Goal: Task Accomplishment & Management: Complete application form

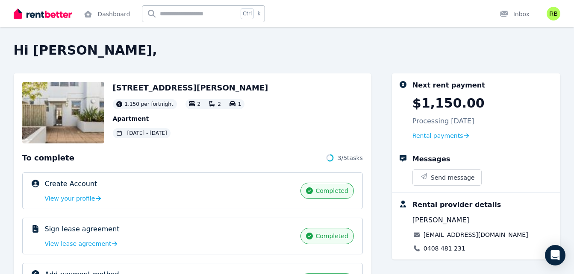
scroll to position [159, 0]
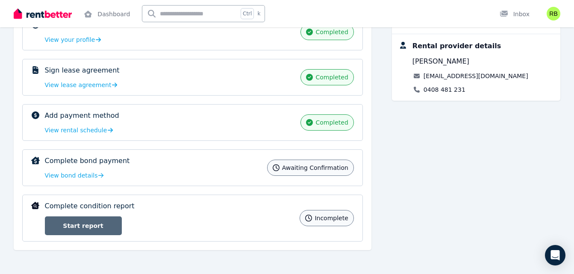
click at [96, 220] on link "Start report" at bounding box center [83, 226] width 77 height 19
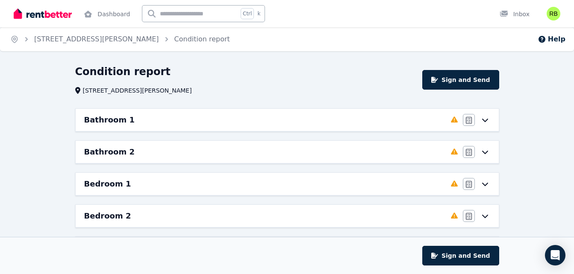
click at [176, 123] on div "Bathroom 1" at bounding box center [265, 120] width 362 height 12
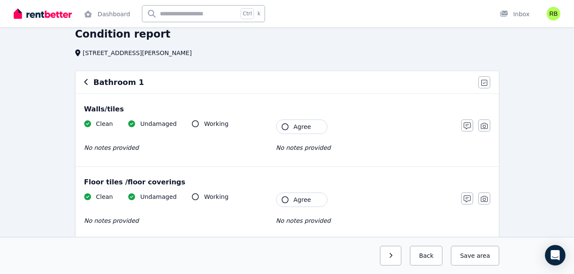
scroll to position [38, 0]
click at [296, 148] on span "No notes provided" at bounding box center [303, 147] width 55 height 7
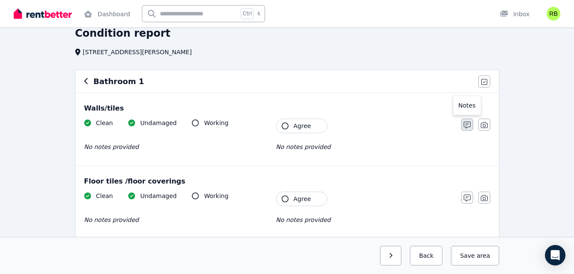
click at [464, 125] on icon "button" at bounding box center [467, 125] width 7 height 7
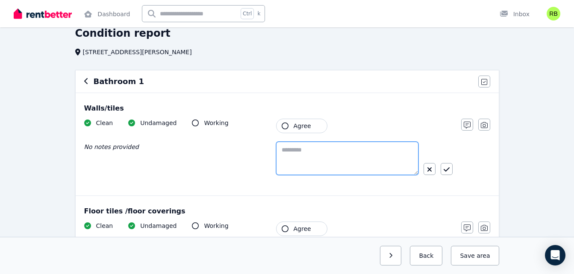
click at [286, 151] on textarea at bounding box center [347, 158] width 142 height 33
type textarea "*"
click at [429, 169] on icon "button" at bounding box center [429, 169] width 5 height 7
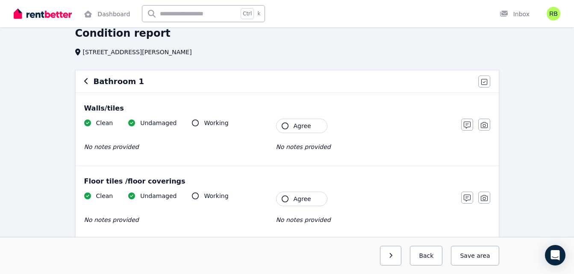
click at [286, 129] on icon "button" at bounding box center [285, 126] width 7 height 7
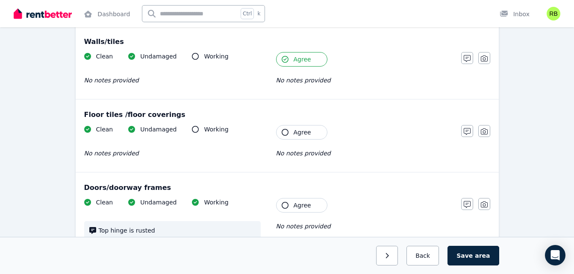
scroll to position [106, 0]
click at [287, 135] on button "Agree" at bounding box center [301, 132] width 51 height 15
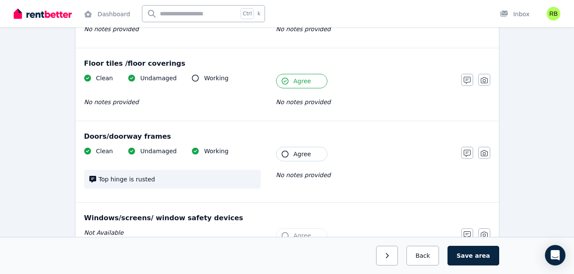
scroll to position [192, 0]
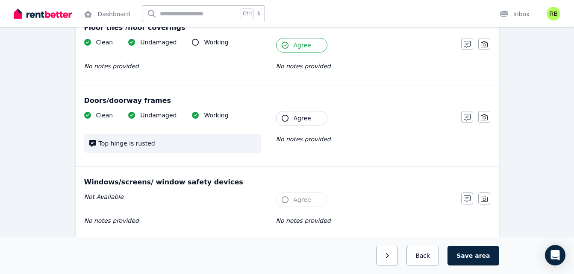
click at [285, 119] on icon "button" at bounding box center [285, 118] width 7 height 7
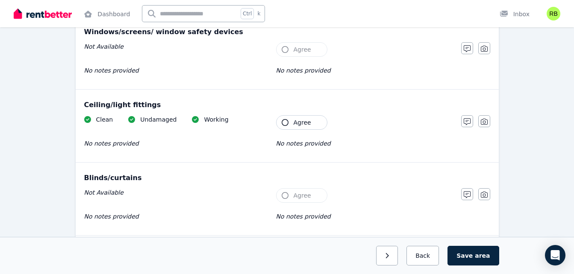
scroll to position [371, 0]
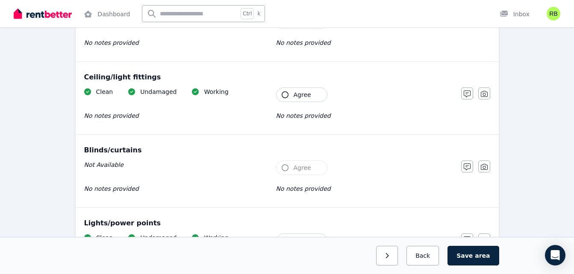
click at [285, 93] on icon "button" at bounding box center [285, 94] width 7 height 7
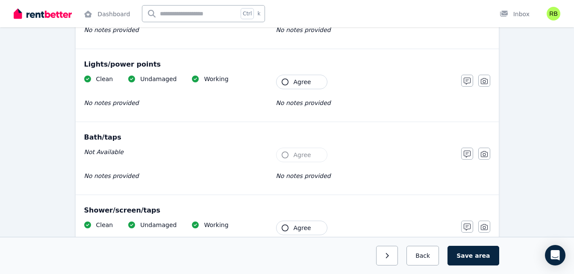
scroll to position [533, 0]
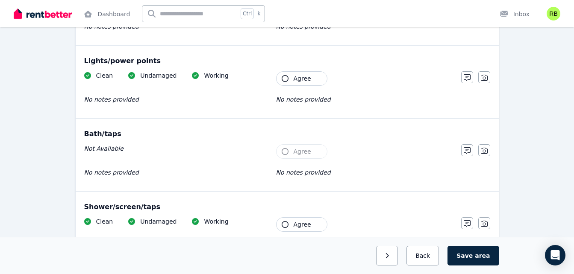
click at [281, 79] on button "Agree" at bounding box center [301, 78] width 51 height 15
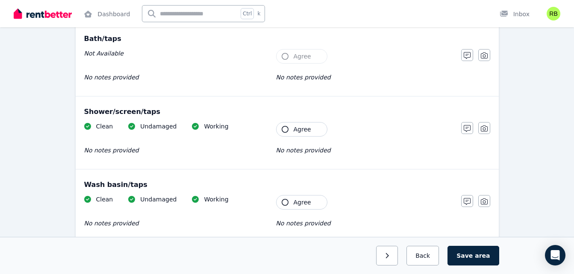
scroll to position [634, 0]
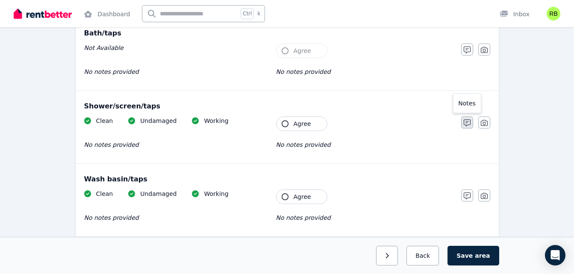
click at [465, 123] on icon "button" at bounding box center [467, 123] width 7 height 7
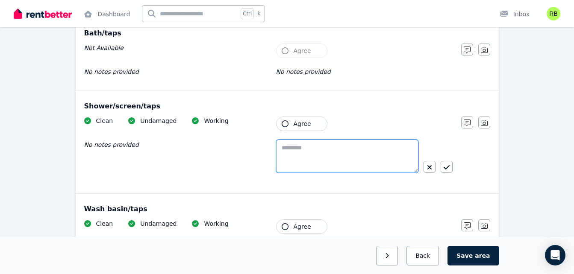
click at [287, 156] on textarea at bounding box center [347, 156] width 142 height 33
type textarea "*"
drag, startPoint x: 337, startPoint y: 157, endPoint x: 280, endPoint y: 146, distance: 58.3
click at [280, 146] on textarea "**********" at bounding box center [347, 156] width 142 height 33
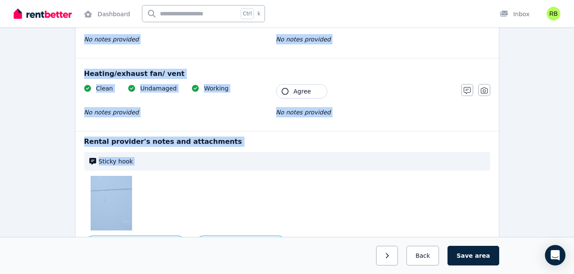
scroll to position [1201, 0]
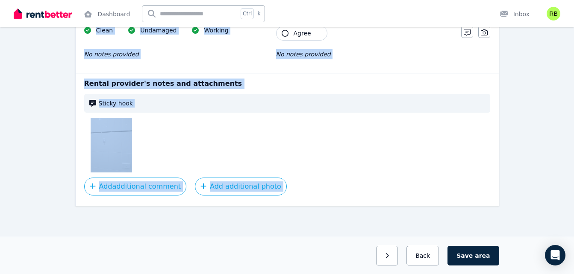
drag, startPoint x: 65, startPoint y: 65, endPoint x: 239, endPoint y: 296, distance: 289.7
copy div "**********"
click at [227, 80] on p "Rental provider's notes and attachments" at bounding box center [287, 84] width 406 height 10
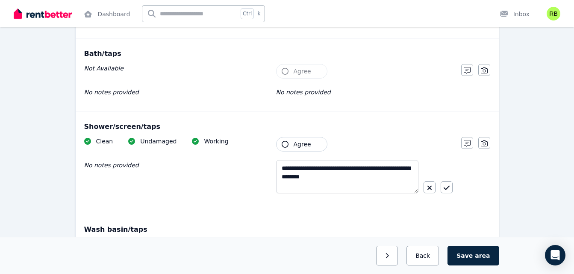
scroll to position [615, 0]
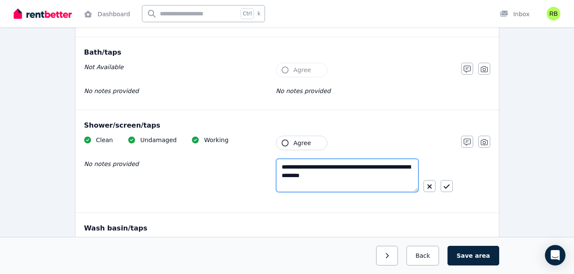
click at [341, 177] on textarea "**********" at bounding box center [347, 175] width 142 height 33
type textarea "*"
paste textarea "**********"
type textarea "**********"
drag, startPoint x: 359, startPoint y: 176, endPoint x: 280, endPoint y: 170, distance: 80.1
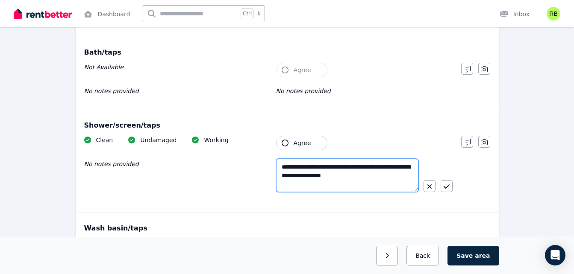
click at [280, 170] on textarea "**********" at bounding box center [347, 175] width 142 height 33
paste textarea "**********"
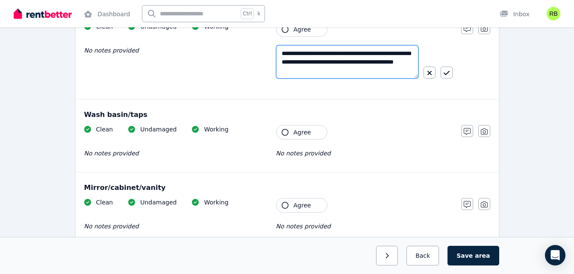
scroll to position [730, 0]
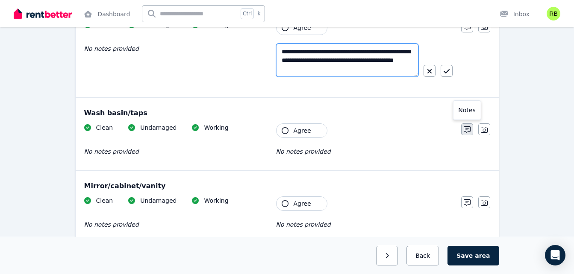
type textarea "**********"
click at [468, 130] on icon "button" at bounding box center [467, 130] width 7 height 7
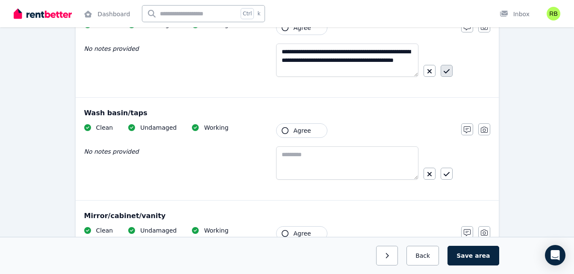
click at [443, 69] on button "button" at bounding box center [447, 71] width 12 height 12
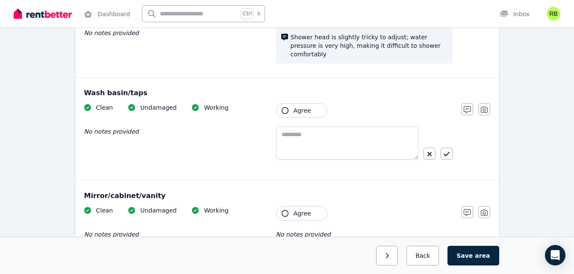
scroll to position [750, 0]
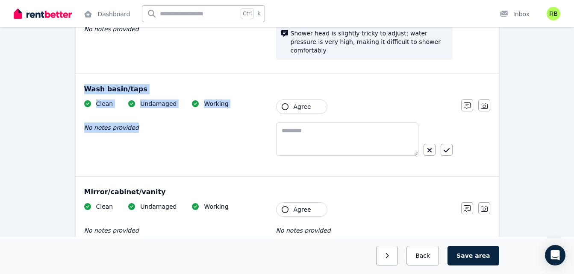
drag, startPoint x: 83, startPoint y: 75, endPoint x: 243, endPoint y: 124, distance: 167.1
click at [243, 124] on div "Wash basin/taps Clean Undamaged Working No notes provided Tenant Agree Notes Ph…" at bounding box center [287, 125] width 423 height 103
copy div "Wash basin/taps Clean Undamaged Working No notes provided"
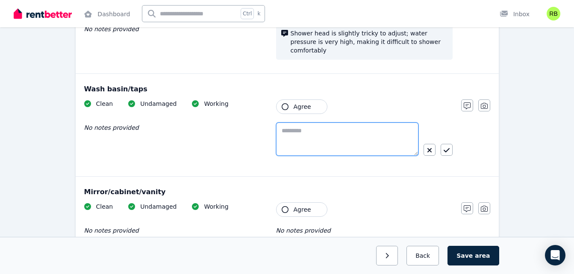
click at [287, 135] on textarea at bounding box center [347, 139] width 142 height 33
paste textarea "**********"
type textarea "**********"
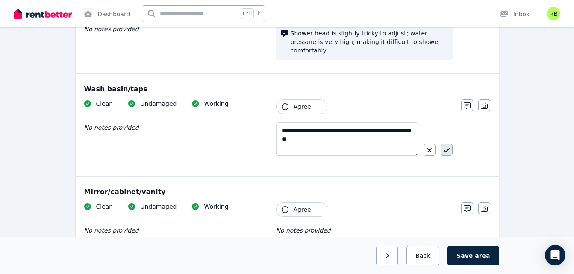
click at [445, 147] on icon "button" at bounding box center [447, 150] width 6 height 7
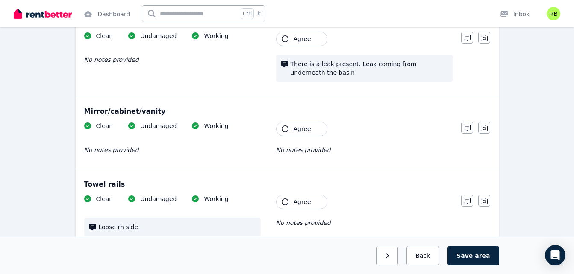
scroll to position [818, 0]
click at [283, 125] on icon "button" at bounding box center [285, 128] width 7 height 7
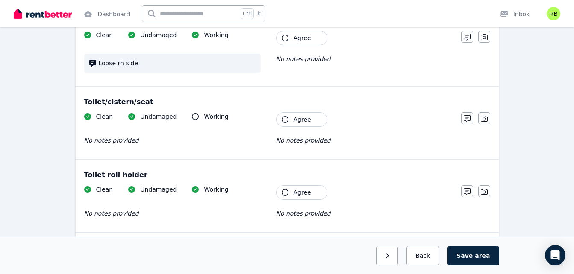
scroll to position [982, 0]
click at [286, 189] on icon "button" at bounding box center [285, 192] width 7 height 7
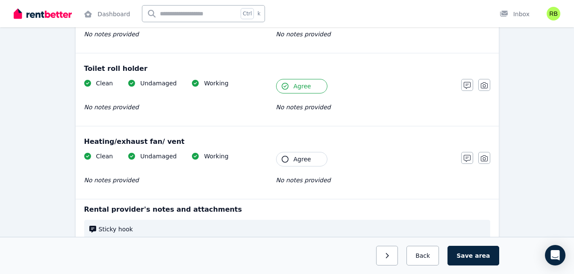
scroll to position [1089, 0]
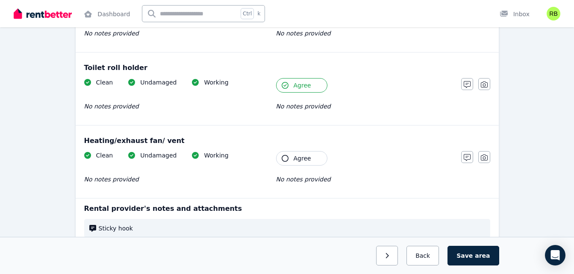
click at [287, 155] on icon "button" at bounding box center [285, 158] width 7 height 7
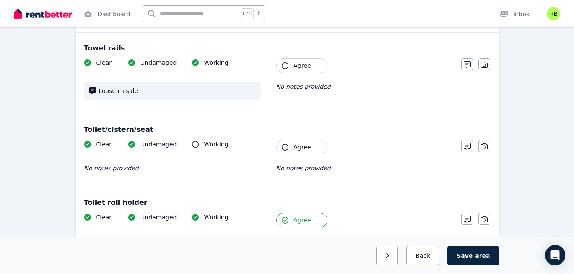
scroll to position [952, 0]
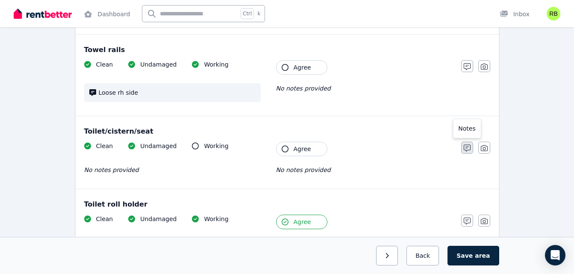
click at [464, 145] on icon "button" at bounding box center [467, 148] width 7 height 7
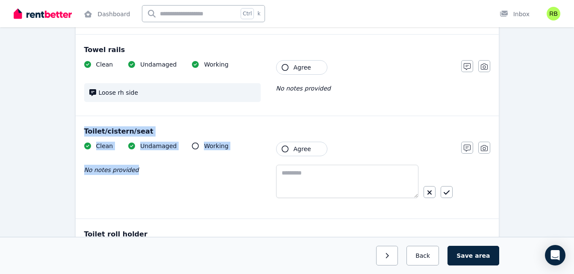
drag, startPoint x: 84, startPoint y: 121, endPoint x: 156, endPoint y: 176, distance: 90.6
click at [156, 176] on div "Toilet/cistern/seat Clean Undamaged Working No notes provided Tenant Agree Note…" at bounding box center [287, 167] width 423 height 103
copy div "Toilet/cistern/seat Clean Undamaged Working No notes provided"
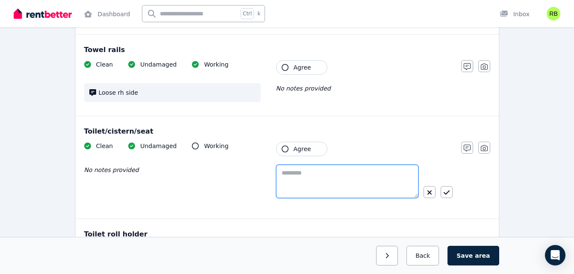
click at [288, 174] on textarea at bounding box center [347, 181] width 142 height 33
paste textarea "**********"
type textarea "**********"
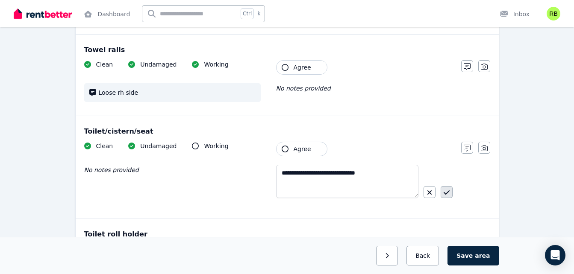
click at [446, 189] on icon "button" at bounding box center [447, 192] width 6 height 7
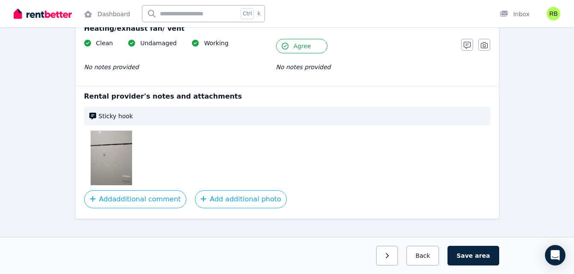
scroll to position [1214, 0]
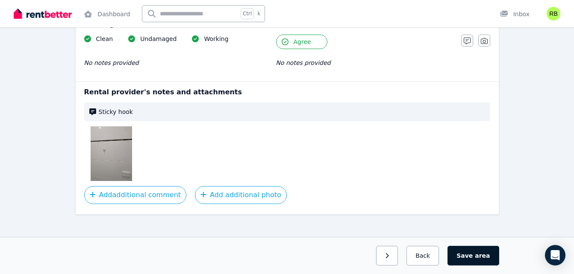
click at [469, 258] on button "Save area" at bounding box center [472, 256] width 51 height 20
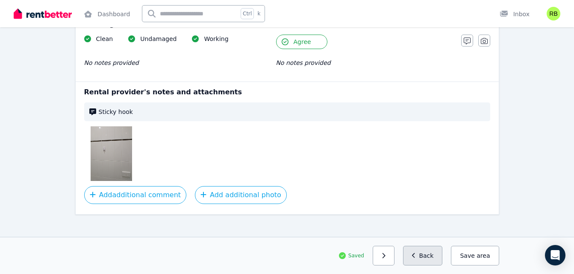
click at [433, 257] on button "Back" at bounding box center [423, 256] width 40 height 20
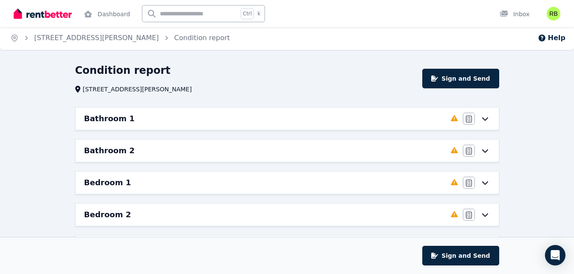
scroll to position [0, 0]
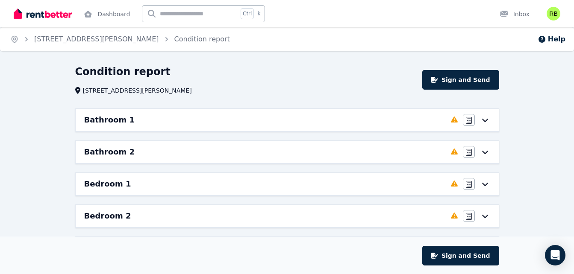
click at [251, 150] on div "Bathroom 2" at bounding box center [265, 152] width 362 height 12
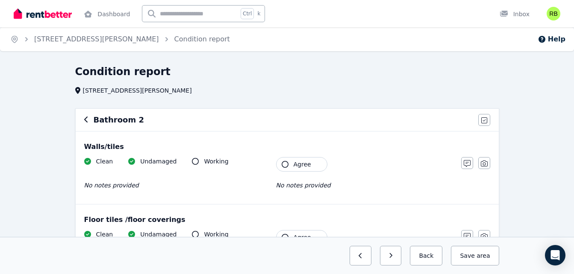
click at [291, 166] on button "Agree" at bounding box center [301, 164] width 51 height 15
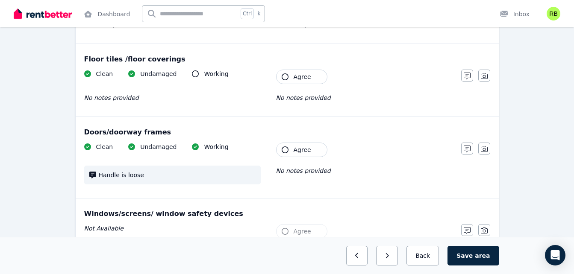
scroll to position [161, 0]
click at [288, 152] on icon "button" at bounding box center [285, 149] width 7 height 7
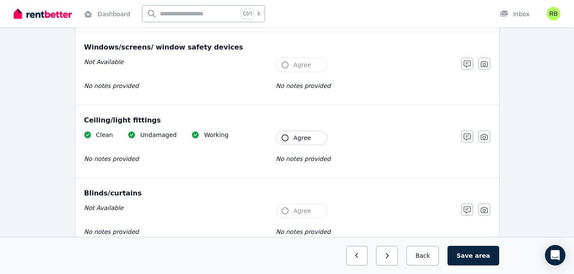
scroll to position [328, 0]
click at [287, 138] on icon "button" at bounding box center [285, 137] width 7 height 7
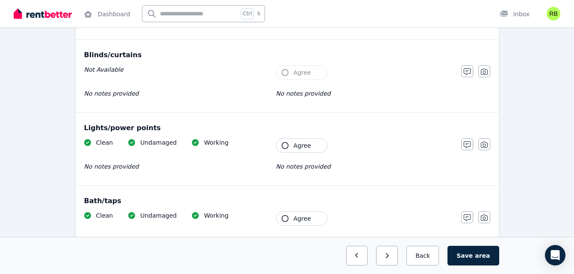
scroll to position [467, 0]
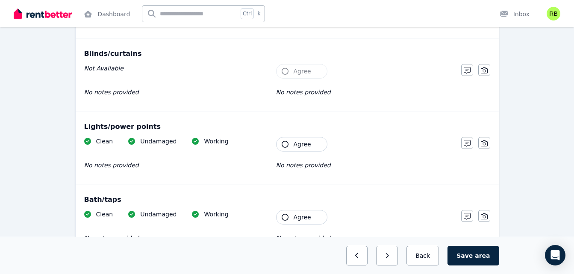
click at [286, 144] on icon "button" at bounding box center [285, 144] width 7 height 7
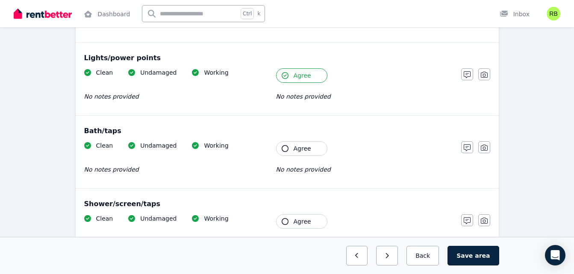
scroll to position [544, 0]
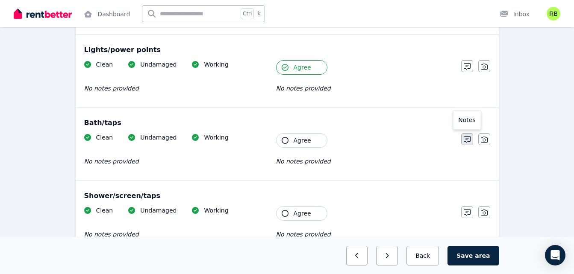
click at [468, 141] on icon "button" at bounding box center [467, 139] width 7 height 7
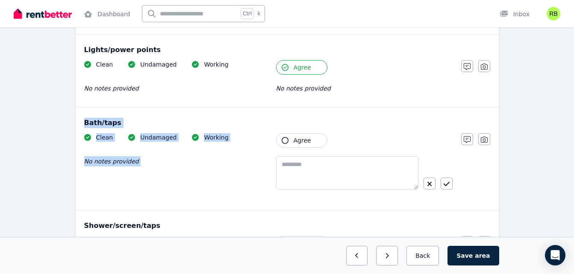
drag, startPoint x: 82, startPoint y: 118, endPoint x: 319, endPoint y: 179, distance: 244.6
click at [319, 179] on div "Bath/taps Clean Undamaged Working No notes provided Tenant Agree Notes Photo" at bounding box center [287, 159] width 423 height 103
copy div "Bath/taps Clean Undamaged Working No notes provided Tenant Agree"
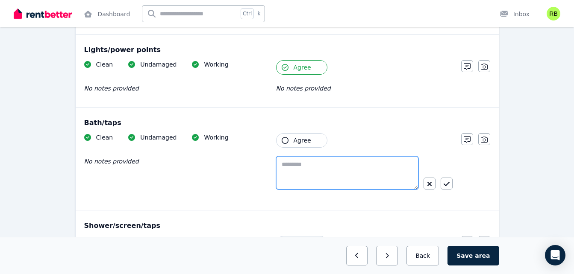
click at [286, 171] on textarea at bounding box center [347, 172] width 142 height 33
paste textarea "**********"
type textarea "**********"
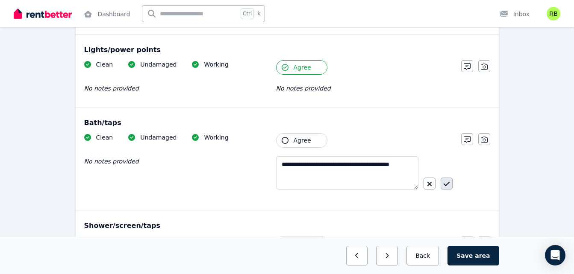
click at [449, 184] on icon "button" at bounding box center [447, 184] width 6 height 7
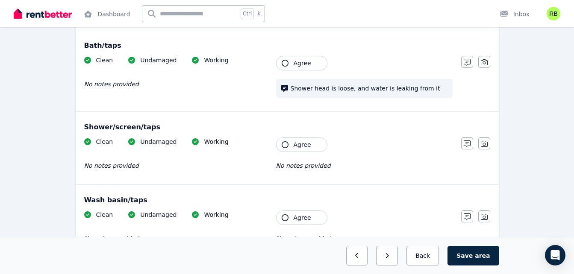
scroll to position [623, 0]
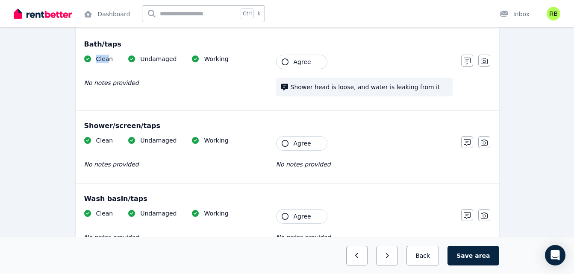
drag, startPoint x: 108, startPoint y: 57, endPoint x: 115, endPoint y: 52, distance: 8.5
click at [114, 52] on div "Bath/taps Clean Undamaged Working No notes provided Tenant Agree Shower head is…" at bounding box center [287, 69] width 423 height 81
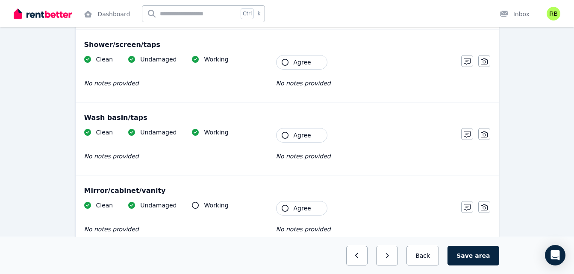
scroll to position [705, 0]
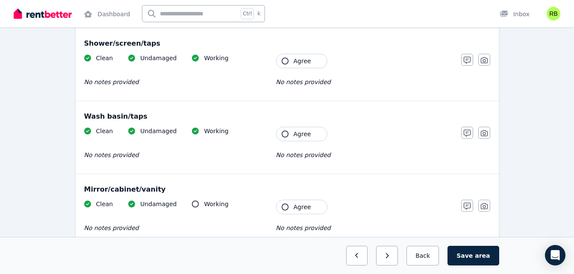
click at [287, 137] on button "Agree" at bounding box center [301, 134] width 51 height 15
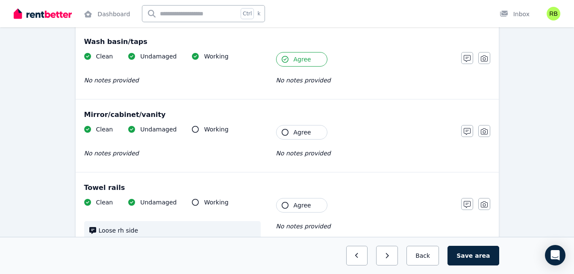
scroll to position [781, 0]
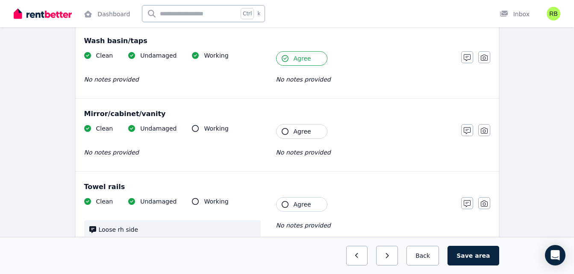
click at [289, 131] on button "Agree" at bounding box center [301, 131] width 51 height 15
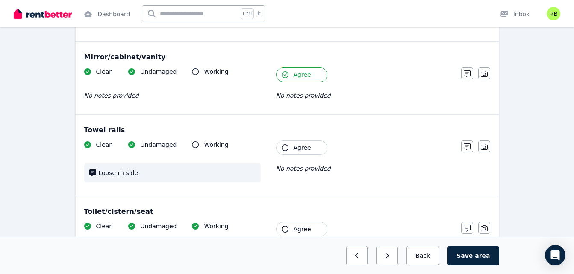
scroll to position [841, 0]
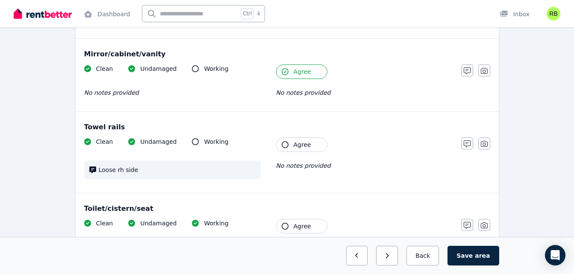
click at [286, 147] on icon "button" at bounding box center [285, 144] width 7 height 7
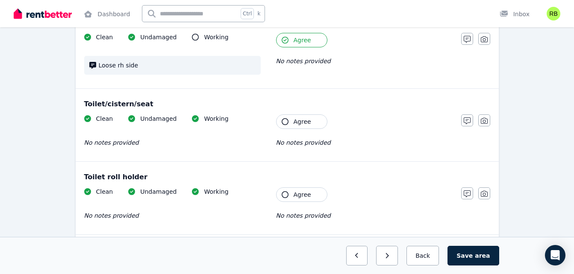
scroll to position [953, 0]
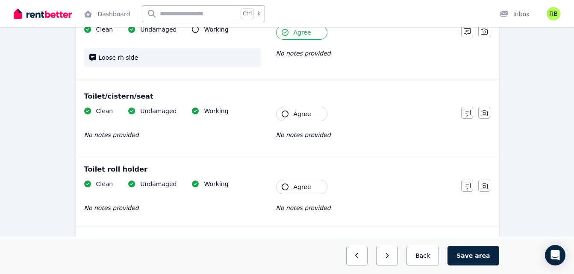
click at [286, 110] on button "Agree" at bounding box center [301, 114] width 51 height 15
click at [283, 185] on icon "button" at bounding box center [285, 187] width 7 height 7
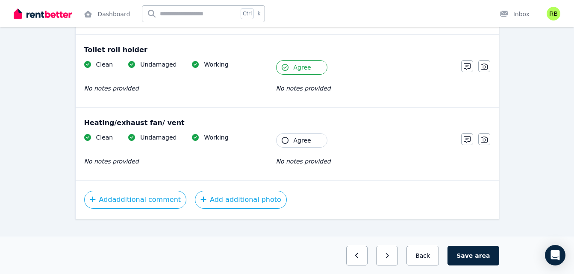
scroll to position [1086, 0]
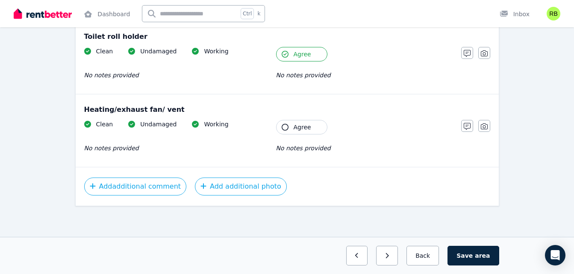
click at [289, 124] on button "Agree" at bounding box center [301, 127] width 51 height 15
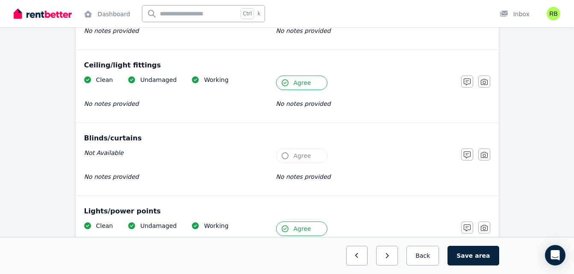
scroll to position [358, 0]
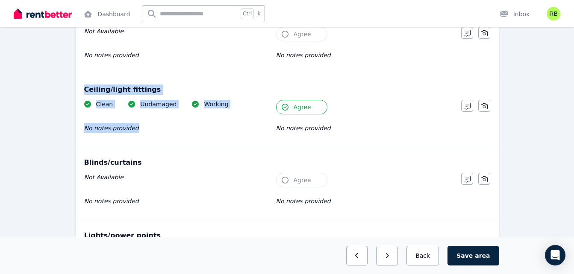
drag, startPoint x: 83, startPoint y: 85, endPoint x: 257, endPoint y: 122, distance: 177.9
click at [257, 122] on div "Ceiling/light fittings Clean Undamaged Working No notes provided Tenant Agree N…" at bounding box center [287, 110] width 423 height 73
copy div "Ceiling/light fittings Clean Undamaged Working No notes provided"
click at [469, 106] on icon "button" at bounding box center [467, 106] width 7 height 7
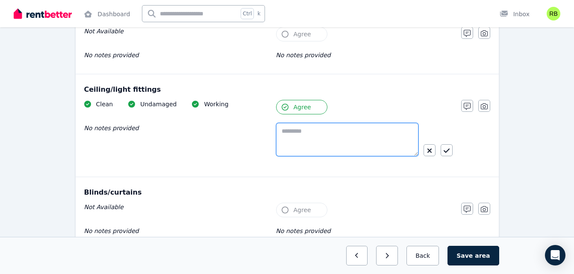
click at [346, 145] on textarea at bounding box center [347, 139] width 142 height 33
paste textarea "**********"
type textarea "**********"
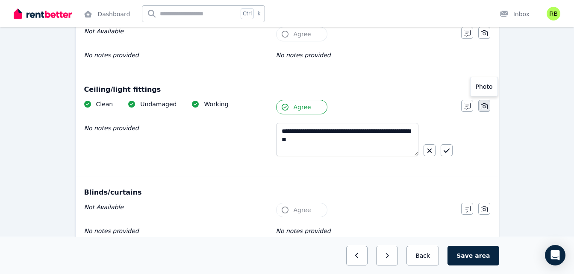
click at [483, 106] on icon "button" at bounding box center [484, 106] width 7 height 7
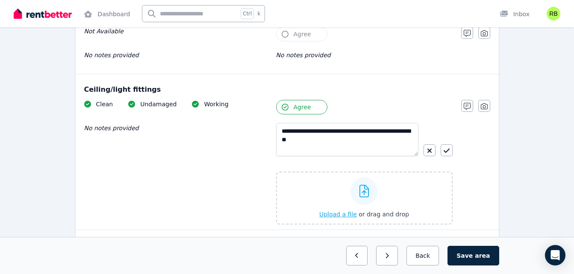
click at [360, 195] on icon at bounding box center [364, 191] width 10 height 13
click at [0, 0] on input "Upload a file or drag and drop" at bounding box center [0, 0] width 0 height 0
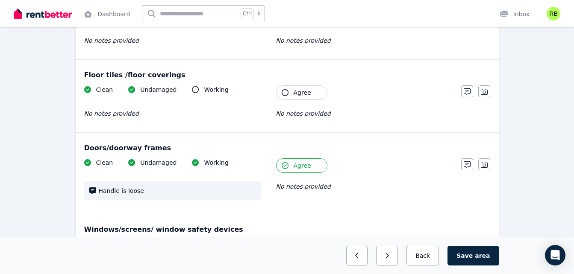
scroll to position [127, 0]
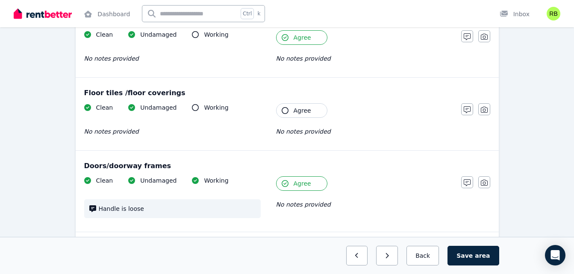
click at [295, 108] on span "Agree" at bounding box center [303, 110] width 18 height 9
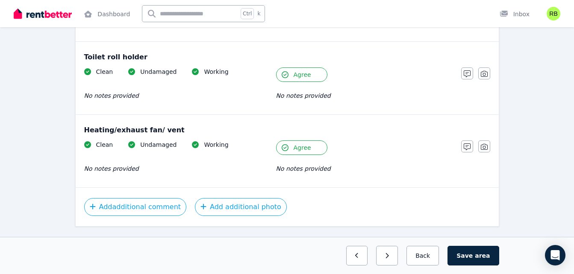
scroll to position [1232, 0]
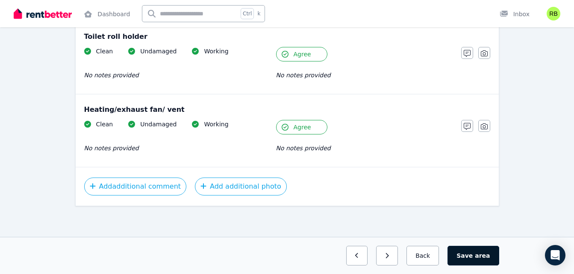
click at [477, 257] on button "Save area" at bounding box center [472, 256] width 51 height 20
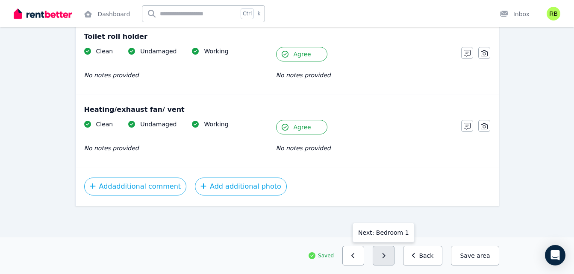
click at [394, 255] on button "button" at bounding box center [384, 256] width 22 height 20
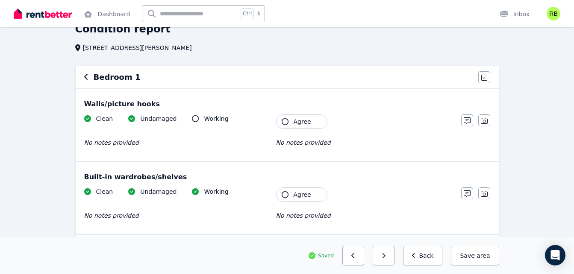
scroll to position [44, 0]
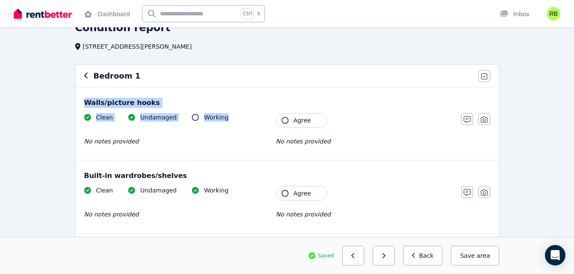
drag, startPoint x: 84, startPoint y: 99, endPoint x: 228, endPoint y: 122, distance: 146.3
click at [228, 122] on div "Walls/picture hooks Clean Undamaged Working No notes provided Tenant Agree No n…" at bounding box center [287, 124] width 423 height 73
copy div "Walls/picture hooks Clean Undamaged Working"
click at [465, 121] on icon "button" at bounding box center [467, 119] width 7 height 7
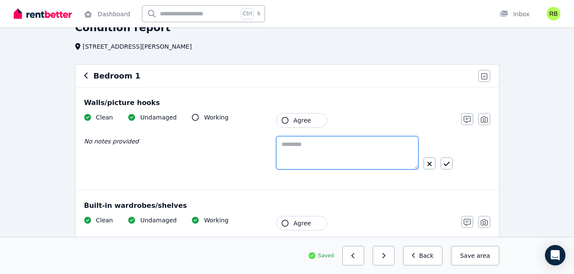
click at [333, 163] on textarea at bounding box center [347, 152] width 142 height 33
paste textarea "**********"
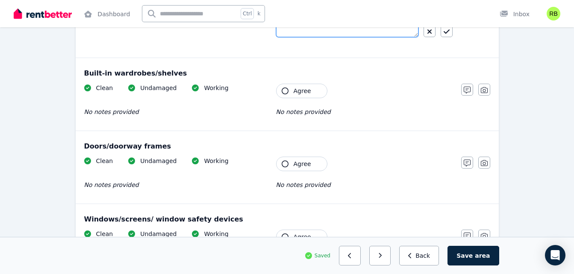
scroll to position [182, 0]
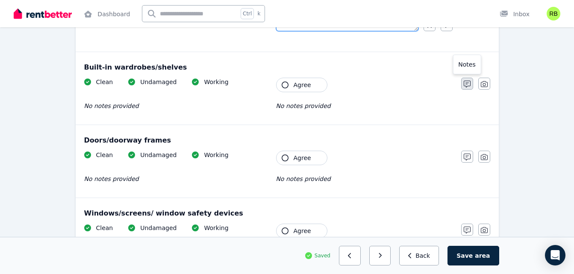
type textarea "**********"
click at [467, 85] on icon "button" at bounding box center [467, 84] width 7 height 7
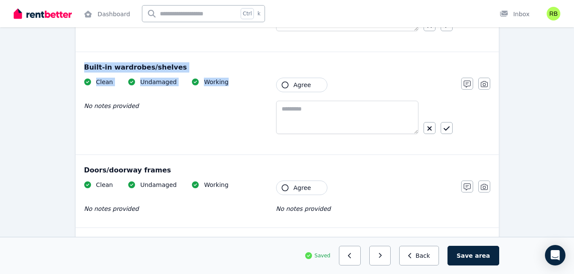
drag, startPoint x: 82, startPoint y: 65, endPoint x: 235, endPoint y: 91, distance: 156.0
click at [235, 91] on div "Built-in wardrobes/shelves Clean Undamaged Working No notes provided Tenant Agr…" at bounding box center [287, 103] width 423 height 103
copy div "Built-in wardrobes/shelves Clean Undamaged Working"
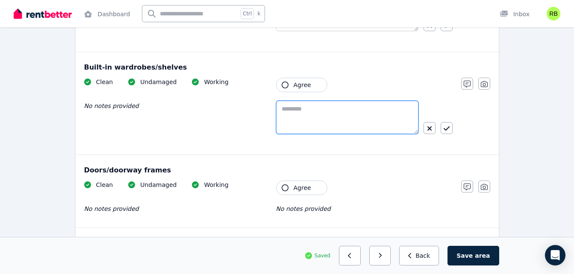
click at [305, 112] on textarea at bounding box center [347, 117] width 142 height 33
paste textarea "**********"
type textarea "**********"
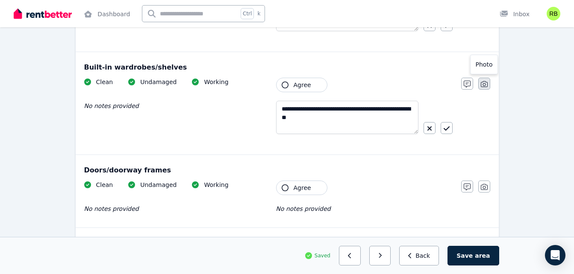
click at [483, 84] on icon "button" at bounding box center [484, 84] width 7 height 7
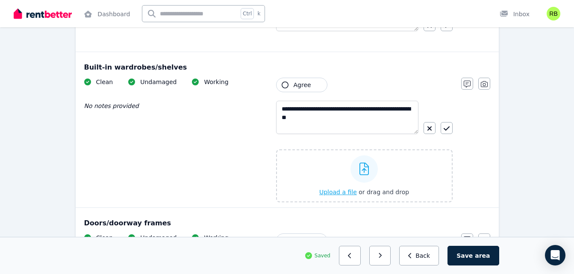
click at [365, 170] on icon at bounding box center [364, 169] width 10 height 13
click at [0, 0] on input "Upload a file or drag and drop" at bounding box center [0, 0] width 0 height 0
click at [366, 169] on icon at bounding box center [364, 169] width 10 height 13
click at [0, 0] on input "Upload a file or drag and drop" at bounding box center [0, 0] width 0 height 0
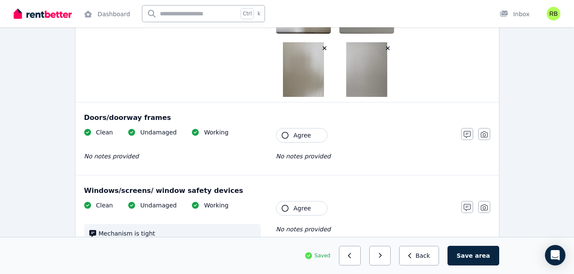
scroll to position [520, 0]
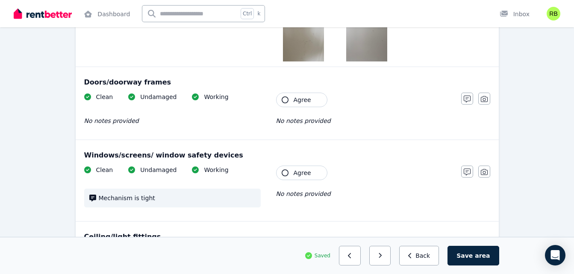
click at [301, 98] on span "Agree" at bounding box center [303, 100] width 18 height 9
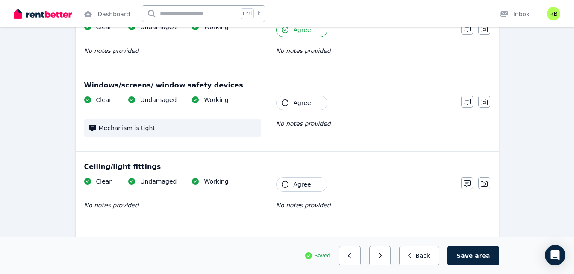
drag, startPoint x: 244, startPoint y: 144, endPoint x: 261, endPoint y: 118, distance: 30.9
click at [261, 118] on div "Clean Undamaged Working Mechanism is tight Tenant Agree No notes provided" at bounding box center [268, 121] width 368 height 50
click at [291, 103] on button "Agree" at bounding box center [301, 103] width 51 height 15
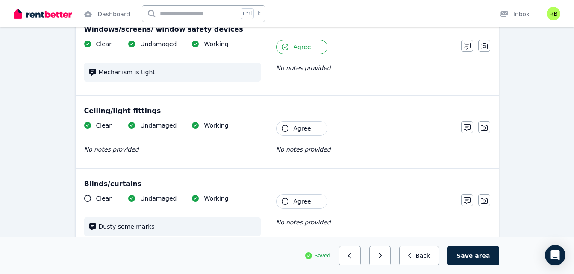
scroll to position [581, 0]
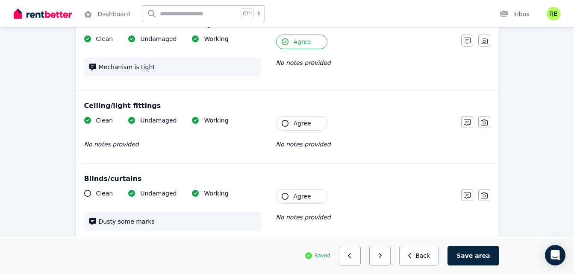
click at [290, 123] on button "Agree" at bounding box center [301, 123] width 51 height 15
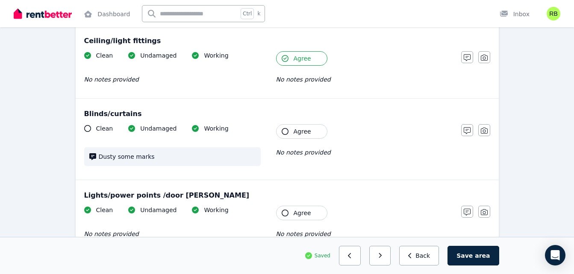
scroll to position [655, 0]
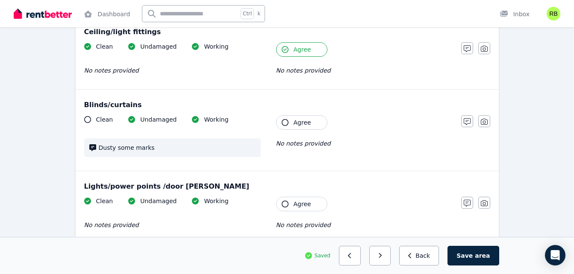
click at [291, 121] on button "Agree" at bounding box center [301, 122] width 51 height 15
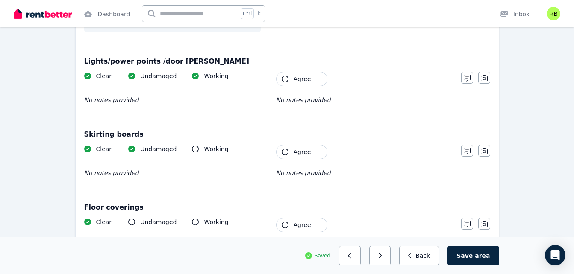
scroll to position [781, 0]
click at [289, 77] on button "Agree" at bounding box center [301, 78] width 51 height 15
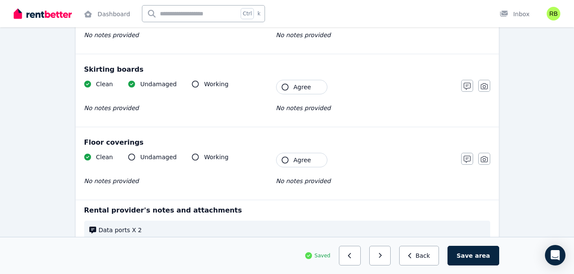
scroll to position [846, 0]
click at [292, 162] on button "Agree" at bounding box center [301, 159] width 51 height 15
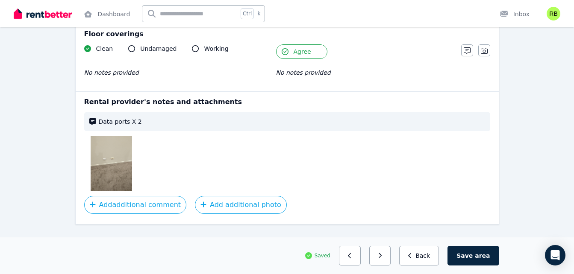
scroll to position [954, 0]
click at [119, 153] on img at bounding box center [111, 163] width 41 height 55
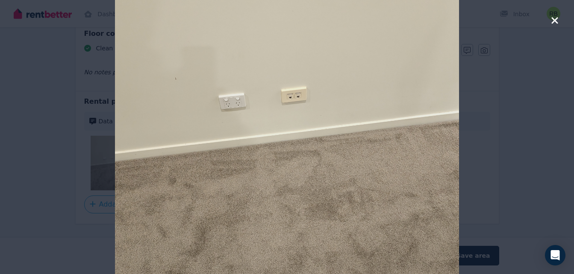
click at [556, 20] on icon "button" at bounding box center [554, 20] width 6 height 6
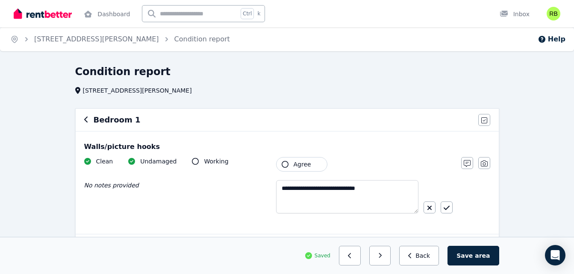
scroll to position [972, 0]
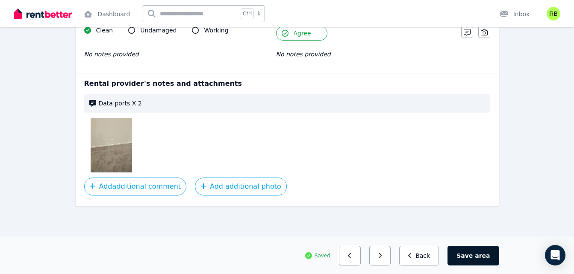
click at [477, 260] on button "Save area" at bounding box center [472, 256] width 51 height 20
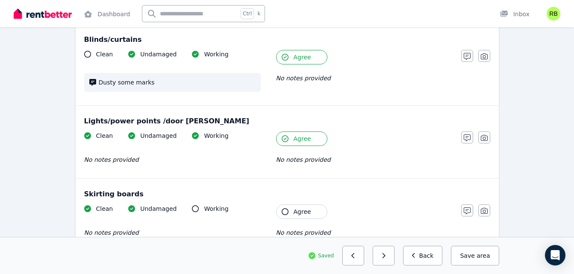
scroll to position [721, 0]
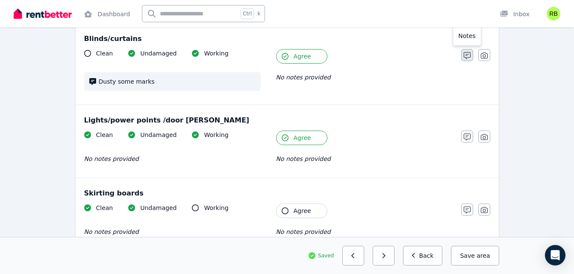
click at [468, 57] on icon "button" at bounding box center [467, 55] width 7 height 7
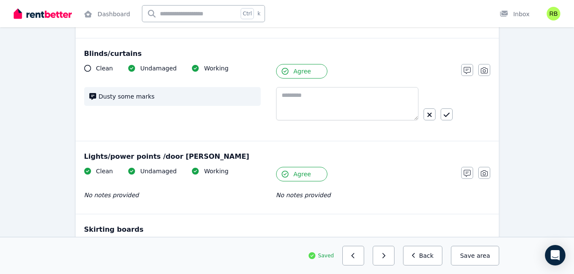
scroll to position [706, 0]
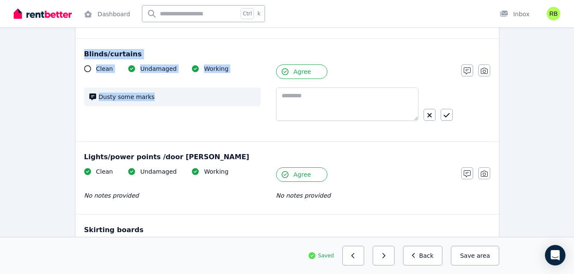
drag, startPoint x: 84, startPoint y: 50, endPoint x: 189, endPoint y: 107, distance: 119.3
click at [189, 107] on div "Blinds/curtains Clean Undamaged Working Dusty some marks Tenant Agree Notes Pho…" at bounding box center [287, 90] width 423 height 103
copy div "Blinds/curtains Clean Undamaged Working Dusty some marks"
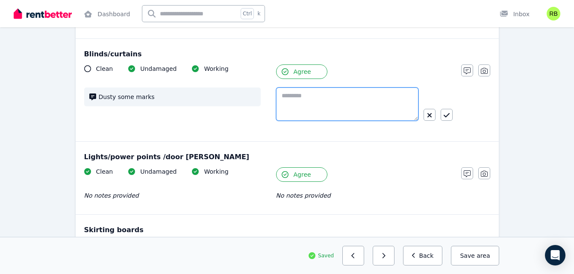
click at [315, 97] on textarea at bounding box center [347, 104] width 142 height 33
paste textarea "**********"
type textarea "**********"
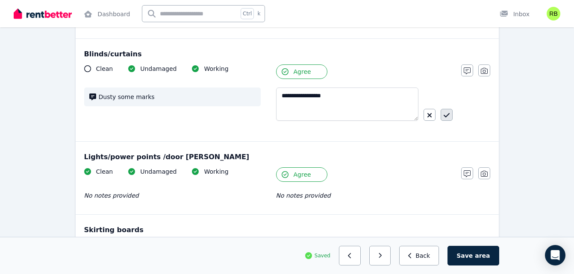
click at [446, 113] on icon "button" at bounding box center [447, 115] width 6 height 7
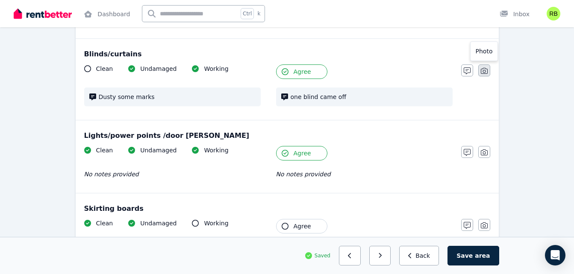
click at [485, 66] on button "button" at bounding box center [484, 71] width 12 height 12
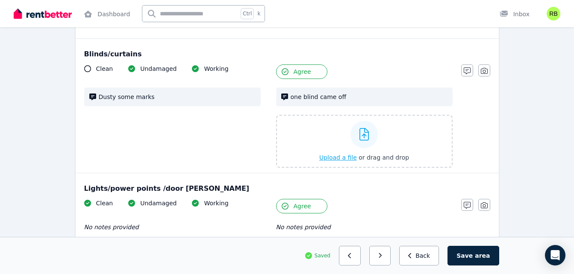
click at [366, 138] on icon at bounding box center [364, 134] width 10 height 13
click at [0, 0] on input "Upload a file or drag and drop" at bounding box center [0, 0] width 0 height 0
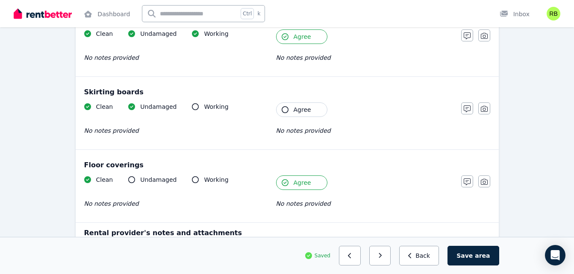
scroll to position [961, 0]
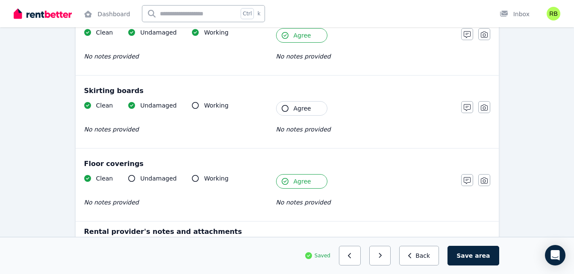
click at [292, 111] on button "Agree" at bounding box center [301, 108] width 51 height 15
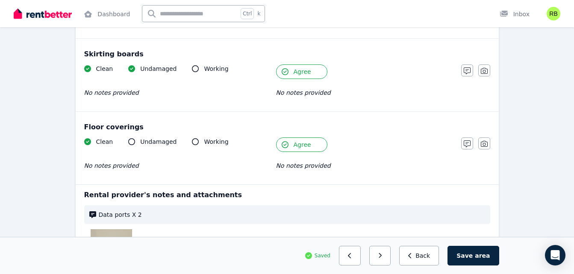
scroll to position [1089, 0]
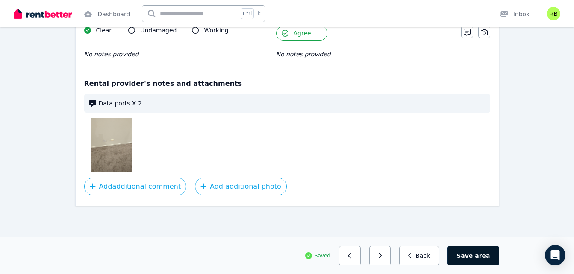
click at [465, 257] on button "Save area" at bounding box center [472, 256] width 51 height 20
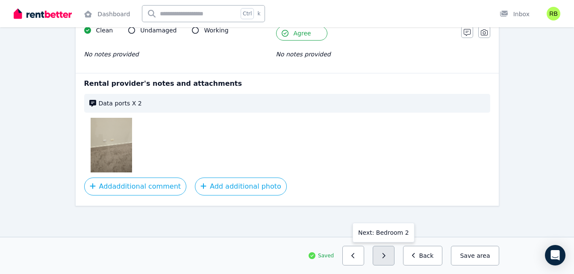
click at [386, 253] on icon "button" at bounding box center [384, 256] width 4 height 6
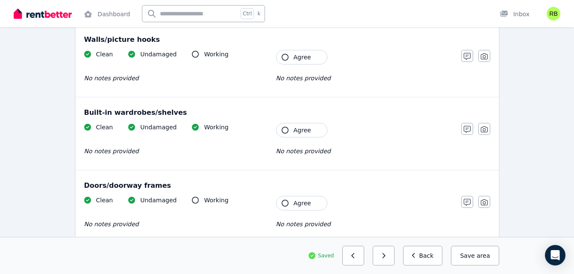
scroll to position [0, 0]
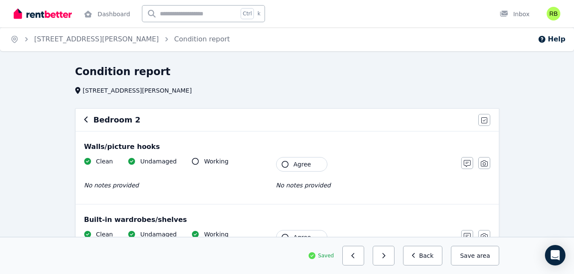
click at [286, 165] on icon "button" at bounding box center [285, 164] width 7 height 7
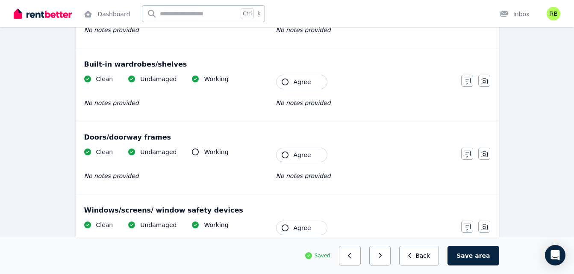
scroll to position [161, 0]
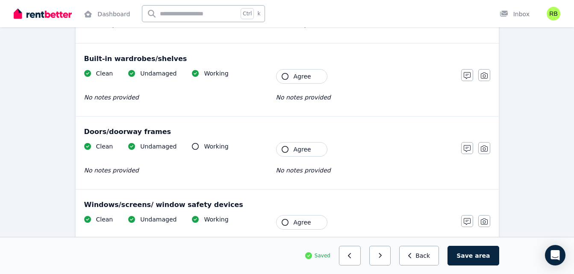
click at [285, 150] on icon "button" at bounding box center [285, 149] width 7 height 7
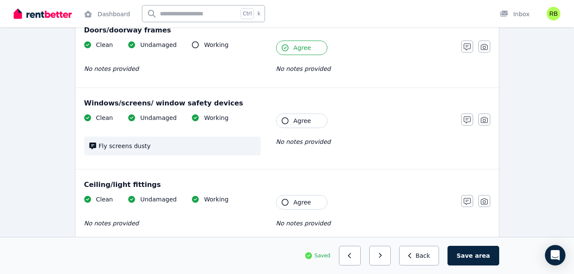
scroll to position [298, 0]
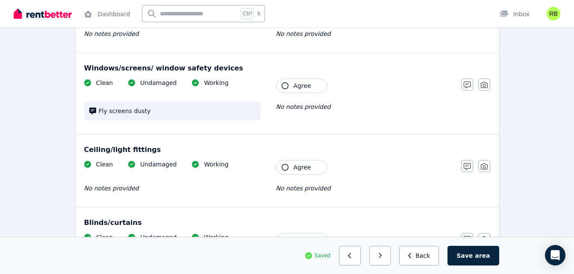
click at [288, 82] on button "Agree" at bounding box center [301, 86] width 51 height 15
click at [289, 167] on button "Agree" at bounding box center [301, 167] width 51 height 15
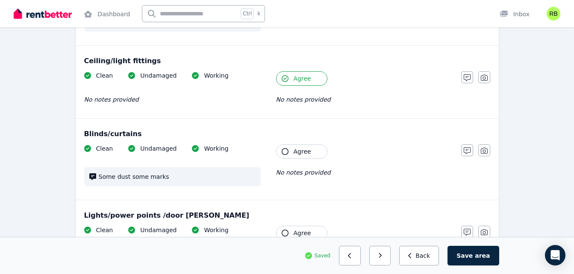
scroll to position [388, 0]
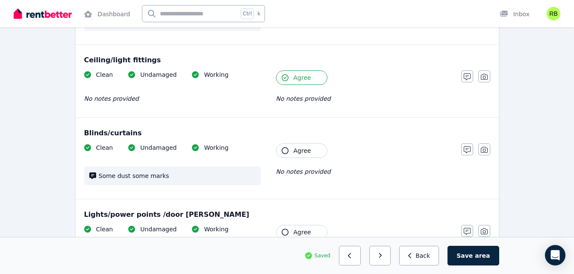
click at [285, 152] on icon "button" at bounding box center [285, 150] width 7 height 7
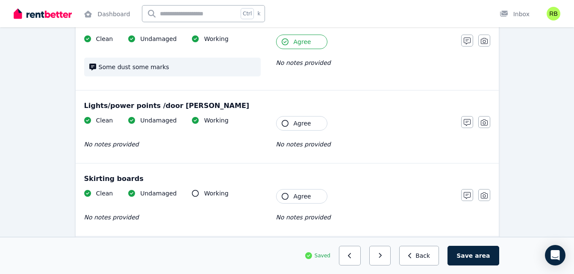
scroll to position [497, 0]
click at [288, 124] on icon "button" at bounding box center [285, 123] width 7 height 7
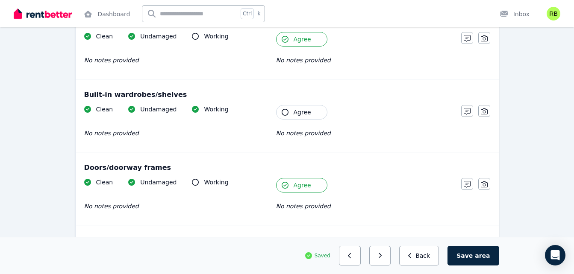
scroll to position [124, 0]
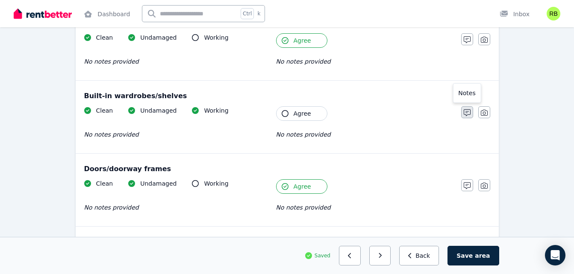
click at [468, 116] on icon "button" at bounding box center [467, 112] width 7 height 7
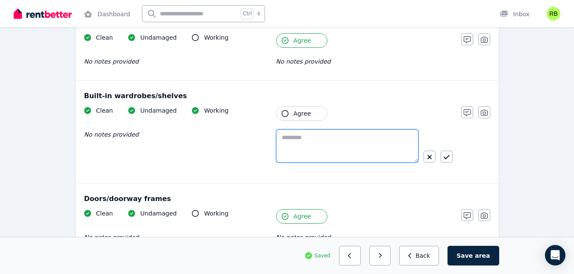
click at [295, 146] on textarea at bounding box center [347, 146] width 142 height 33
paste textarea "**********"
click at [297, 147] on textarea "**********" at bounding box center [347, 146] width 142 height 33
type textarea "**********"
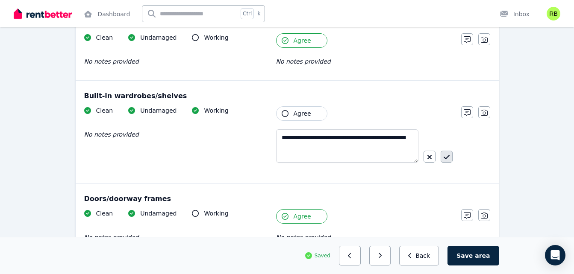
click at [447, 156] on icon "button" at bounding box center [447, 157] width 6 height 7
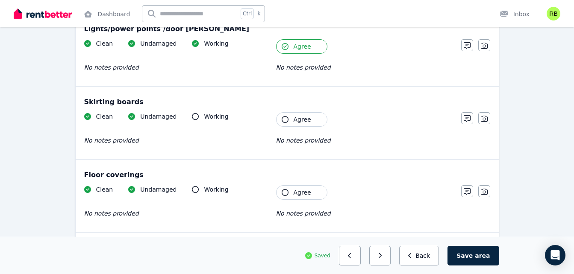
scroll to position [742, 0]
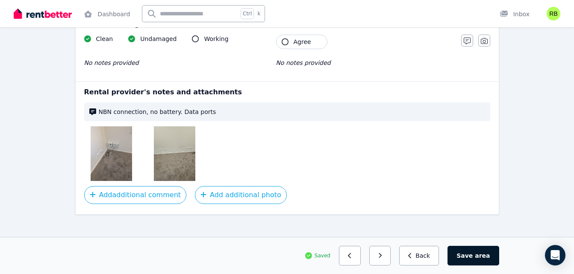
click at [468, 252] on button "Save area" at bounding box center [472, 256] width 51 height 20
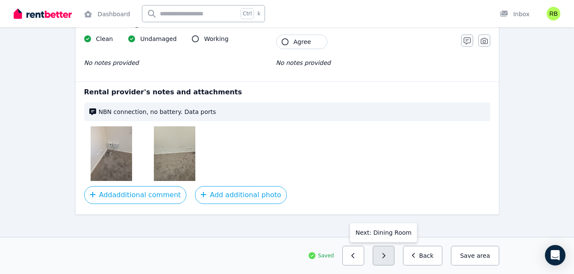
click at [386, 258] on button "button" at bounding box center [384, 256] width 22 height 20
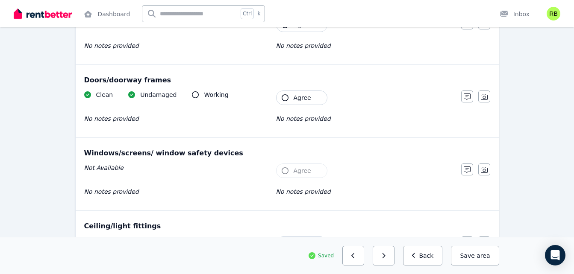
scroll to position [0, 0]
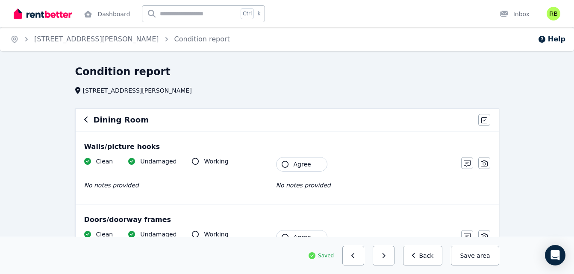
click at [291, 168] on button "Agree" at bounding box center [301, 164] width 51 height 15
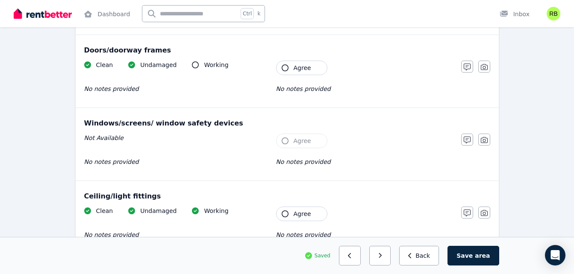
scroll to position [178, 0]
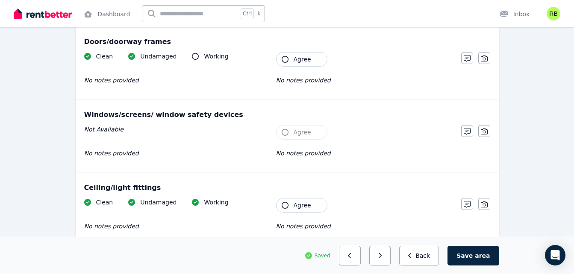
click at [287, 61] on icon "button" at bounding box center [285, 59] width 7 height 7
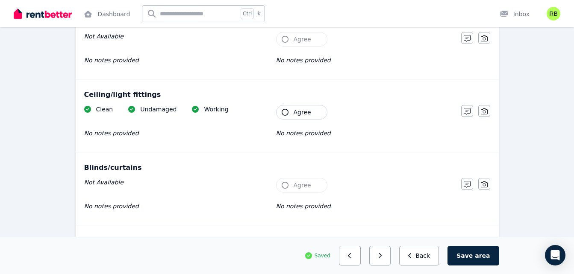
scroll to position [274, 0]
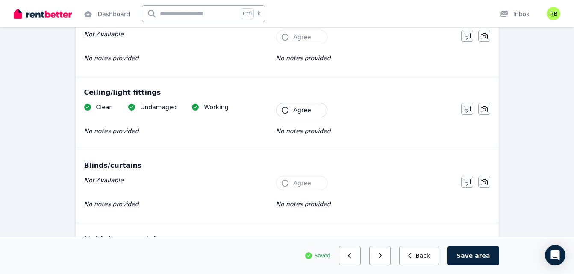
click at [297, 104] on button "Agree" at bounding box center [301, 110] width 51 height 15
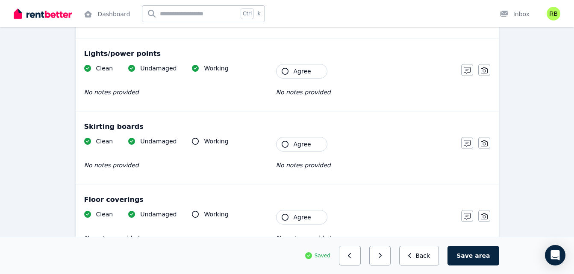
scroll to position [467, 0]
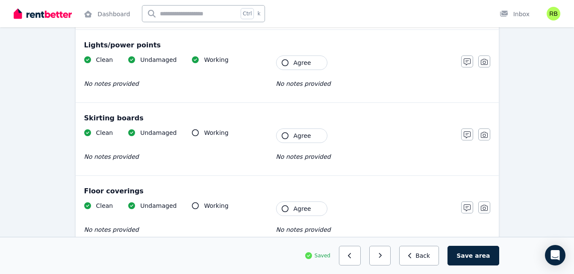
click at [291, 65] on button "Agree" at bounding box center [301, 63] width 51 height 15
click at [284, 135] on icon "button" at bounding box center [285, 135] width 7 height 7
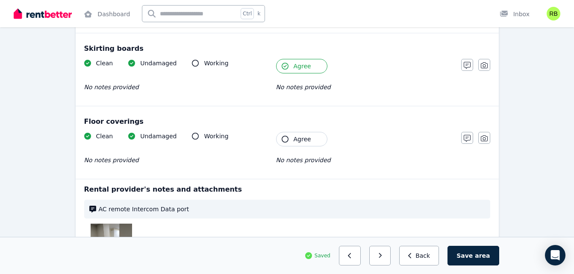
scroll to position [537, 0]
click at [292, 146] on div "Clean Undamaged Working No notes provided Tenant Agree No notes provided" at bounding box center [268, 153] width 368 height 42
click at [286, 137] on icon "button" at bounding box center [285, 138] width 7 height 7
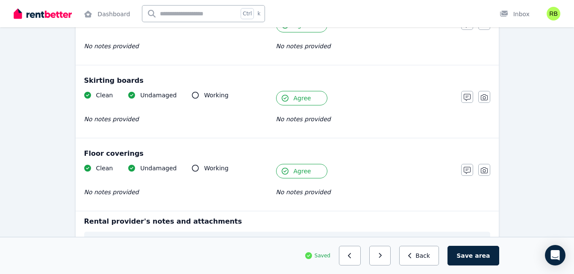
scroll to position [643, 0]
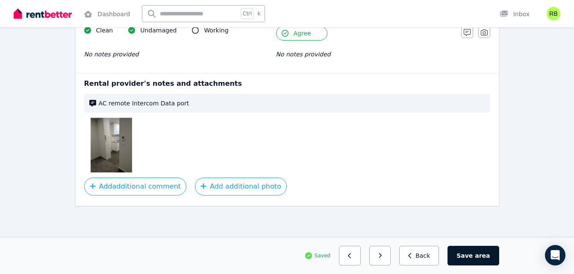
click at [486, 264] on button "Save area" at bounding box center [472, 256] width 51 height 20
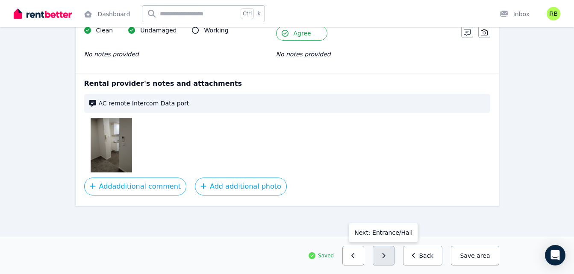
click at [385, 259] on button "button" at bounding box center [384, 256] width 22 height 20
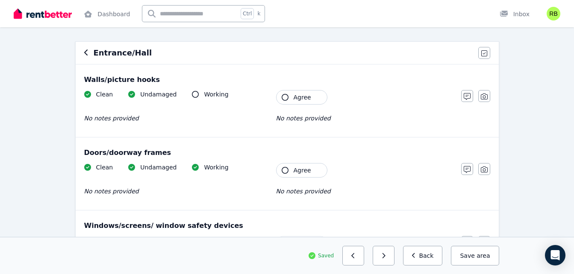
scroll to position [68, 0]
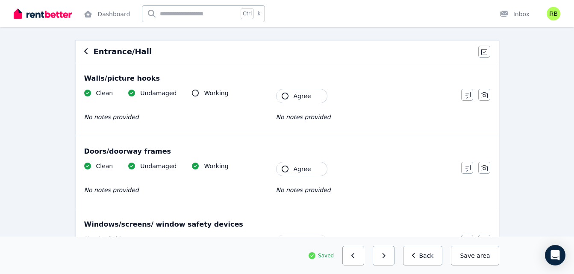
click at [297, 98] on span "Agree" at bounding box center [303, 96] width 18 height 9
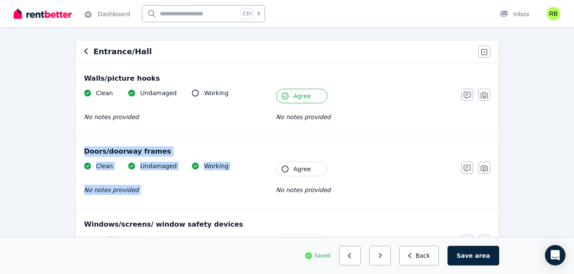
drag, startPoint x: 81, startPoint y: 148, endPoint x: 332, endPoint y: 175, distance: 252.4
click at [332, 175] on div "Doors/doorway frames Clean Undamaged Working No notes provided Tenant Agree No …" at bounding box center [287, 172] width 423 height 73
copy div "Doors/doorway frames Clean Undamaged Working No notes provided Tenant Agree"
click at [465, 171] on icon "button" at bounding box center [467, 168] width 7 height 7
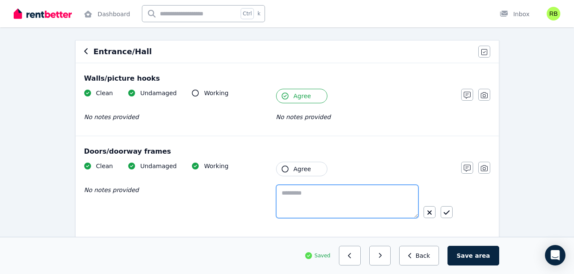
click at [315, 198] on textarea at bounding box center [347, 201] width 142 height 33
paste textarea "**********"
type textarea "**********"
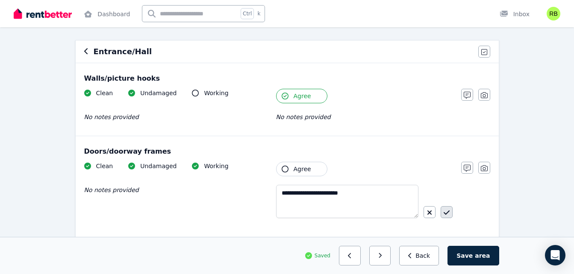
click at [446, 214] on icon "button" at bounding box center [446, 213] width 6 height 4
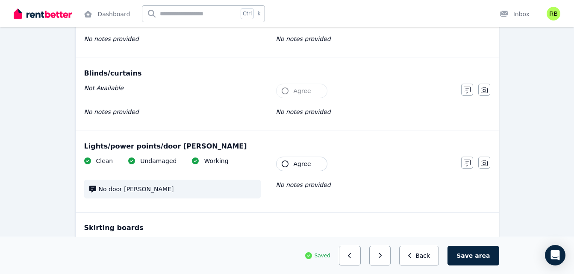
scroll to position [375, 0]
click at [280, 168] on button "Agree" at bounding box center [301, 163] width 51 height 15
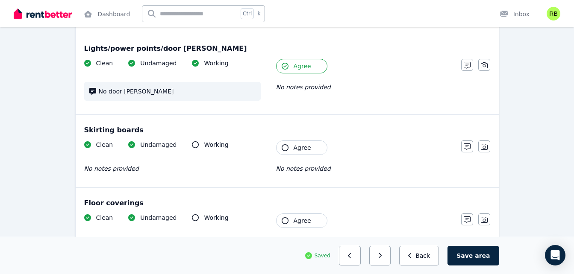
scroll to position [473, 0]
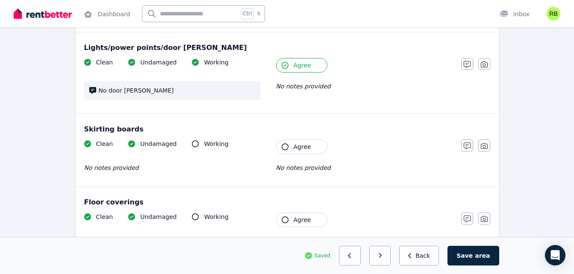
click at [286, 147] on icon "button" at bounding box center [285, 147] width 7 height 7
click at [285, 221] on icon "button" at bounding box center [285, 220] width 7 height 7
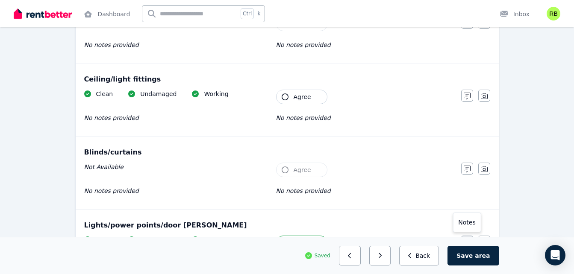
scroll to position [302, 0]
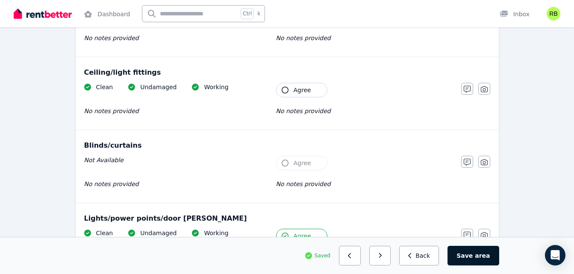
click at [465, 254] on button "Save area" at bounding box center [472, 256] width 51 height 20
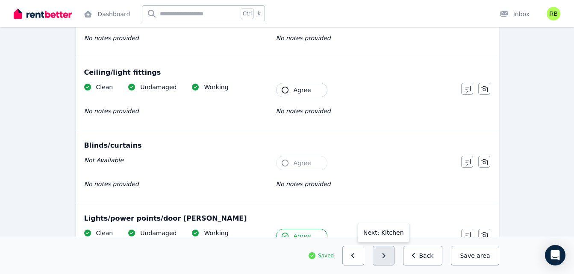
click at [394, 251] on button "button" at bounding box center [384, 256] width 22 height 20
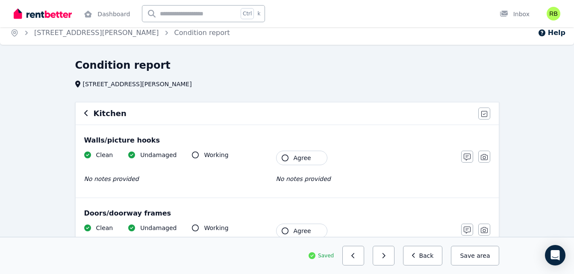
scroll to position [0, 0]
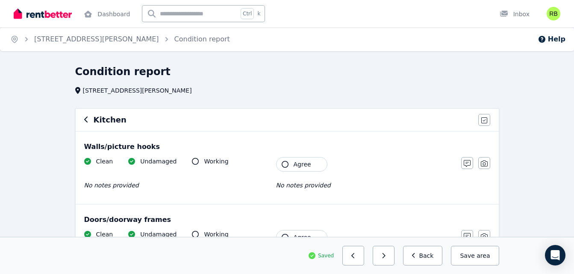
click at [298, 164] on span "Agree" at bounding box center [303, 164] width 18 height 9
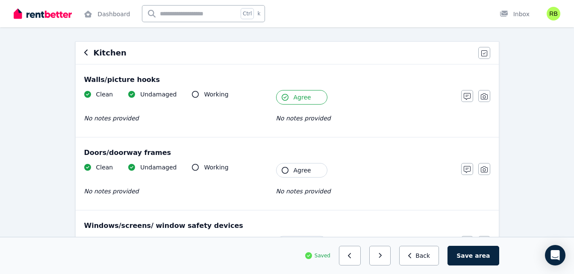
scroll to position [80, 0]
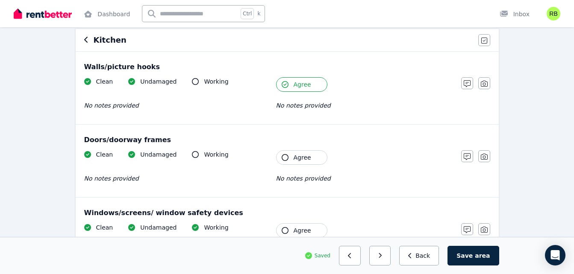
click at [290, 157] on button "Agree" at bounding box center [301, 157] width 51 height 15
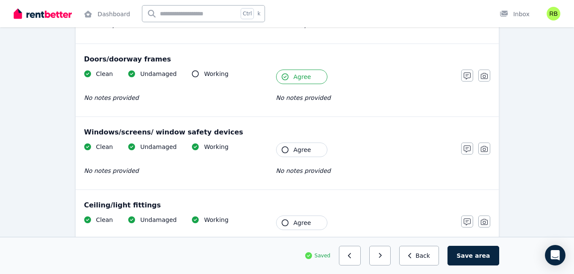
scroll to position [161, 0]
click at [289, 150] on button "Agree" at bounding box center [301, 149] width 51 height 15
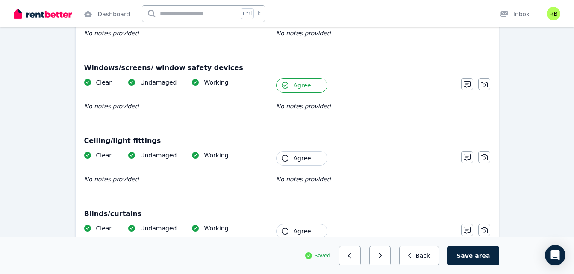
scroll to position [255, 0]
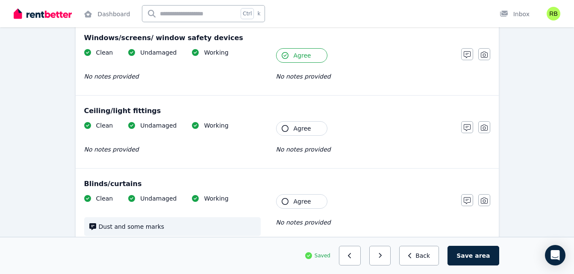
click at [293, 129] on button "Agree" at bounding box center [301, 128] width 51 height 15
click at [287, 202] on icon "button" at bounding box center [285, 201] width 7 height 7
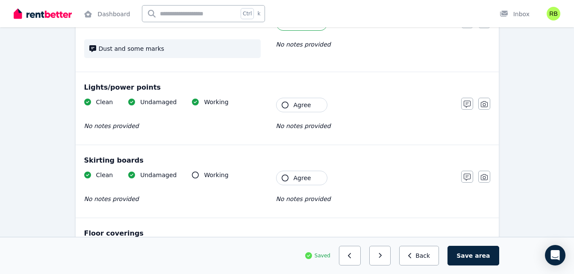
scroll to position [436, 0]
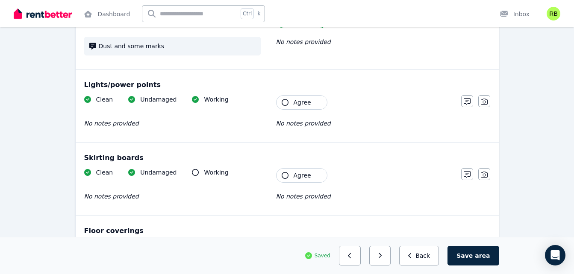
click at [292, 102] on button "Agree" at bounding box center [301, 102] width 51 height 15
click at [289, 173] on button "Agree" at bounding box center [301, 175] width 51 height 15
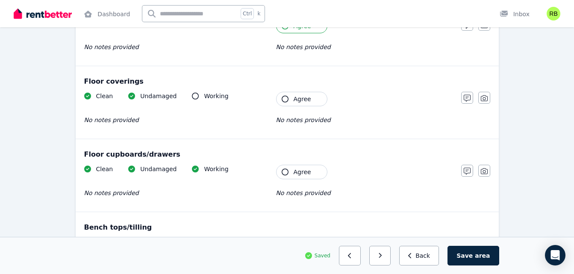
scroll to position [587, 0]
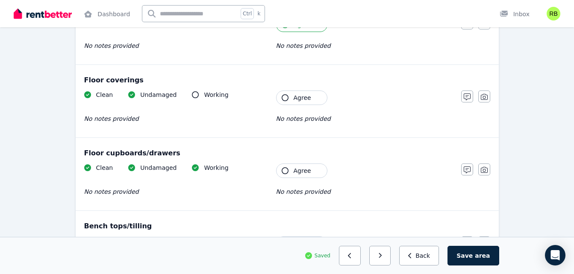
click at [286, 98] on icon "button" at bounding box center [285, 97] width 7 height 7
click at [286, 173] on icon "button" at bounding box center [285, 171] width 7 height 7
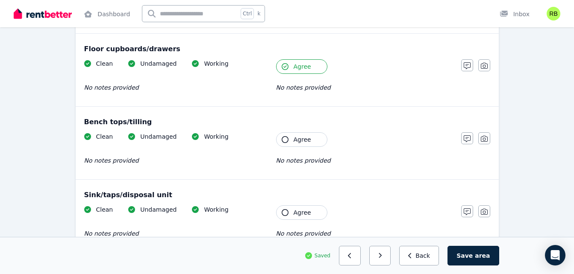
scroll to position [692, 0]
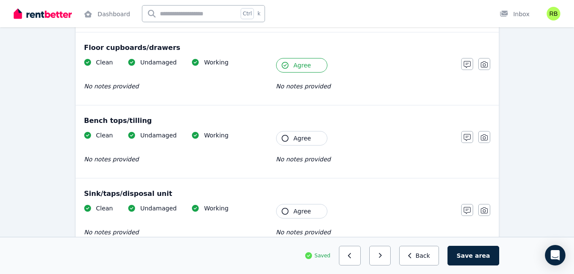
click at [290, 137] on button "Agree" at bounding box center [301, 138] width 51 height 15
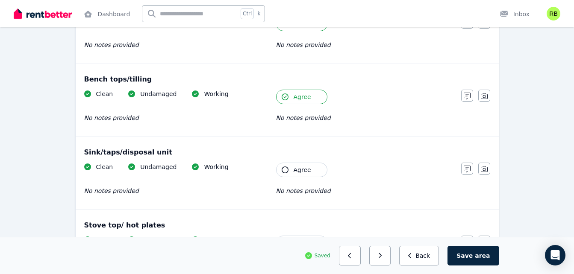
scroll to position [741, 0]
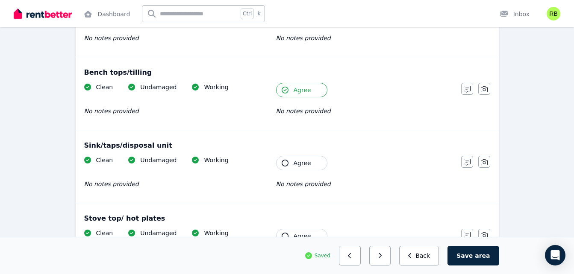
click at [286, 164] on icon "button" at bounding box center [285, 163] width 7 height 7
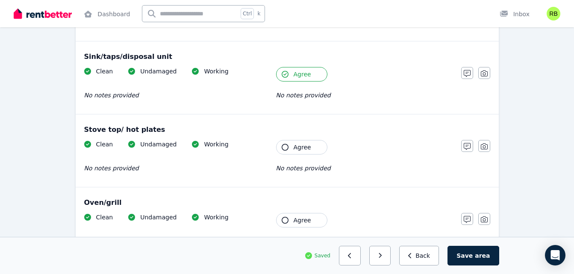
scroll to position [835, 0]
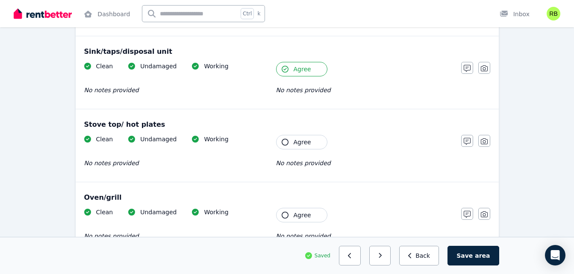
click at [286, 138] on button "Agree" at bounding box center [301, 142] width 51 height 15
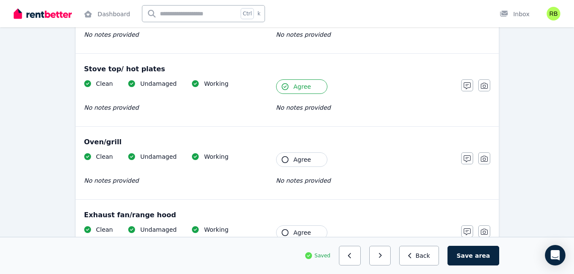
scroll to position [893, 0]
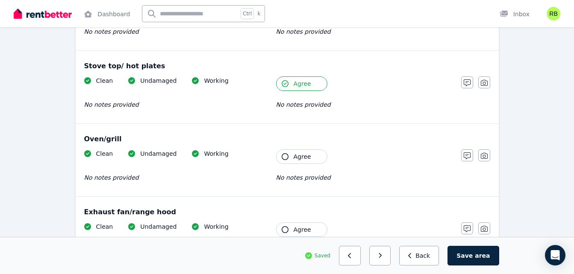
click at [294, 156] on span "Agree" at bounding box center [303, 157] width 18 height 9
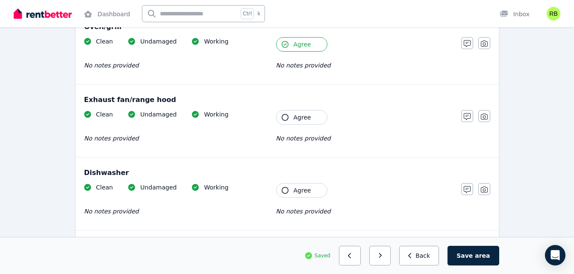
scroll to position [1013, 0]
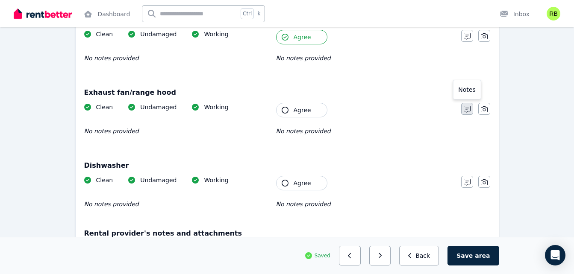
click at [465, 106] on button "button" at bounding box center [467, 109] width 12 height 12
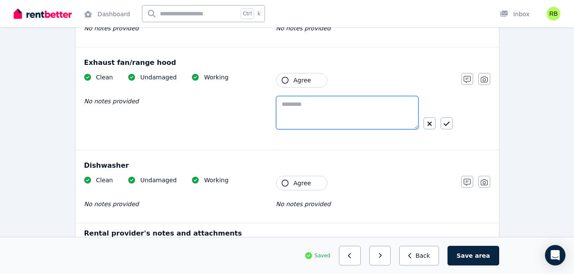
click at [314, 107] on textarea at bounding box center [347, 112] width 142 height 33
type textarea "**********"
click at [447, 124] on icon "button" at bounding box center [447, 124] width 6 height 7
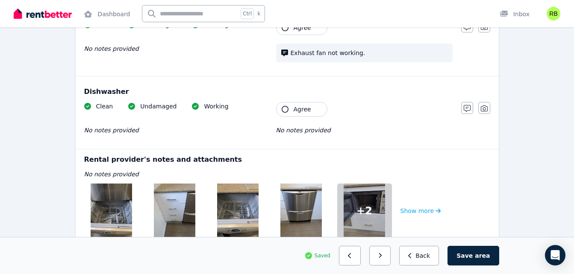
scroll to position [1108, 0]
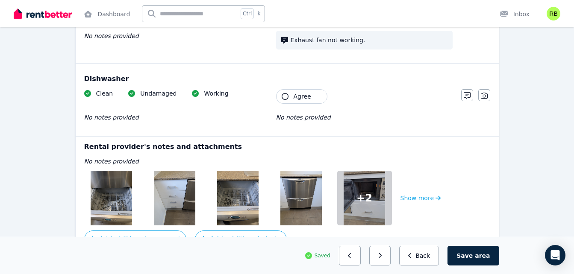
click at [282, 94] on icon "button" at bounding box center [285, 96] width 7 height 7
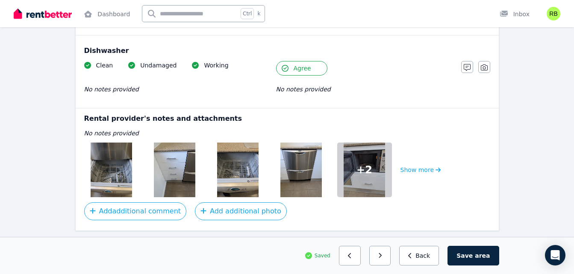
scroll to position [1161, 0]
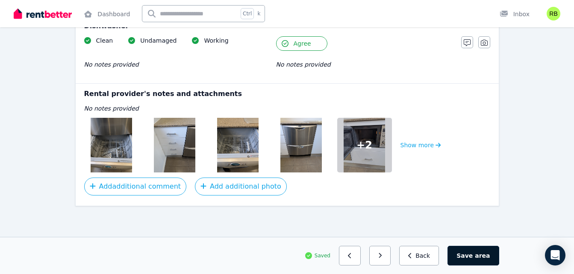
click at [467, 256] on button "Save area" at bounding box center [472, 256] width 51 height 20
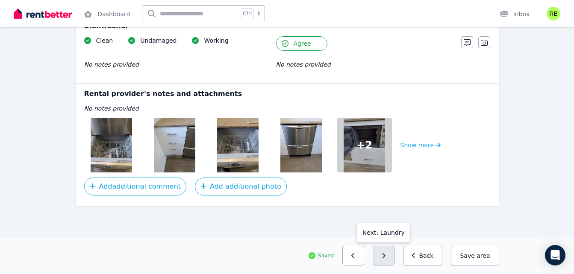
click at [386, 259] on button "button" at bounding box center [384, 256] width 22 height 20
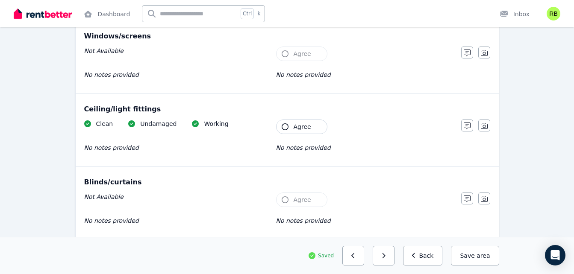
scroll to position [0, 0]
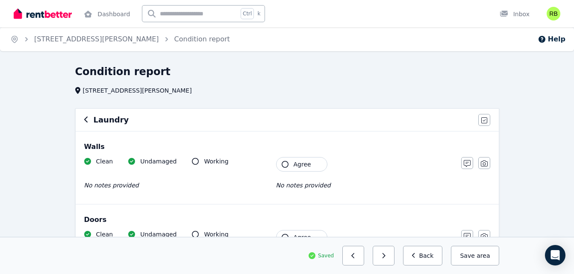
click at [306, 159] on button "Agree" at bounding box center [301, 164] width 51 height 15
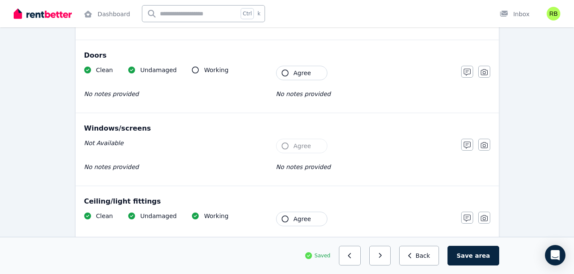
scroll to position [165, 0]
click at [290, 74] on button "Agree" at bounding box center [301, 72] width 51 height 15
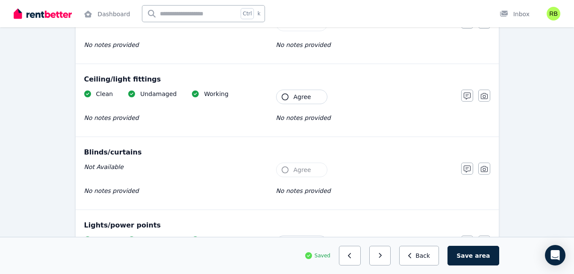
scroll to position [288, 0]
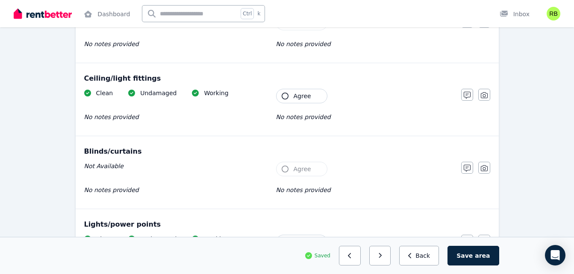
click at [294, 100] on button "Agree" at bounding box center [301, 96] width 51 height 15
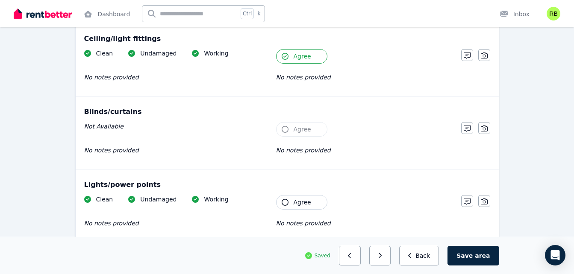
scroll to position [326, 0]
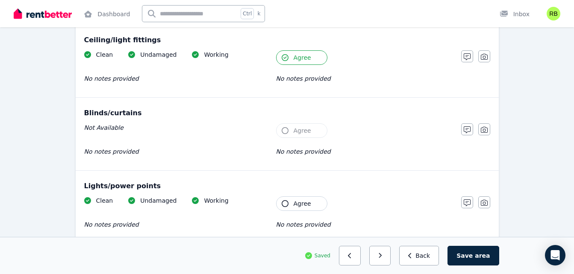
click at [288, 206] on icon "button" at bounding box center [285, 203] width 7 height 7
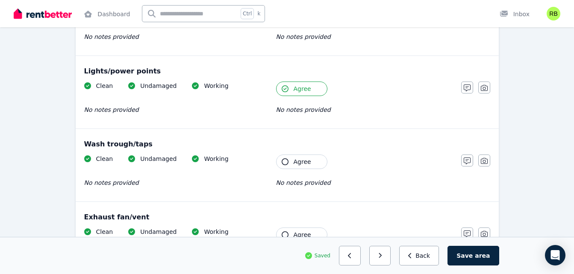
scroll to position [442, 0]
click at [287, 160] on icon "button" at bounding box center [285, 161] width 7 height 7
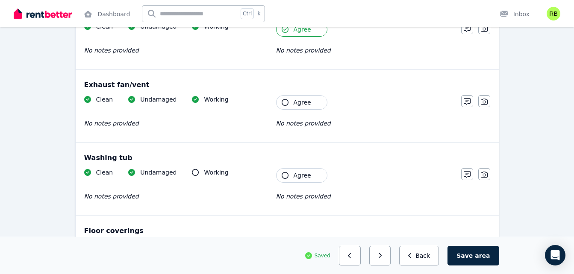
scroll to position [574, 0]
click at [287, 100] on icon "button" at bounding box center [285, 102] width 7 height 7
click at [298, 180] on button "Agree" at bounding box center [301, 175] width 51 height 15
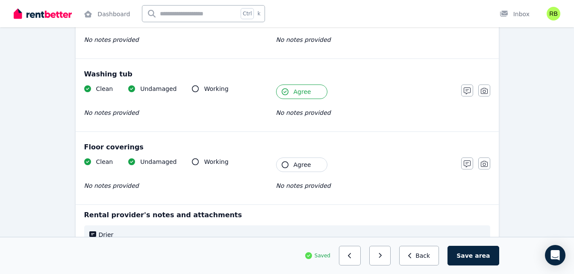
scroll to position [662, 0]
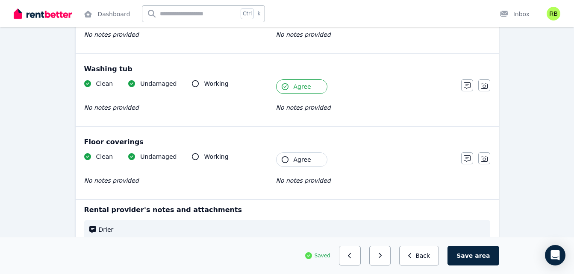
click at [294, 162] on span "Agree" at bounding box center [303, 160] width 18 height 9
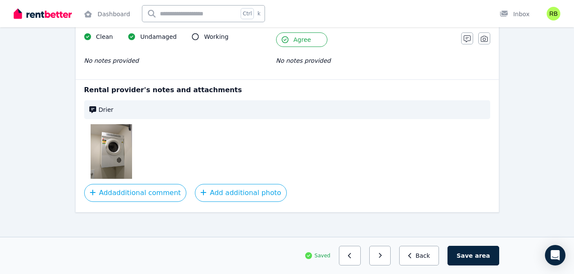
scroll to position [789, 0]
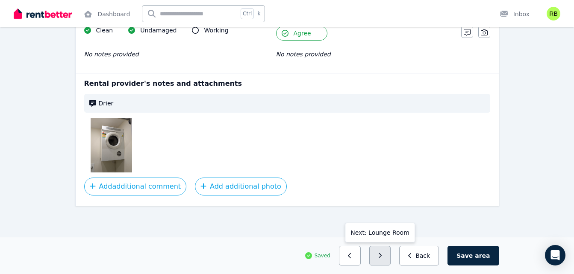
click at [391, 258] on button "button" at bounding box center [380, 256] width 22 height 20
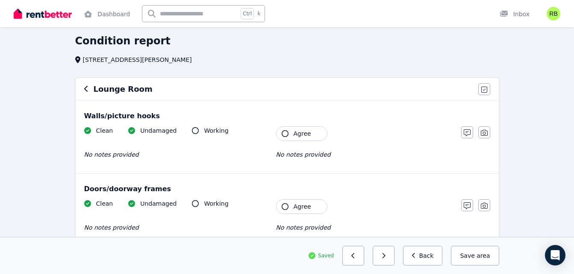
scroll to position [0, 0]
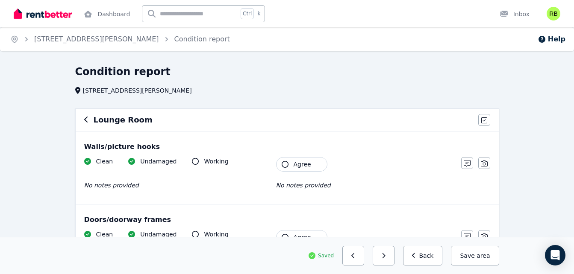
click at [294, 165] on span "Agree" at bounding box center [303, 164] width 18 height 9
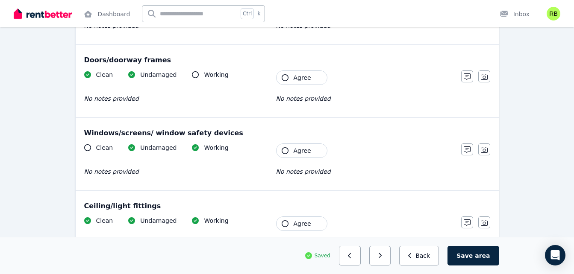
scroll to position [159, 0]
click at [290, 80] on button "Agree" at bounding box center [301, 78] width 51 height 15
click at [284, 155] on button "Agree" at bounding box center [301, 151] width 51 height 15
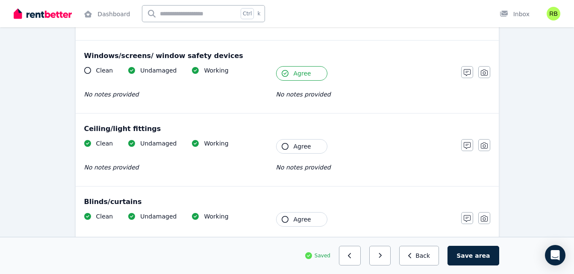
scroll to position [238, 0]
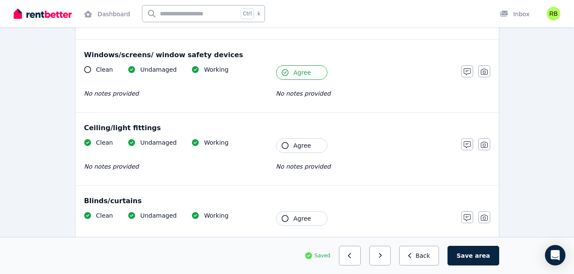
click at [298, 144] on span "Agree" at bounding box center [303, 145] width 18 height 9
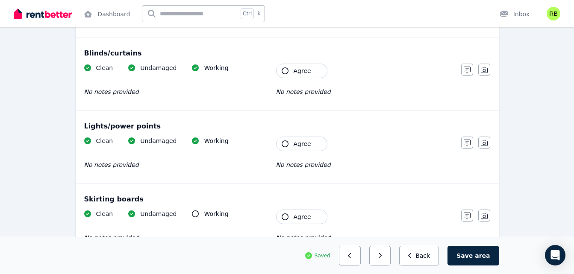
scroll to position [397, 0]
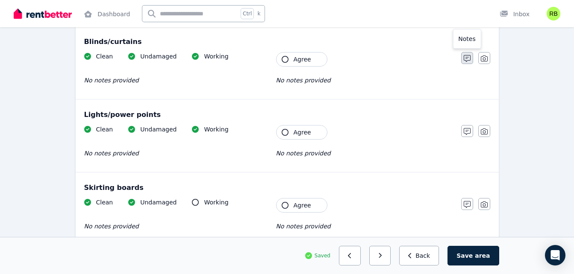
click at [470, 59] on icon "button" at bounding box center [467, 58] width 7 height 7
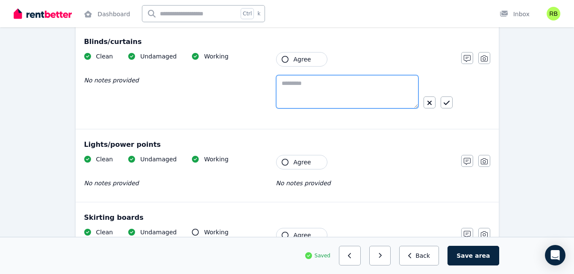
click at [288, 87] on textarea at bounding box center [347, 91] width 142 height 33
type textarea "**********"
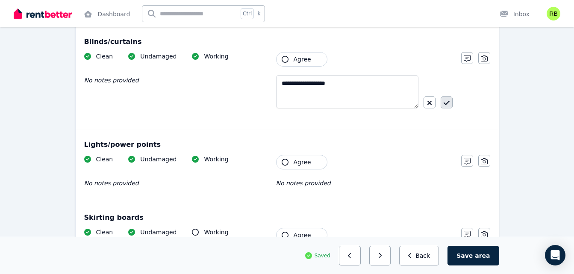
click at [445, 100] on button "button" at bounding box center [447, 103] width 12 height 12
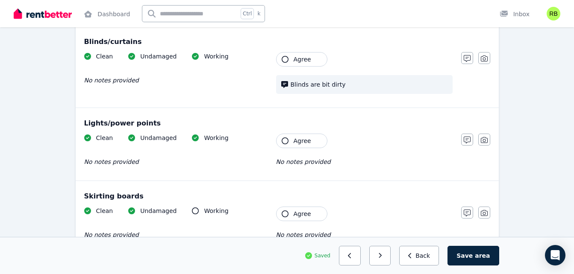
click at [296, 145] on button "Agree" at bounding box center [301, 141] width 51 height 15
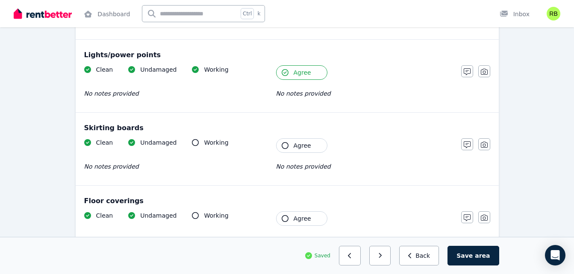
scroll to position [476, 0]
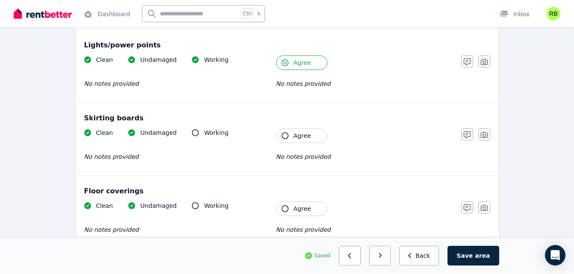
click at [287, 135] on icon "button" at bounding box center [285, 135] width 7 height 7
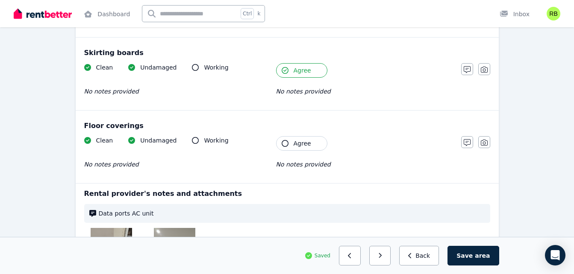
scroll to position [542, 0]
click at [288, 141] on button "Agree" at bounding box center [301, 143] width 51 height 15
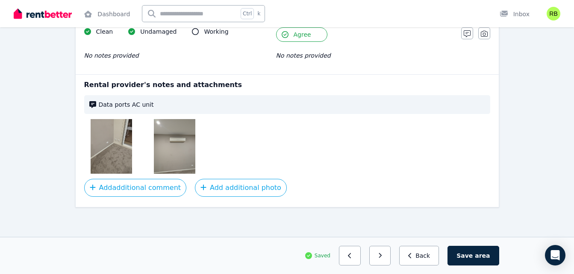
scroll to position [651, 0]
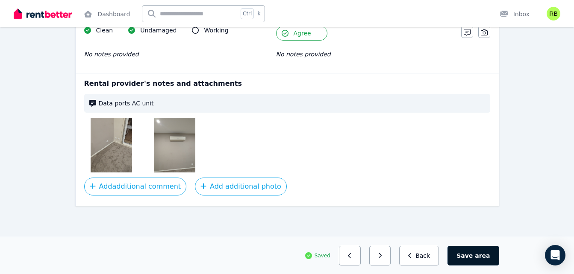
click at [474, 259] on button "Save area" at bounding box center [472, 256] width 51 height 20
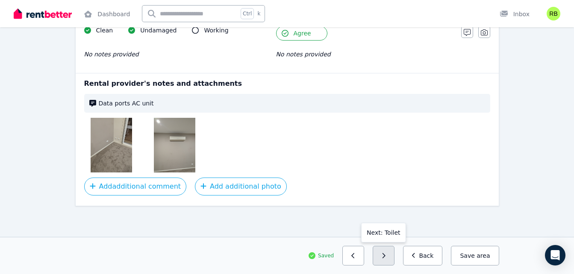
click at [394, 256] on button "button" at bounding box center [384, 256] width 22 height 20
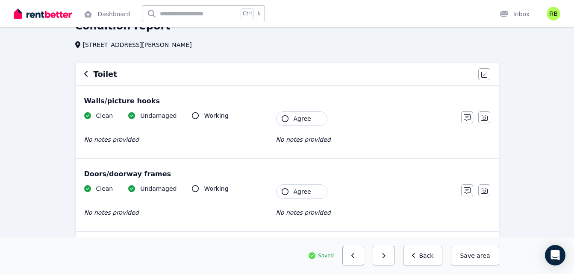
scroll to position [53, 0]
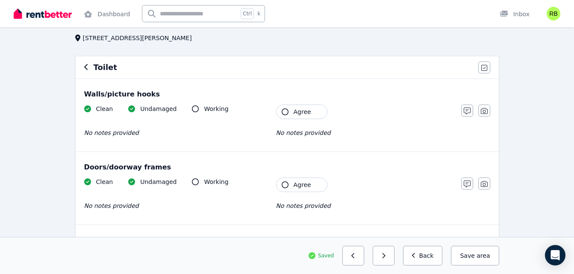
click at [289, 112] on button "Agree" at bounding box center [301, 112] width 51 height 15
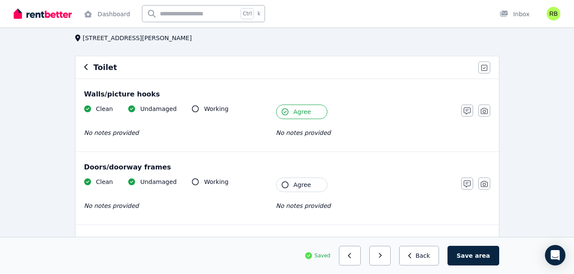
click at [291, 180] on button "Agree" at bounding box center [301, 185] width 51 height 15
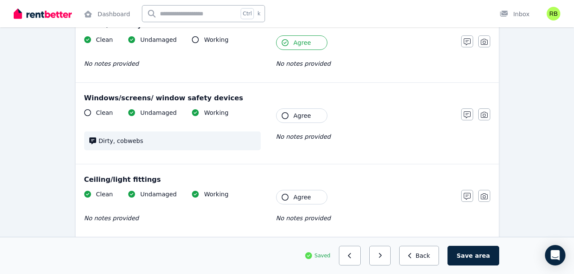
scroll to position [195, 0]
click at [296, 117] on span "Agree" at bounding box center [303, 115] width 18 height 9
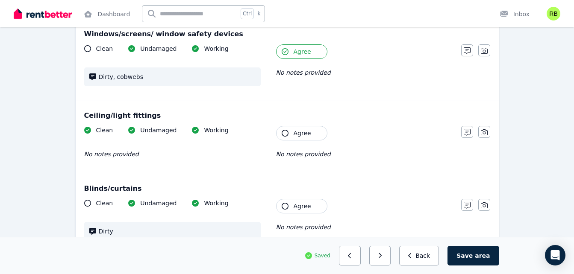
scroll to position [251, 0]
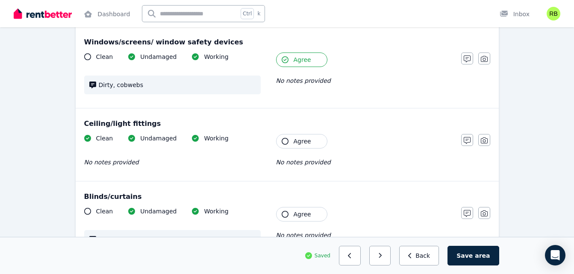
click at [292, 144] on button "Agree" at bounding box center [301, 141] width 51 height 15
click at [291, 223] on div "Clean Undamaged Working Dirty Tenant Agree No notes provided" at bounding box center [268, 232] width 368 height 50
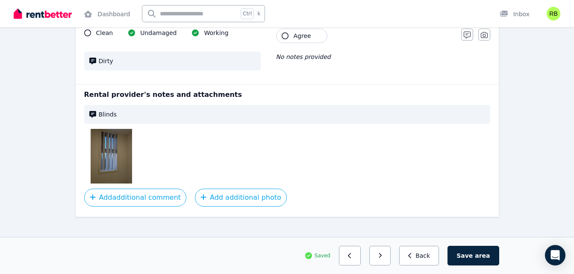
scroll to position [441, 0]
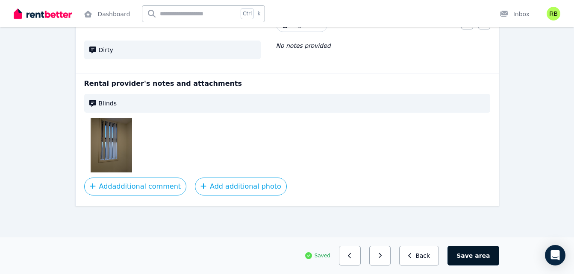
click at [474, 256] on button "Save area" at bounding box center [472, 256] width 51 height 20
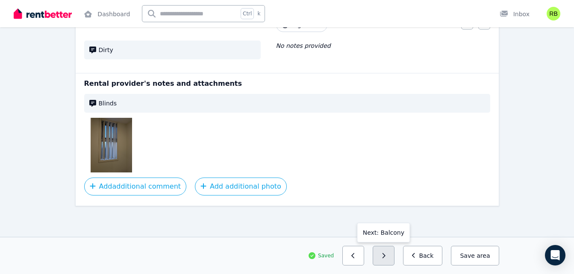
click at [386, 255] on button "button" at bounding box center [384, 256] width 22 height 20
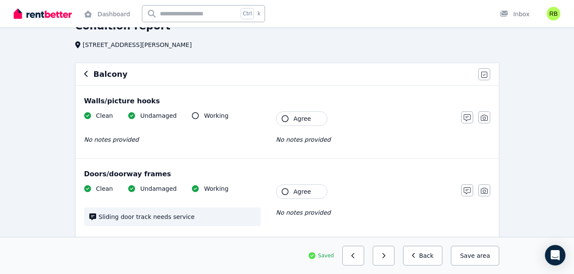
scroll to position [53, 0]
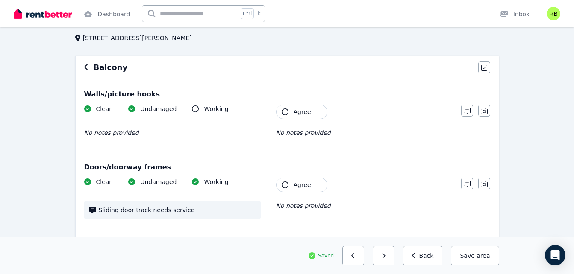
click at [285, 116] on button "Agree" at bounding box center [301, 112] width 51 height 15
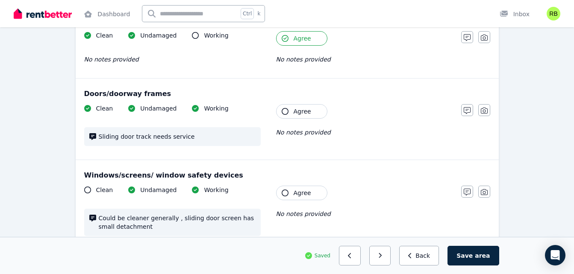
scroll to position [132, 0]
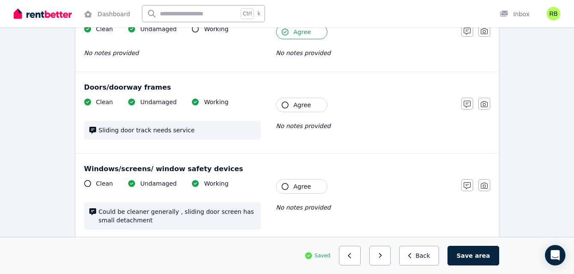
click at [288, 110] on button "Agree" at bounding box center [301, 105] width 51 height 15
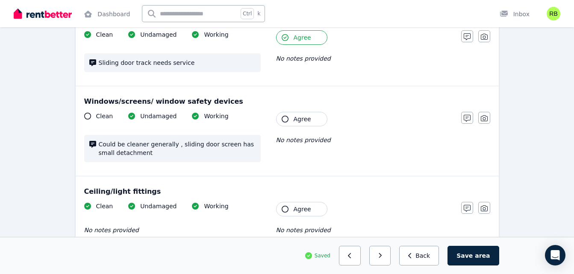
scroll to position [201, 0]
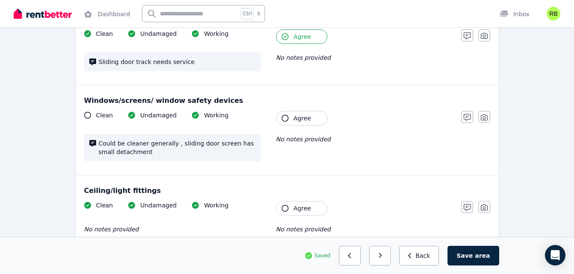
click at [291, 117] on button "Agree" at bounding box center [301, 118] width 51 height 15
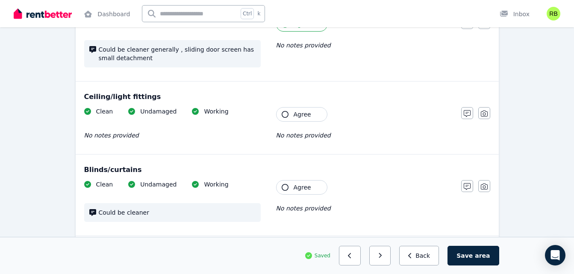
scroll to position [296, 0]
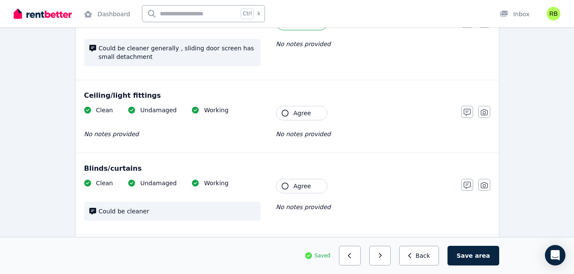
click at [302, 118] on button "Agree" at bounding box center [301, 113] width 51 height 15
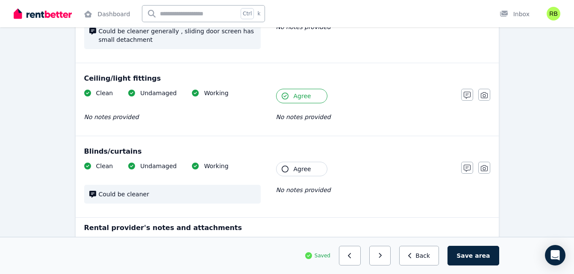
scroll to position [315, 0]
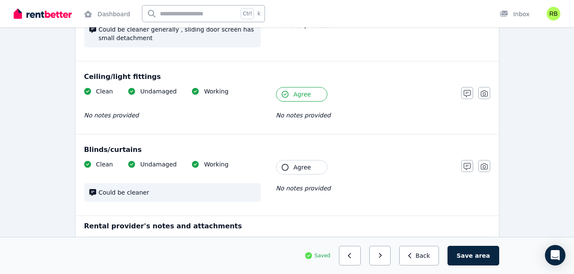
click at [298, 164] on span "Agree" at bounding box center [303, 167] width 18 height 9
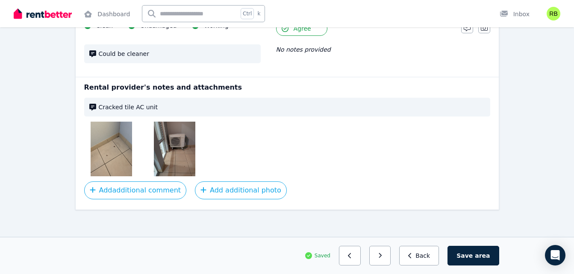
scroll to position [458, 0]
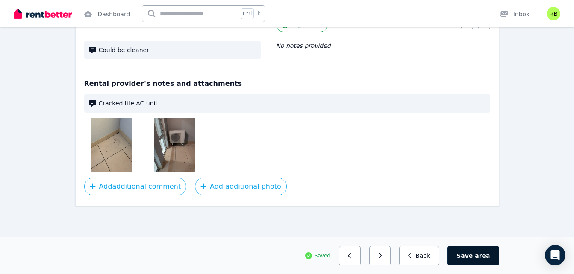
click at [466, 260] on button "Save area" at bounding box center [472, 256] width 51 height 20
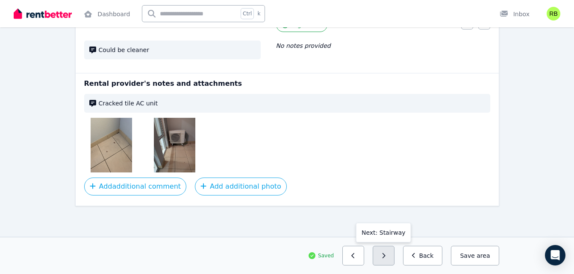
click at [394, 254] on button "button" at bounding box center [384, 256] width 22 height 20
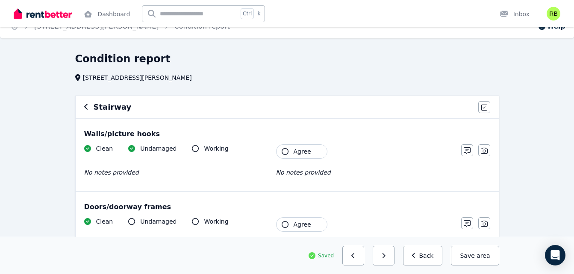
scroll to position [0, 0]
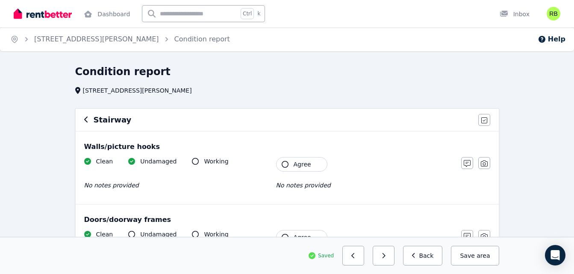
click at [304, 168] on span "Agree" at bounding box center [303, 164] width 18 height 9
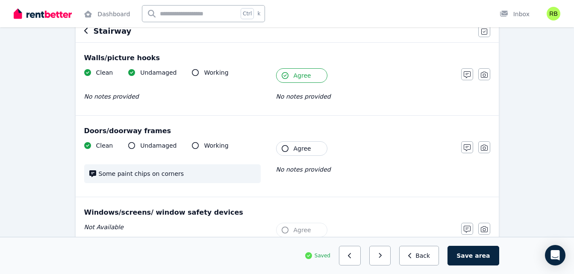
scroll to position [90, 0]
click at [303, 155] on button "Agree" at bounding box center [301, 148] width 51 height 15
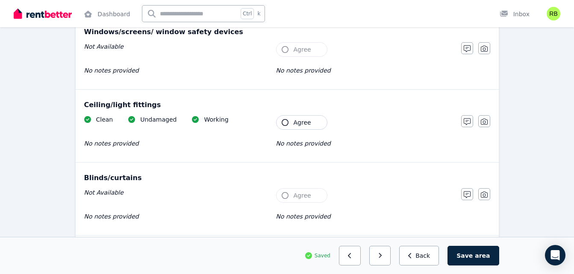
scroll to position [275, 0]
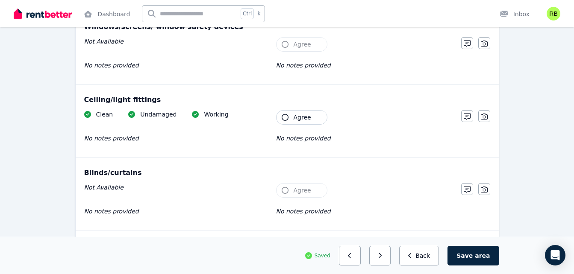
click at [300, 109] on div "Ceiling/light fittings Clean Undamaged Working No notes provided Tenant Agree N…" at bounding box center [287, 121] width 423 height 73
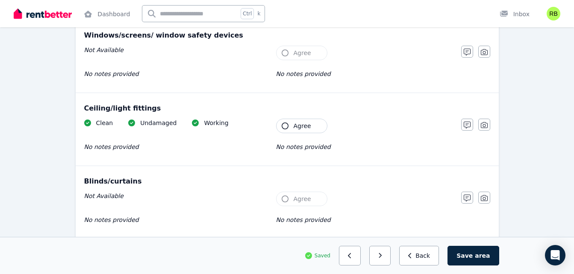
scroll to position [265, 0]
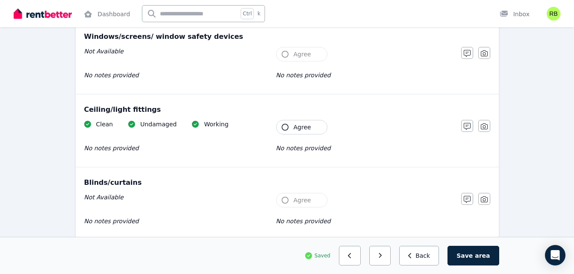
click at [289, 131] on button "Agree" at bounding box center [301, 127] width 51 height 15
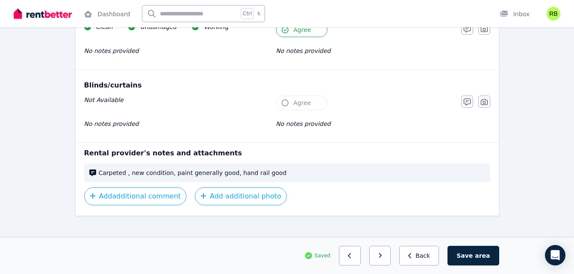
scroll to position [372, 0]
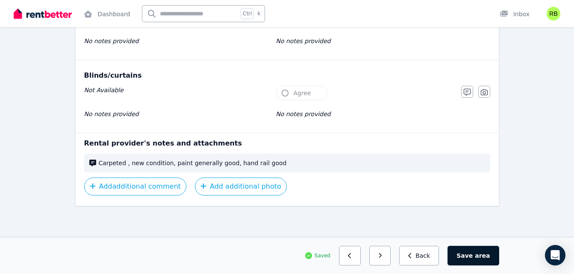
click at [474, 259] on button "Save area" at bounding box center [472, 256] width 51 height 20
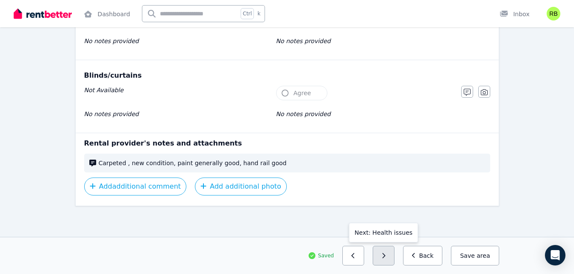
click at [390, 249] on button "button" at bounding box center [384, 256] width 22 height 20
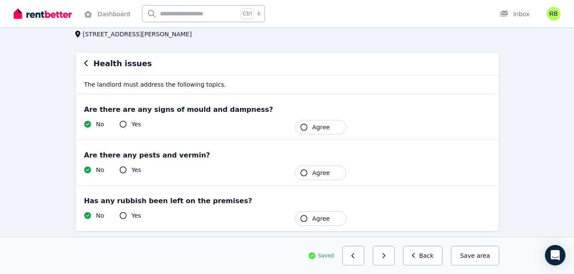
scroll to position [57, 0]
click at [310, 172] on button "Agree" at bounding box center [320, 172] width 51 height 15
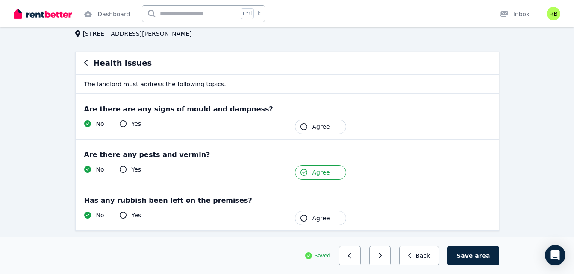
click at [317, 224] on button "Agree" at bounding box center [320, 218] width 51 height 15
click at [317, 123] on span "Agree" at bounding box center [321, 127] width 18 height 9
click at [320, 128] on span "Agree" at bounding box center [321, 127] width 18 height 9
click at [128, 121] on div "Yes" at bounding box center [131, 124] width 22 height 9
click at [303, 125] on icon "button" at bounding box center [303, 127] width 7 height 7
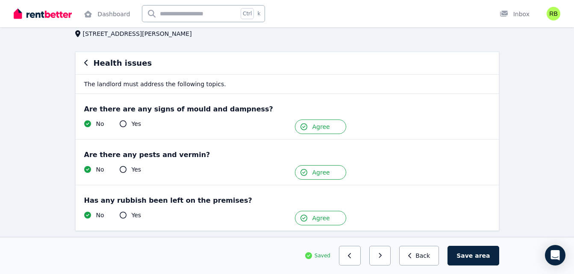
click at [303, 125] on icon "button" at bounding box center [303, 127] width 7 height 7
click at [304, 137] on div "Are there are any signs of mould and dampness? Yes No Tenant Agree" at bounding box center [287, 116] width 423 height 45
click at [310, 126] on button "Agree" at bounding box center [320, 127] width 51 height 15
click at [391, 256] on button "button" at bounding box center [380, 256] width 22 height 20
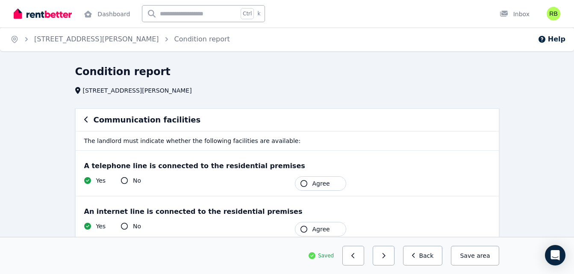
scroll to position [36, 0]
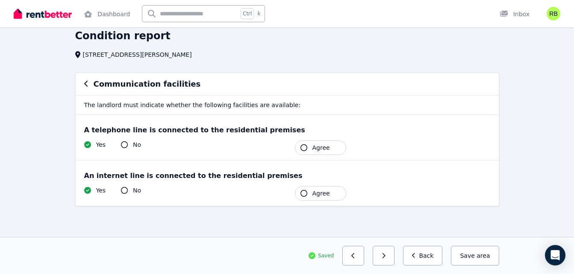
click at [324, 153] on button "Agree" at bounding box center [320, 148] width 51 height 15
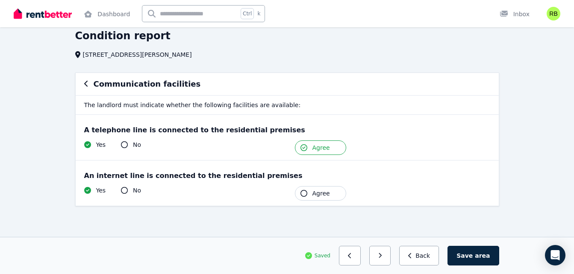
click at [313, 191] on span "Agree" at bounding box center [321, 193] width 18 height 9
click at [387, 255] on button "button" at bounding box center [380, 256] width 22 height 20
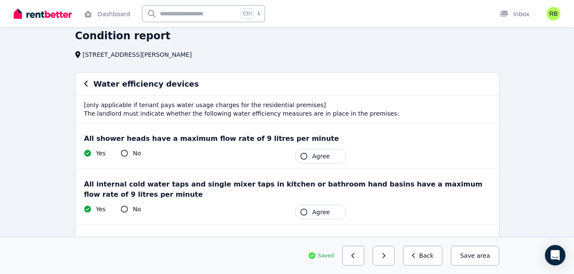
click at [328, 146] on div "All shower heads have a maximum flow rate of 9 litres per minute Yes No Tenant …" at bounding box center [287, 146] width 423 height 45
click at [323, 153] on span "Agree" at bounding box center [321, 156] width 18 height 9
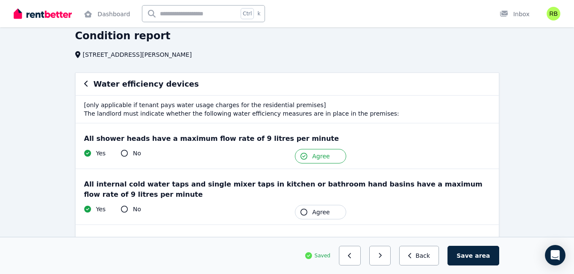
click at [315, 213] on span "Agree" at bounding box center [321, 212] width 18 height 9
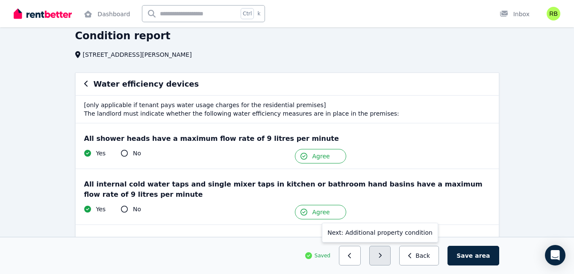
click at [391, 253] on button "button" at bounding box center [380, 256] width 22 height 20
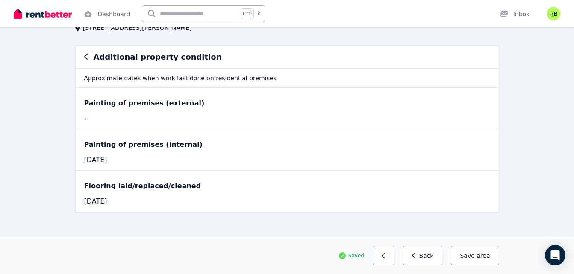
scroll to position [69, 0]
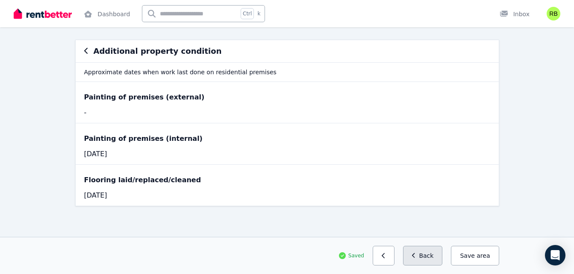
click at [424, 256] on button "Back" at bounding box center [423, 256] width 40 height 20
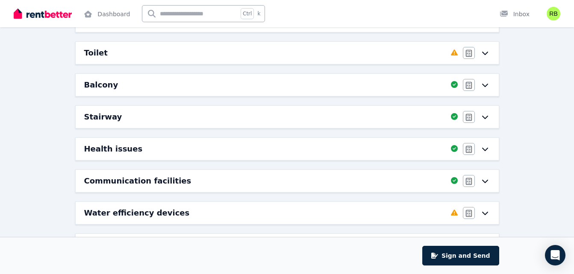
scroll to position [391, 0]
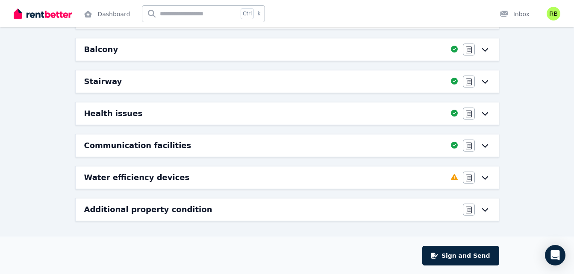
click at [247, 180] on div "Water efficiency devices" at bounding box center [265, 178] width 362 height 12
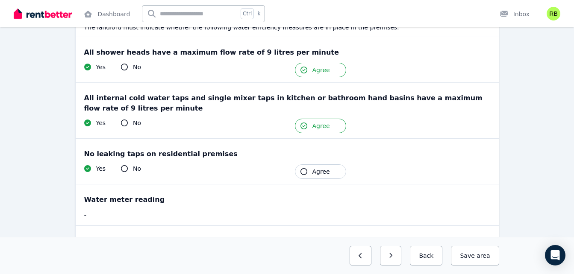
scroll to position [123, 0]
click at [327, 166] on button "Agree" at bounding box center [320, 171] width 51 height 15
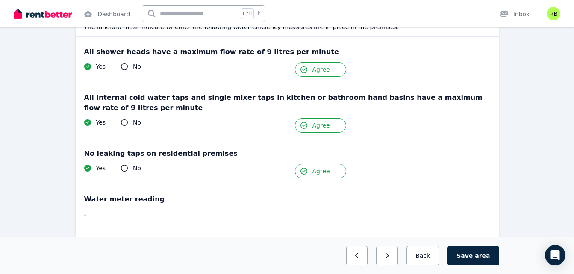
click at [327, 166] on button "Agree" at bounding box center [320, 171] width 51 height 15
click at [129, 168] on div "No" at bounding box center [131, 168] width 20 height 9
click at [122, 169] on icon at bounding box center [124, 168] width 7 height 7
drag, startPoint x: 122, startPoint y: 169, endPoint x: 318, endPoint y: 175, distance: 195.8
click at [318, 175] on div "Yes No Tenant Agree" at bounding box center [287, 171] width 406 height 15
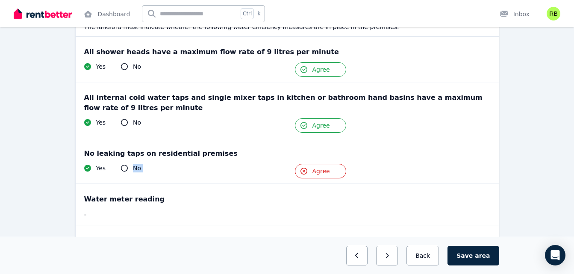
click at [318, 175] on span "Agree" at bounding box center [321, 171] width 18 height 9
click at [319, 171] on span "Agree" at bounding box center [321, 171] width 18 height 9
click at [314, 170] on span "Agree" at bounding box center [321, 171] width 18 height 9
click at [122, 167] on icon at bounding box center [124, 168] width 7 height 7
click at [310, 175] on button "Agree" at bounding box center [320, 171] width 51 height 15
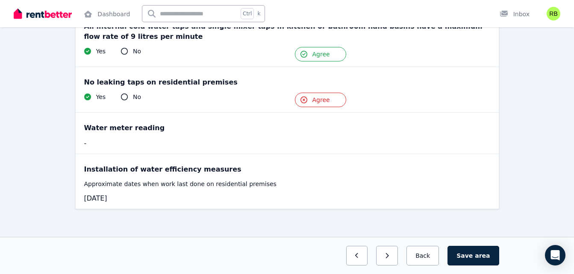
scroll to position [197, 0]
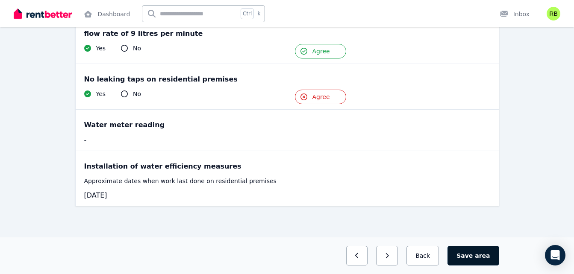
click at [461, 256] on button "Save area" at bounding box center [472, 256] width 51 height 20
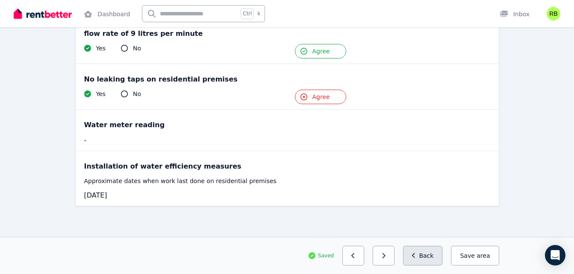
click at [426, 261] on button "Back" at bounding box center [423, 256] width 40 height 20
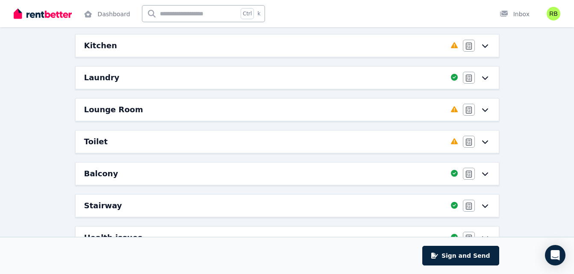
scroll to position [264, 0]
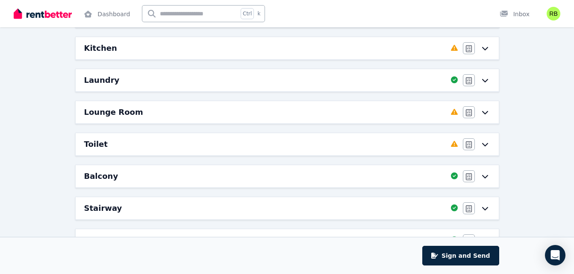
click at [250, 142] on div "Toilet" at bounding box center [265, 144] width 362 height 12
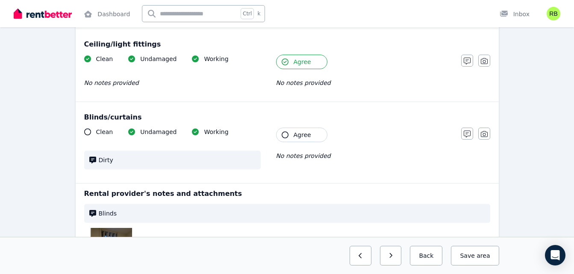
scroll to position [332, 0]
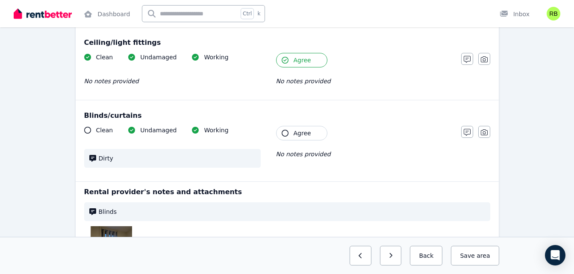
click at [305, 135] on span "Agree" at bounding box center [303, 133] width 18 height 9
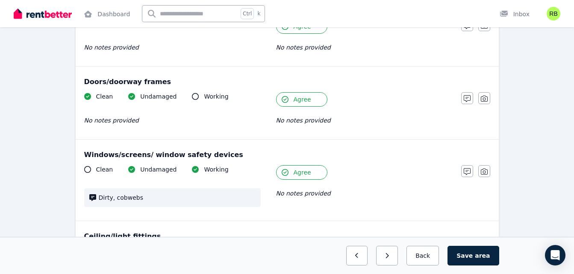
scroll to position [247, 0]
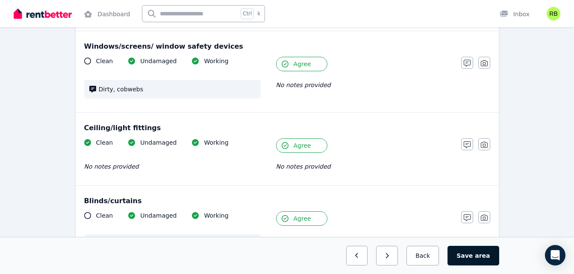
click at [471, 259] on button "Save area" at bounding box center [472, 256] width 51 height 20
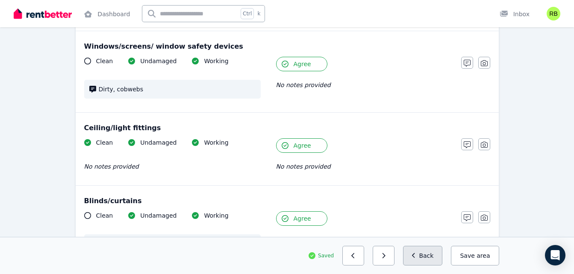
click at [433, 249] on button "Back" at bounding box center [423, 256] width 40 height 20
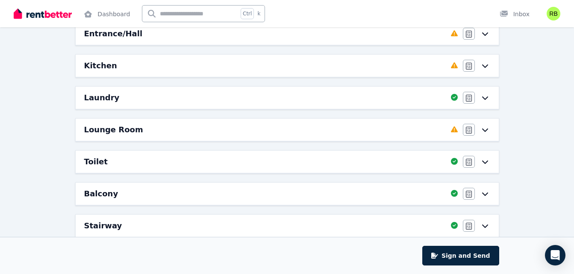
click at [343, 130] on div "Lounge Room" at bounding box center [265, 130] width 362 height 12
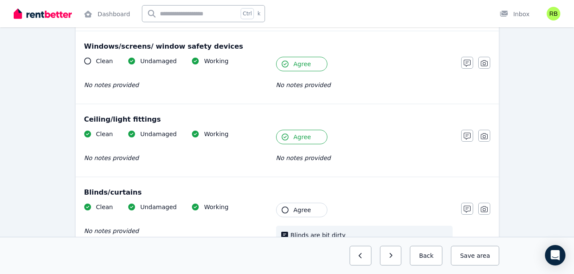
click at [293, 209] on button "Agree" at bounding box center [301, 210] width 51 height 15
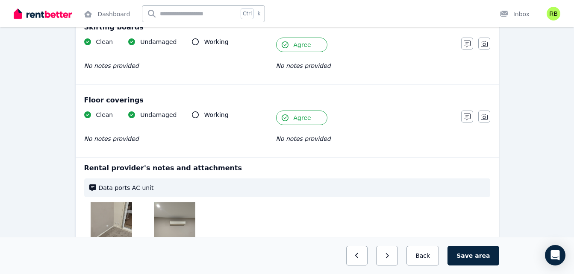
scroll to position [568, 0]
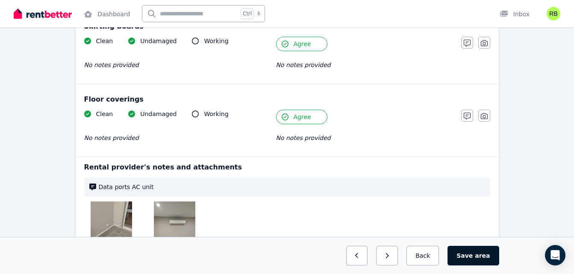
click at [474, 253] on button "Save area" at bounding box center [472, 256] width 51 height 20
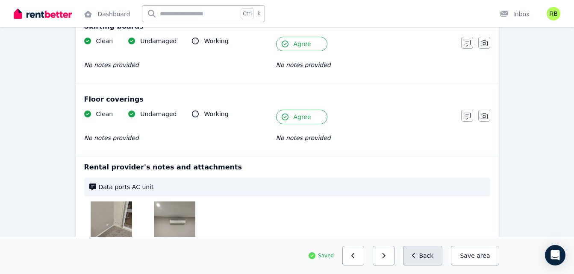
click at [428, 257] on button "Back" at bounding box center [423, 256] width 40 height 20
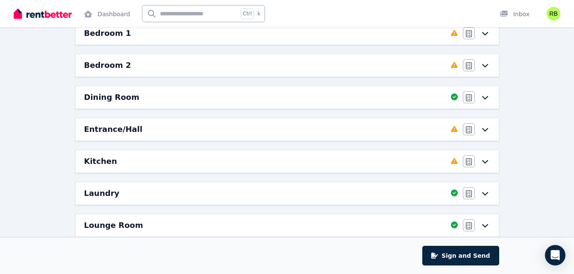
scroll to position [150, 0]
click at [351, 166] on div "Kitchen" at bounding box center [265, 162] width 362 height 12
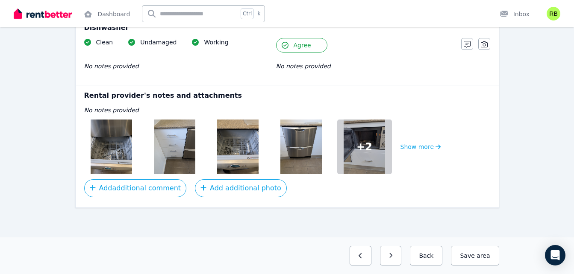
scroll to position [1161, 0]
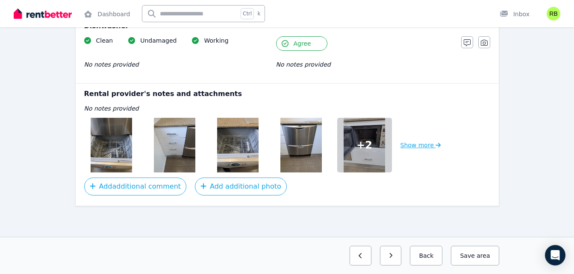
click at [427, 142] on button "Show more" at bounding box center [420, 145] width 41 height 55
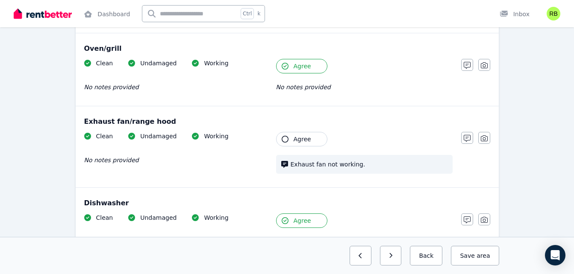
scroll to position [1003, 0]
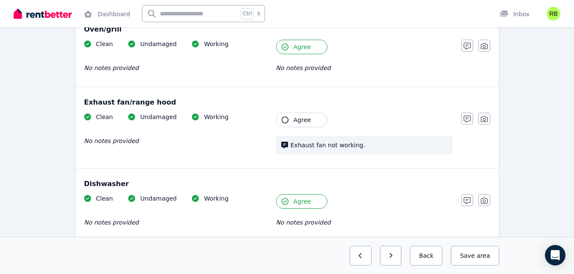
click at [292, 122] on button "Agree" at bounding box center [301, 120] width 51 height 15
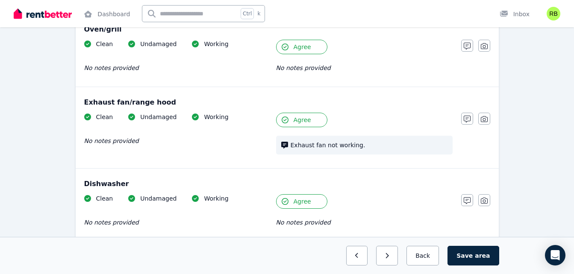
click at [292, 122] on button "Agree" at bounding box center [301, 120] width 51 height 15
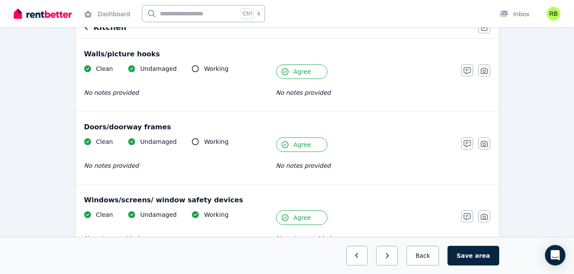
scroll to position [0, 0]
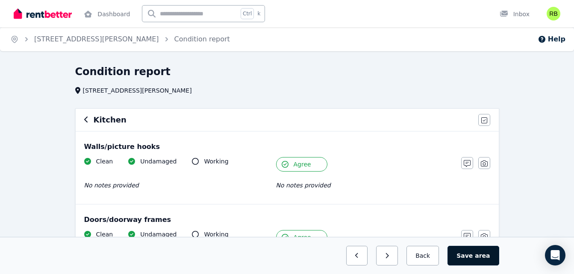
click at [480, 257] on span "area" at bounding box center [482, 256] width 15 height 9
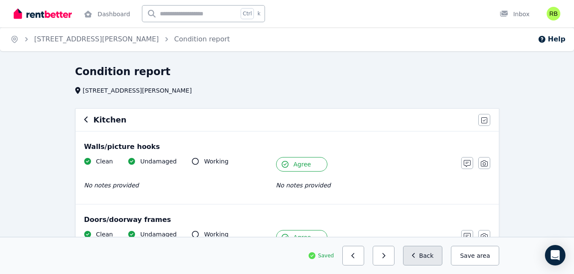
click at [434, 255] on button "Back" at bounding box center [423, 256] width 40 height 20
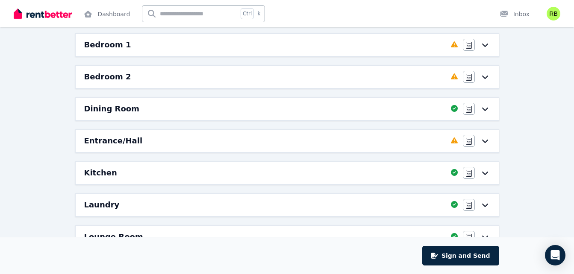
scroll to position [141, 0]
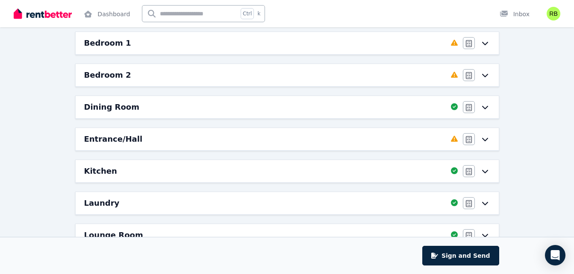
click at [266, 143] on div "Entrance/Hall" at bounding box center [265, 139] width 362 height 12
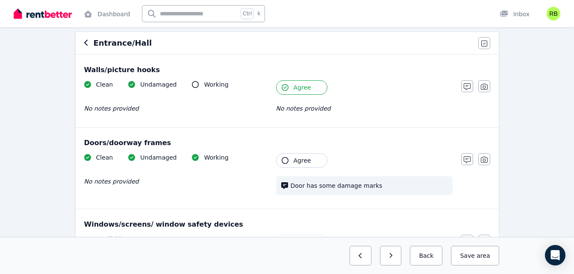
scroll to position [85, 0]
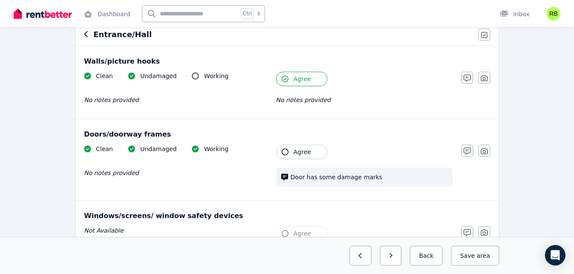
click at [307, 150] on span "Agree" at bounding box center [303, 152] width 18 height 9
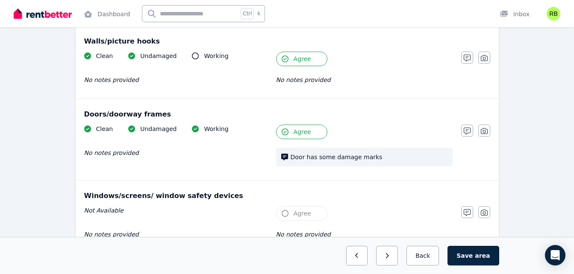
scroll to position [117, 0]
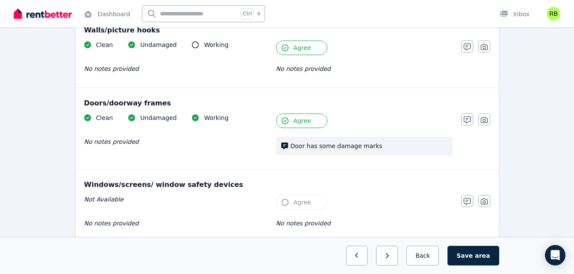
click at [300, 116] on button "Agree" at bounding box center [301, 121] width 51 height 15
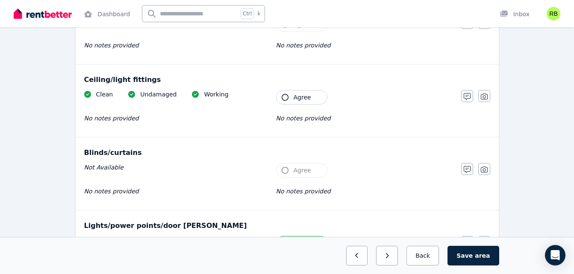
scroll to position [298, 0]
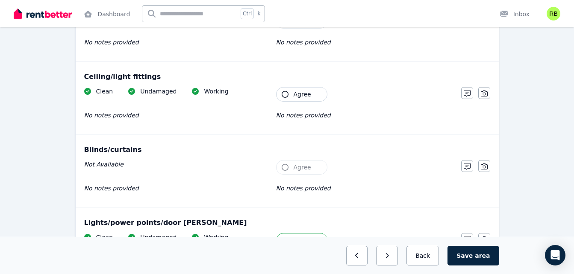
click at [294, 95] on span "Agree" at bounding box center [303, 94] width 18 height 9
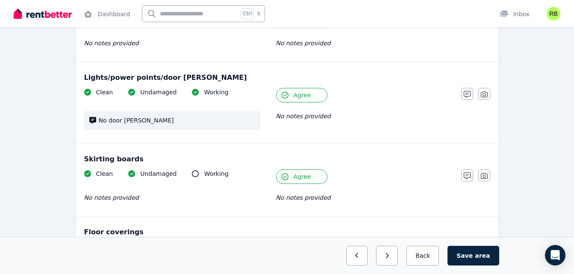
scroll to position [566, 0]
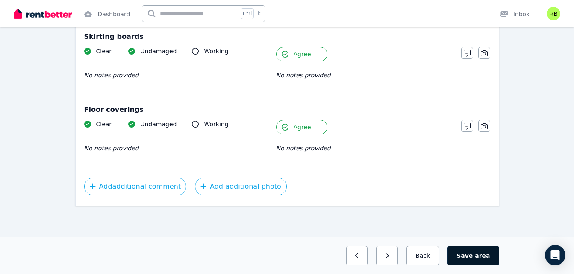
click at [469, 258] on button "Save area" at bounding box center [472, 256] width 51 height 20
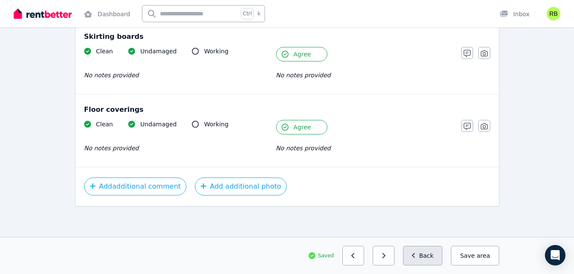
click at [416, 256] on icon "button" at bounding box center [414, 256] width 4 height 6
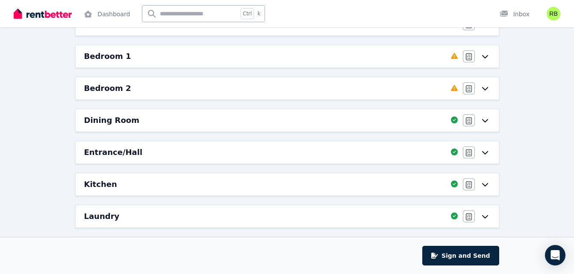
scroll to position [135, 0]
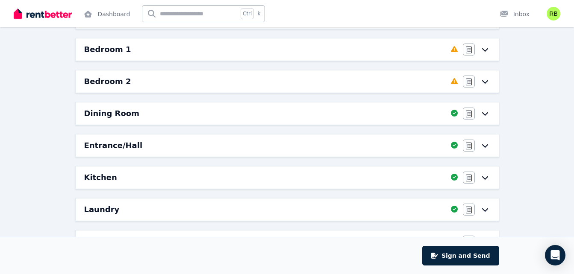
click at [234, 175] on div "Kitchen" at bounding box center [265, 178] width 362 height 12
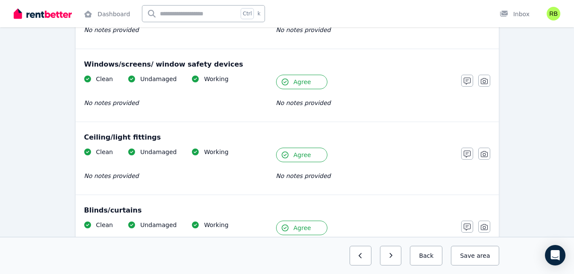
scroll to position [0, 0]
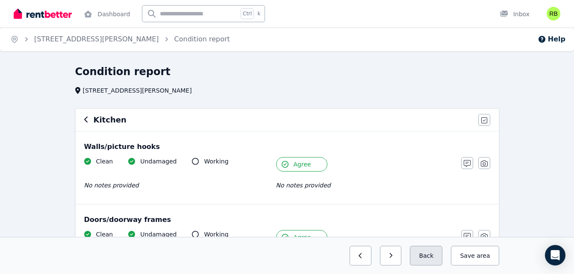
click at [426, 254] on button "Back" at bounding box center [426, 256] width 32 height 20
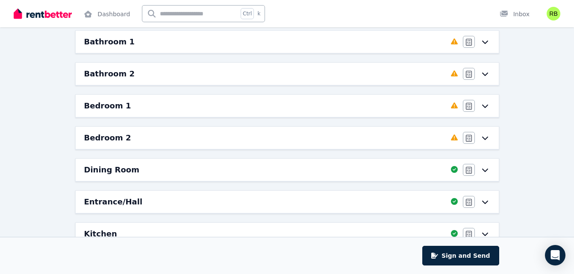
scroll to position [87, 0]
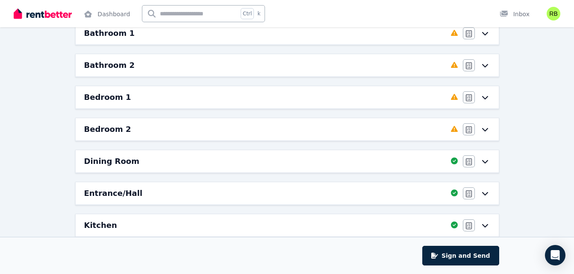
click at [143, 163] on div "Dining Room" at bounding box center [265, 162] width 362 height 12
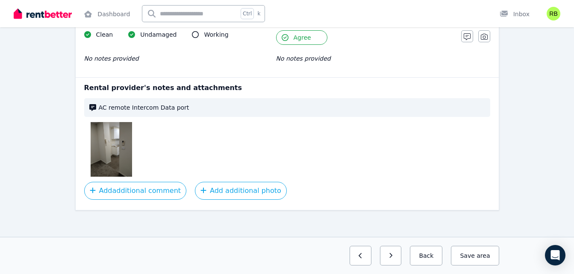
scroll to position [643, 0]
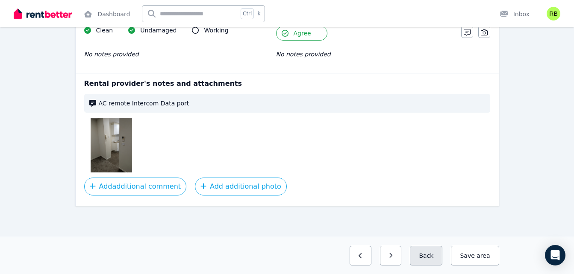
click at [436, 260] on button "Back" at bounding box center [426, 256] width 32 height 20
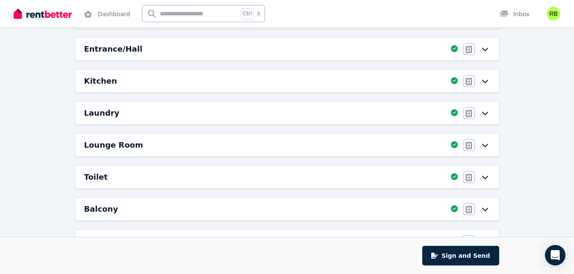
scroll to position [223, 0]
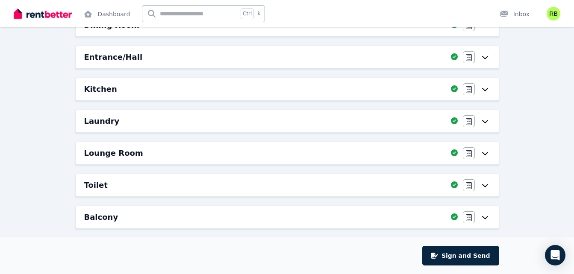
click at [266, 154] on div "Lounge Room" at bounding box center [265, 153] width 362 height 12
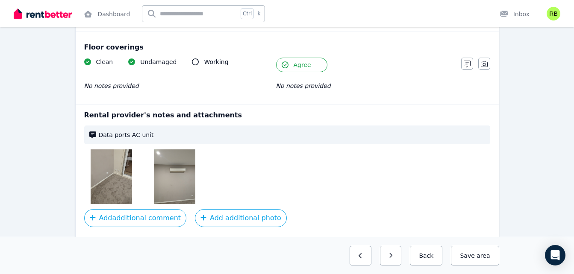
scroll to position [641, 0]
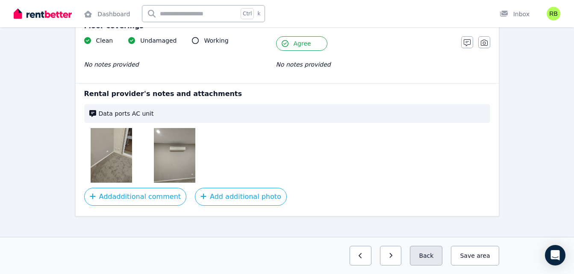
click at [427, 256] on button "Back" at bounding box center [426, 256] width 32 height 20
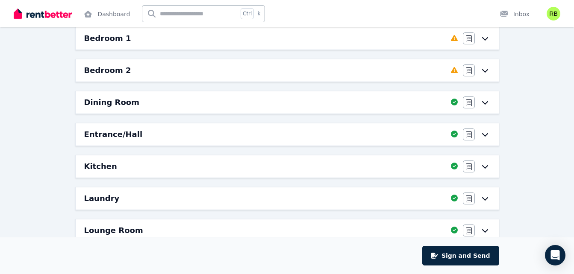
scroll to position [146, 0]
click at [128, 170] on div "Kitchen" at bounding box center [265, 166] width 362 height 12
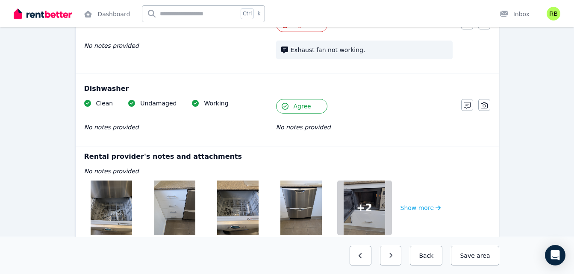
scroll to position [1161, 0]
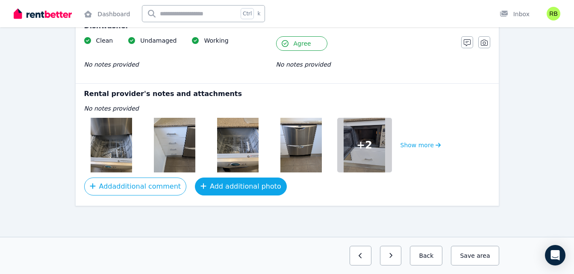
click at [215, 185] on button "Add additional photo" at bounding box center [241, 187] width 92 height 18
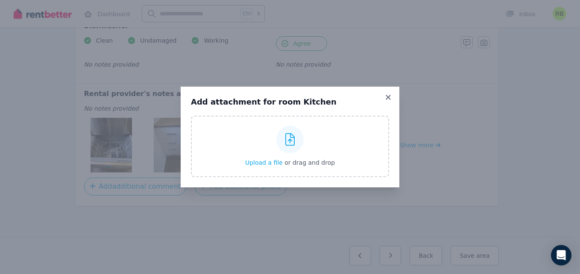
click at [386, 92] on div "Add attachment for room Kitchen Upload a file or drag and drop" at bounding box center [290, 137] width 219 height 101
click at [391, 100] on icon at bounding box center [388, 98] width 9 height 8
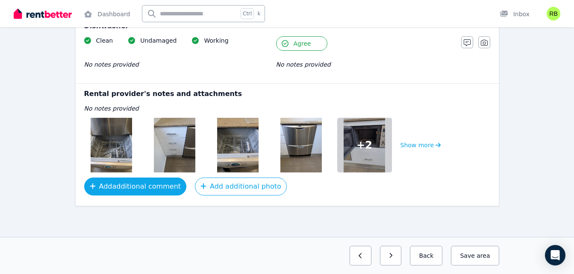
click at [135, 187] on button "Add additional comment" at bounding box center [135, 187] width 103 height 18
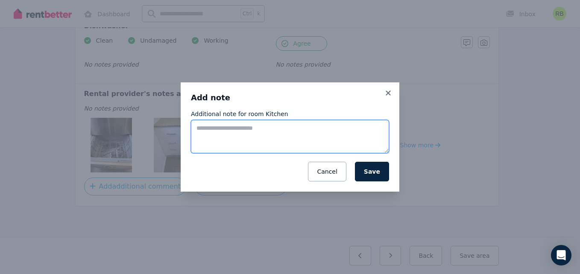
click at [220, 137] on textarea "Additional note for room Kitchen" at bounding box center [290, 136] width 198 height 33
type textarea "**********"
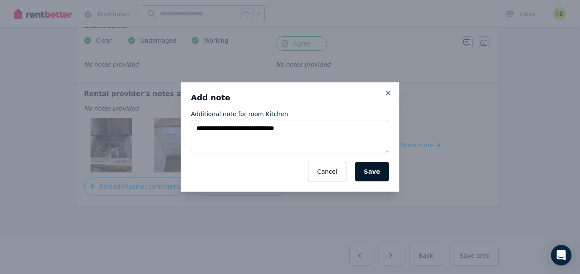
click at [378, 173] on button "Save" at bounding box center [372, 172] width 34 height 20
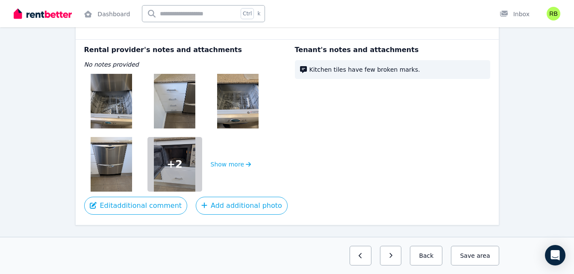
scroll to position [1224, 0]
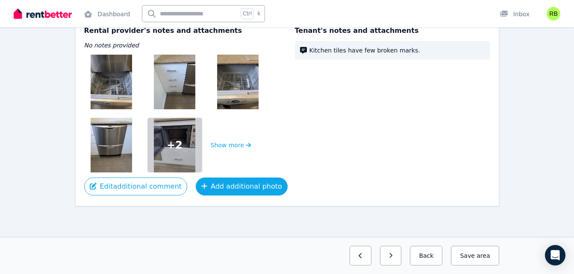
click at [242, 179] on button "Add additional photo" at bounding box center [242, 187] width 92 height 18
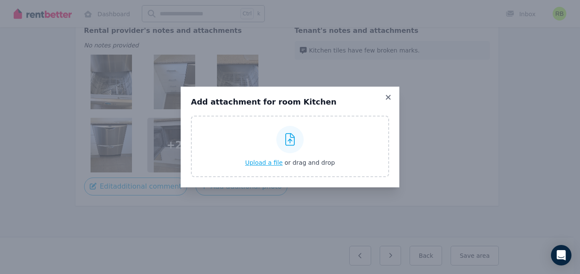
click at [295, 140] on icon at bounding box center [291, 139] width 10 height 13
click at [0, 0] on input "Upload a file or drag and drop" at bounding box center [0, 0] width 0 height 0
click at [386, 97] on icon at bounding box center [388, 98] width 9 height 8
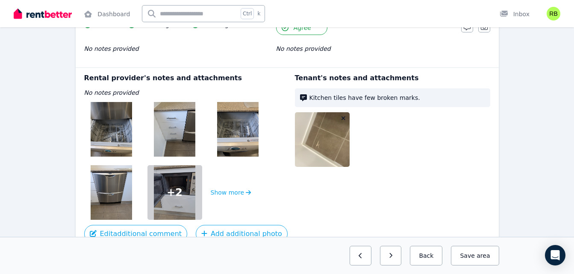
scroll to position [1177, 0]
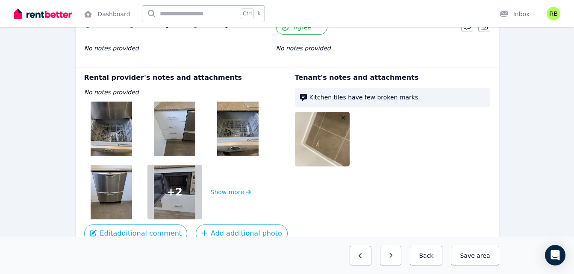
click at [330, 141] on img at bounding box center [331, 139] width 73 height 55
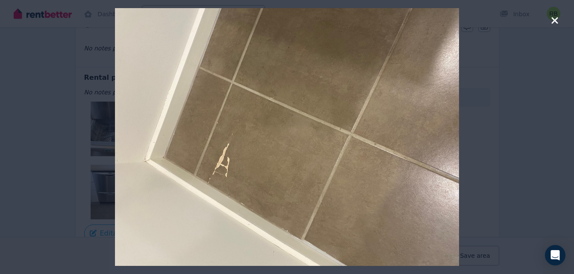
click at [560, 17] on div at bounding box center [287, 137] width 574 height 274
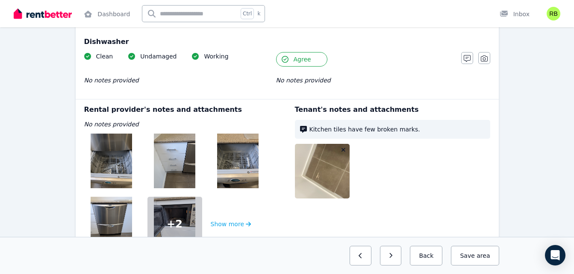
scroll to position [1143, 0]
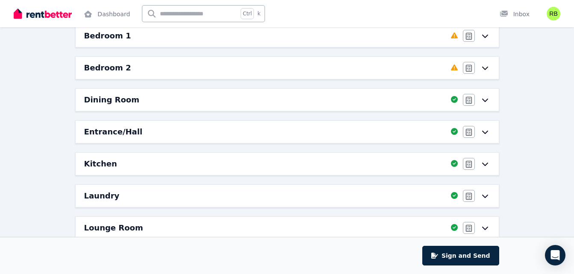
scroll to position [165, 0]
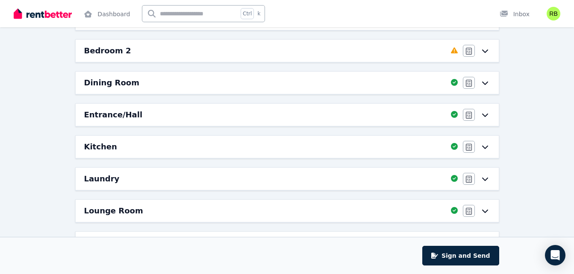
click at [168, 141] on div "Kitchen" at bounding box center [265, 147] width 362 height 12
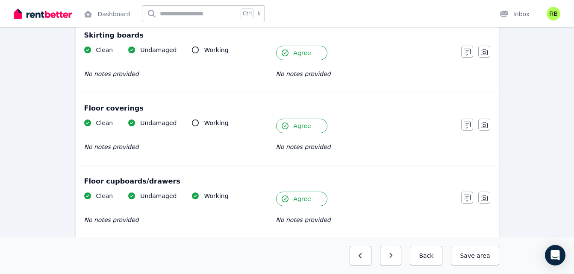
scroll to position [554, 0]
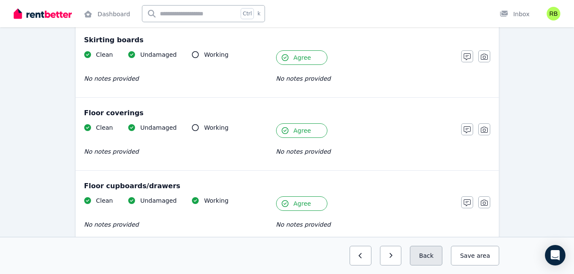
click at [433, 257] on button "Back" at bounding box center [426, 256] width 32 height 20
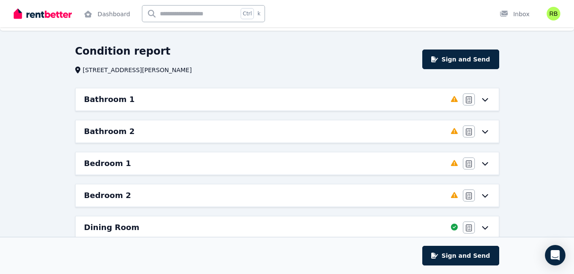
scroll to position [18, 0]
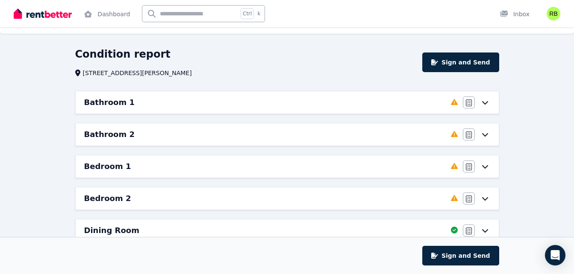
click at [256, 193] on div "Bedroom 2" at bounding box center [265, 199] width 362 height 12
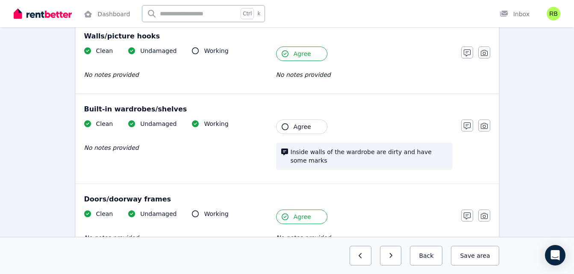
scroll to position [112, 0]
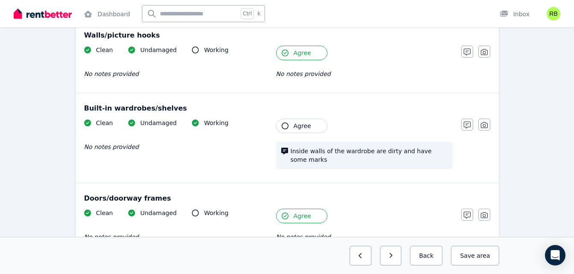
click at [298, 124] on span "Agree" at bounding box center [303, 126] width 18 height 9
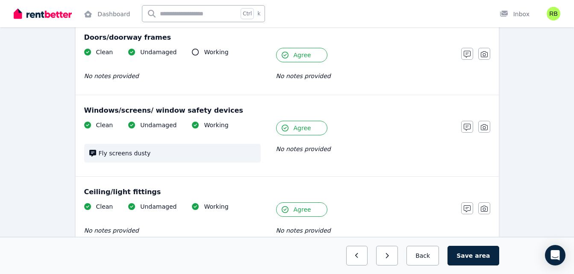
scroll to position [274, 0]
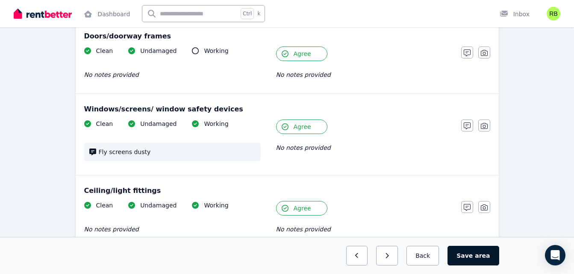
click at [467, 253] on button "Save area" at bounding box center [472, 256] width 51 height 20
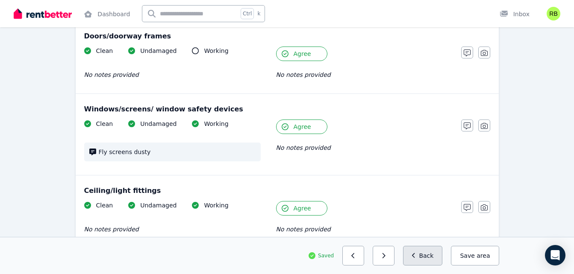
click at [421, 250] on button "Back" at bounding box center [423, 256] width 40 height 20
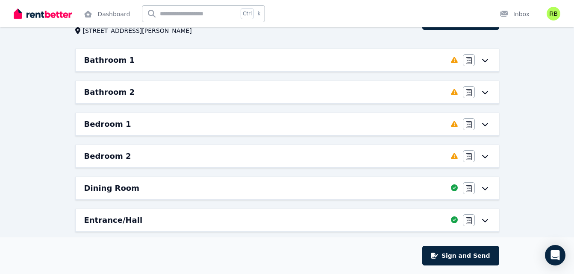
scroll to position [53, 0]
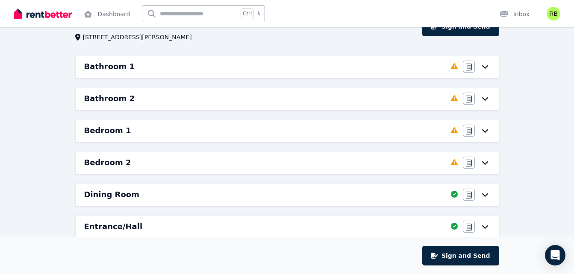
click at [350, 158] on div "Bedroom 2" at bounding box center [265, 163] width 362 height 12
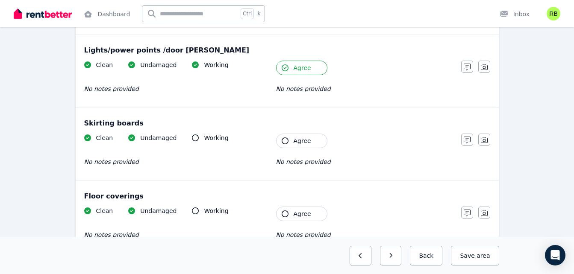
scroll to position [531, 0]
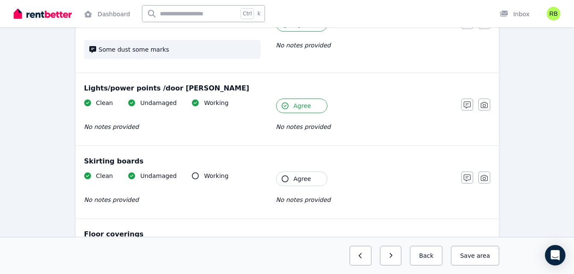
click at [295, 175] on button "Agree" at bounding box center [301, 179] width 51 height 15
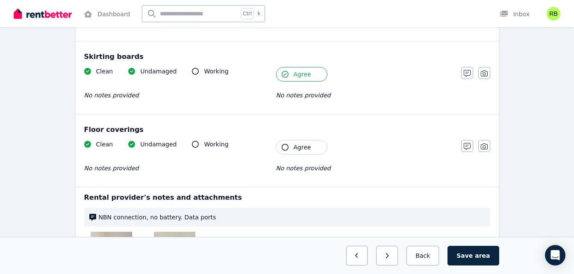
scroll to position [655, 0]
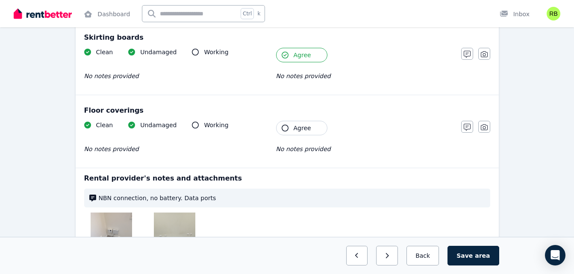
click at [296, 127] on div "Clean Undamaged Working No notes provided Tenant Agree No notes provided" at bounding box center [268, 142] width 368 height 42
click at [297, 124] on span "Agree" at bounding box center [303, 128] width 18 height 9
click at [465, 253] on button "Save area" at bounding box center [472, 256] width 51 height 20
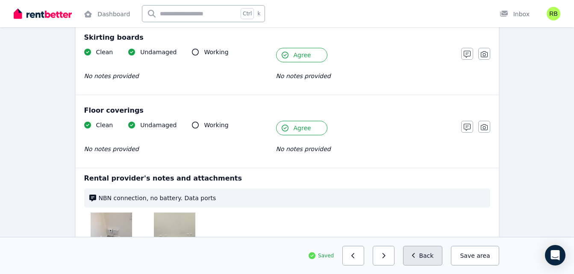
click at [416, 258] on icon "button" at bounding box center [414, 256] width 4 height 6
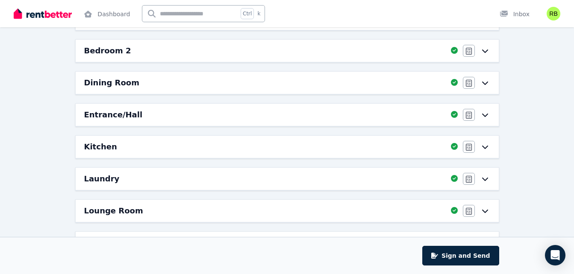
scroll to position [0, 0]
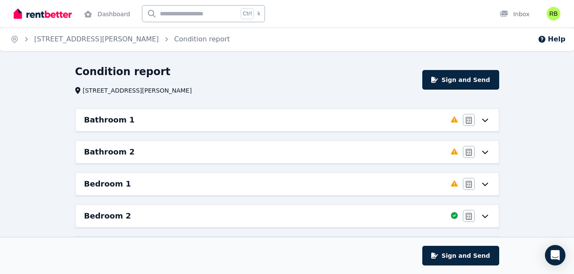
click at [303, 177] on div "Bedroom 1 Completed 77.78%, 2 left Agree/Disagree" at bounding box center [287, 184] width 423 height 22
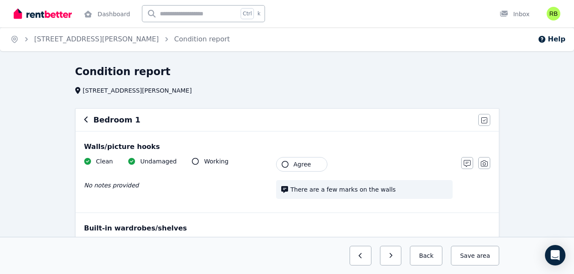
click at [301, 164] on span "Agree" at bounding box center [303, 164] width 18 height 9
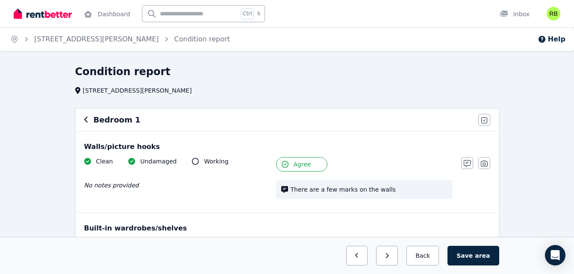
click at [301, 164] on span "Agree" at bounding box center [303, 164] width 18 height 9
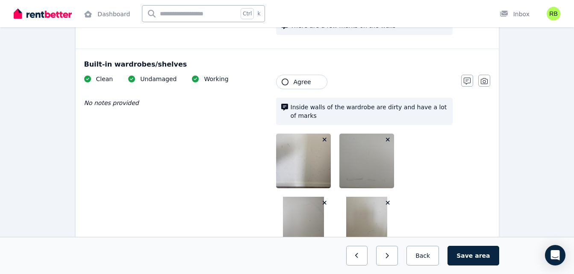
scroll to position [168, 0]
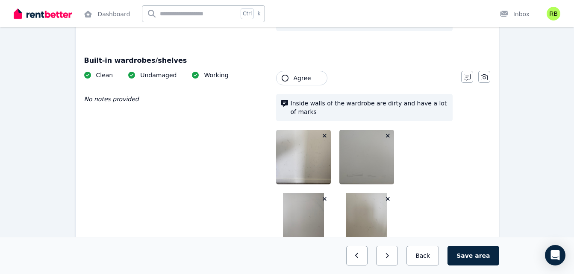
click at [288, 75] on button "Agree" at bounding box center [301, 78] width 51 height 15
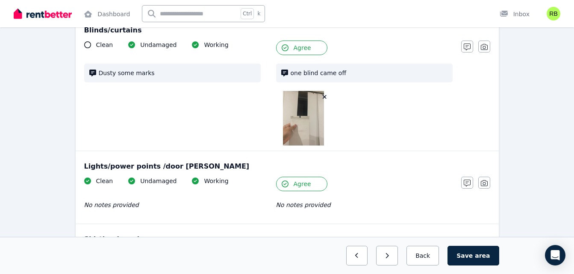
scroll to position [636, 0]
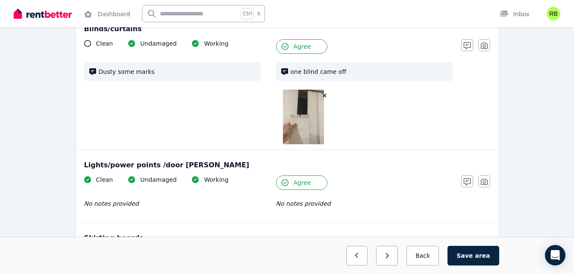
click at [303, 39] on button "Agree" at bounding box center [301, 46] width 51 height 15
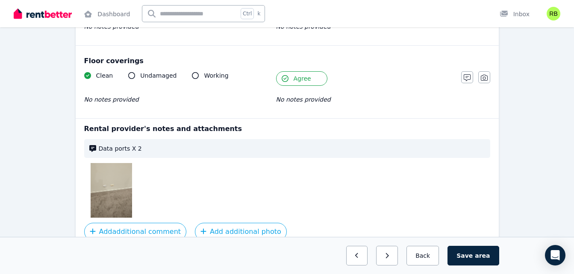
scroll to position [931, 0]
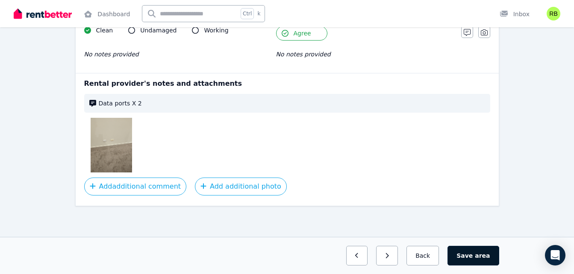
click at [468, 256] on button "Save area" at bounding box center [472, 256] width 51 height 20
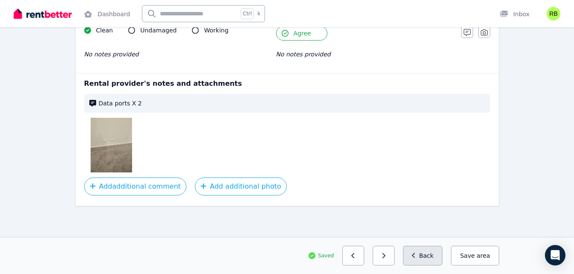
click at [439, 256] on button "Back" at bounding box center [423, 256] width 40 height 20
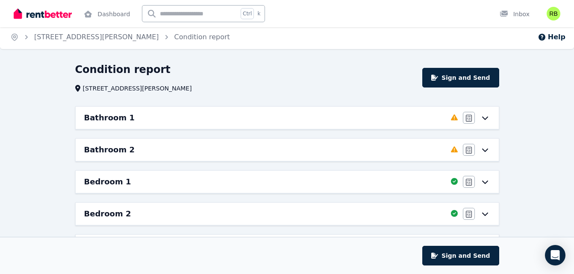
scroll to position [0, 0]
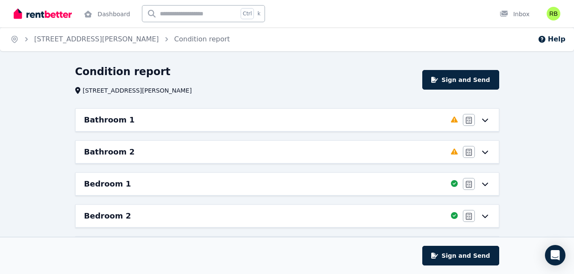
click at [378, 151] on div "Bathroom 2" at bounding box center [265, 152] width 362 height 12
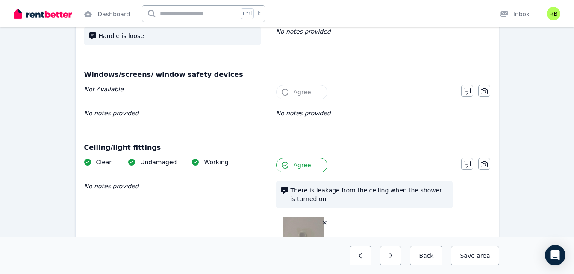
scroll to position [286, 0]
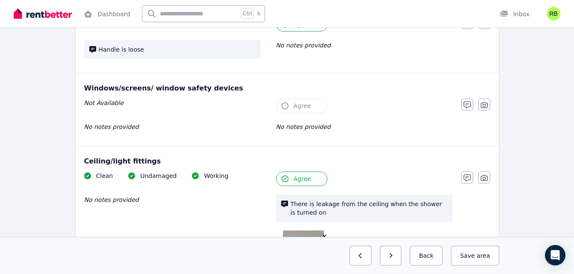
click at [303, 177] on span "Agree" at bounding box center [303, 179] width 18 height 9
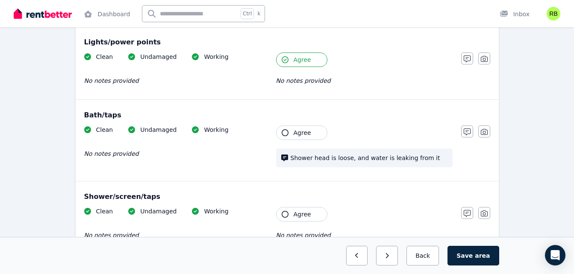
scroll to position [627, 0]
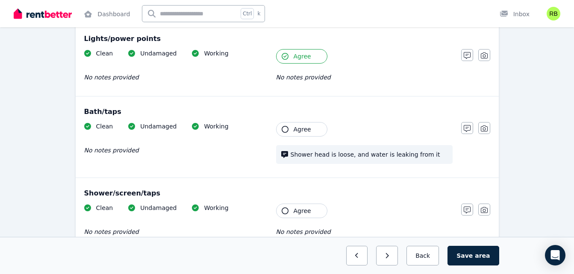
click at [293, 130] on button "Agree" at bounding box center [301, 129] width 51 height 15
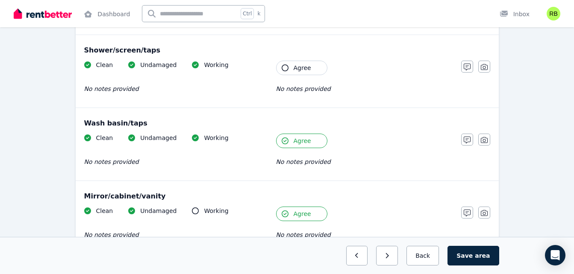
scroll to position [771, 0]
click at [294, 66] on span "Agree" at bounding box center [303, 67] width 18 height 9
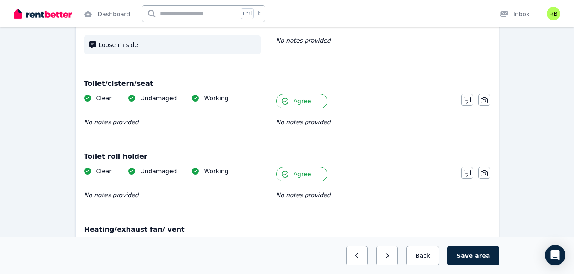
scroll to position [1158, 0]
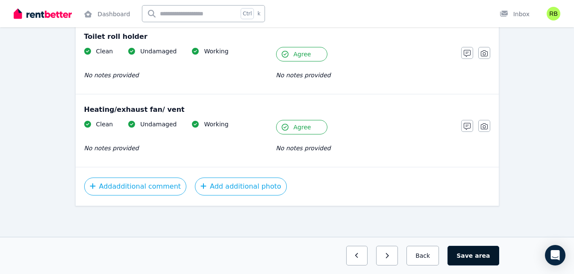
click at [467, 256] on button "Save area" at bounding box center [472, 256] width 51 height 20
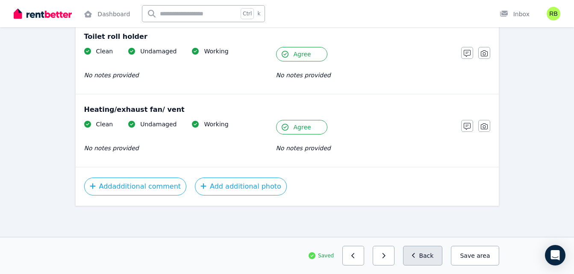
click at [442, 260] on button "Back" at bounding box center [423, 256] width 40 height 20
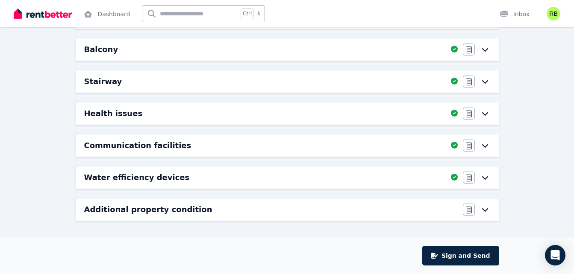
scroll to position [0, 0]
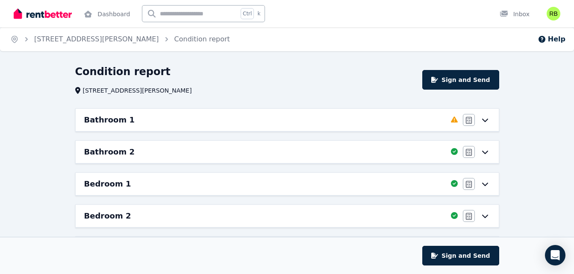
click at [323, 119] on div "Bathroom 1" at bounding box center [265, 120] width 362 height 12
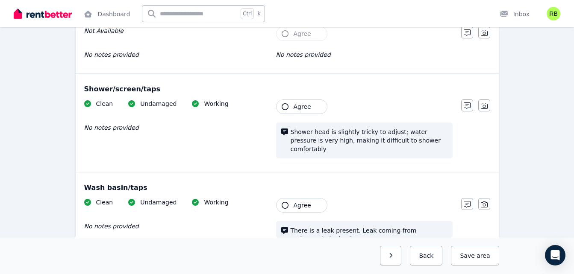
scroll to position [654, 0]
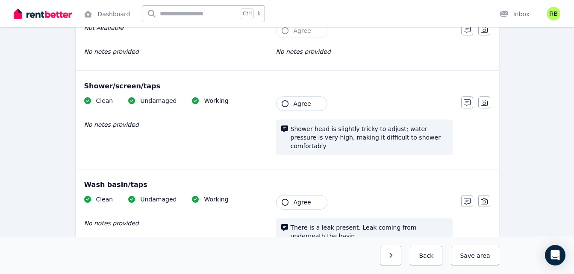
click at [294, 105] on span "Agree" at bounding box center [303, 104] width 18 height 9
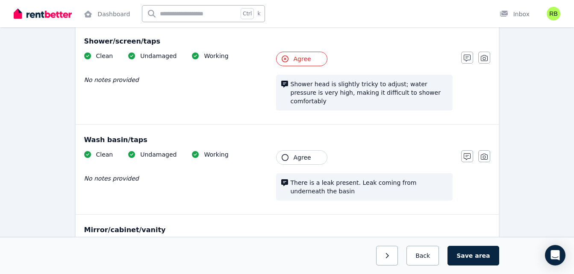
scroll to position [731, 0]
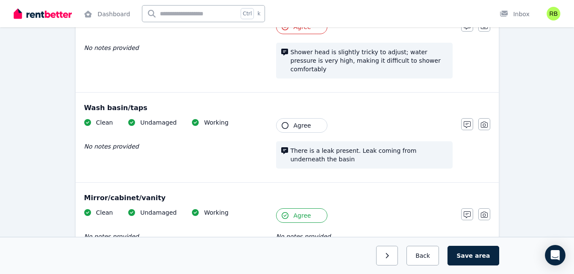
click at [291, 121] on button "Agree" at bounding box center [301, 125] width 51 height 15
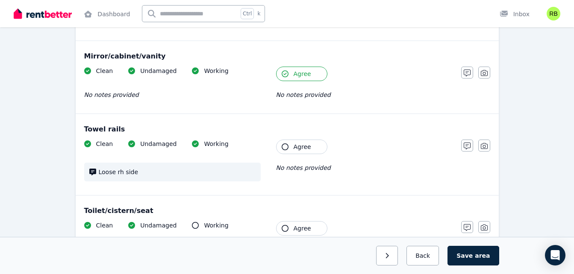
scroll to position [867, 0]
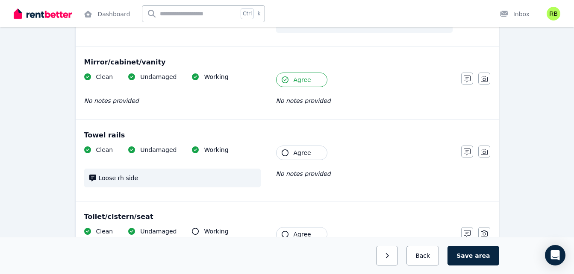
click at [286, 150] on icon "button" at bounding box center [285, 153] width 7 height 7
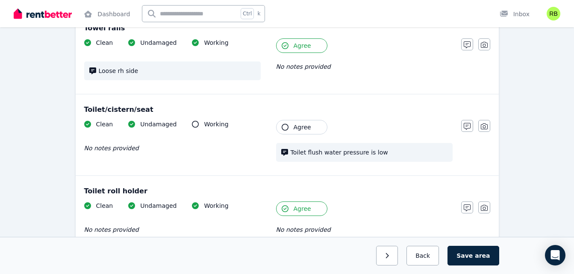
scroll to position [957, 0]
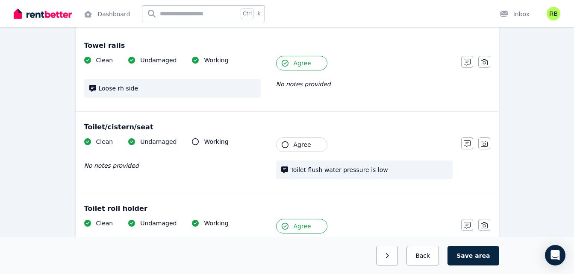
click at [291, 138] on button "Agree" at bounding box center [301, 145] width 51 height 15
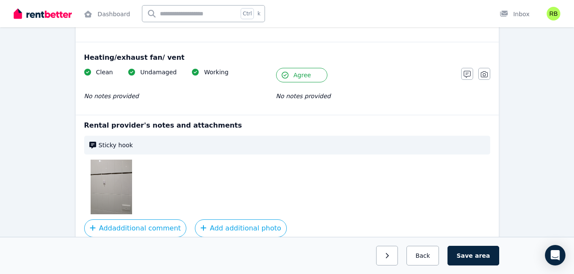
scroll to position [1214, 0]
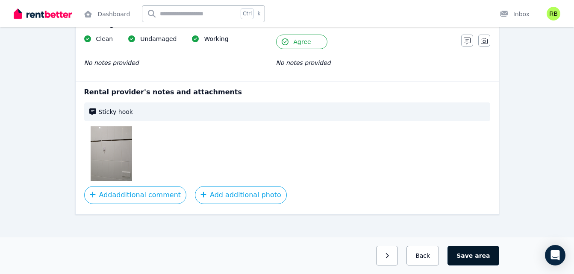
click at [478, 259] on button "Save area" at bounding box center [472, 256] width 51 height 20
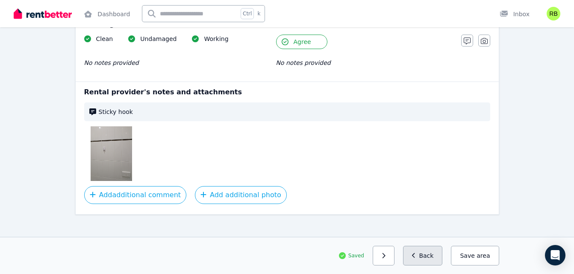
click at [428, 250] on button "Back" at bounding box center [423, 256] width 40 height 20
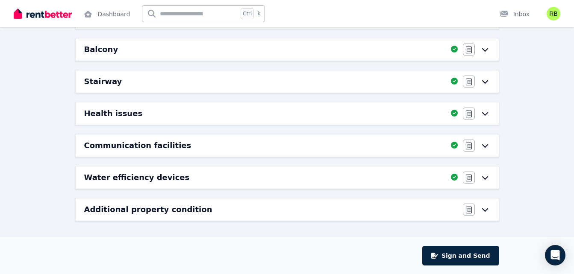
scroll to position [0, 0]
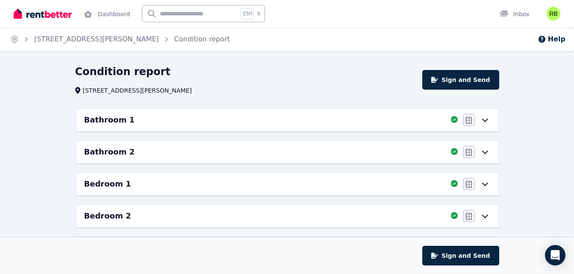
click at [331, 118] on div "Bathroom 1" at bounding box center [265, 120] width 362 height 12
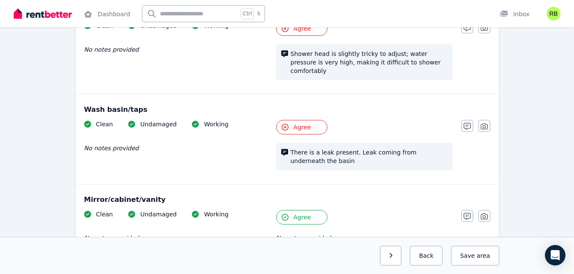
scroll to position [718, 0]
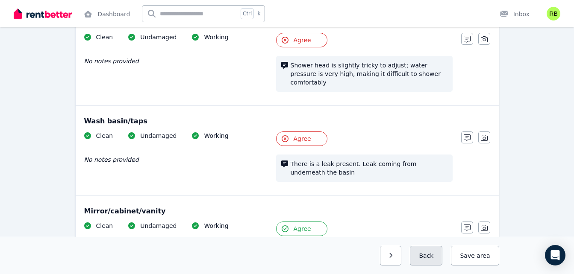
click at [428, 253] on button "Back" at bounding box center [426, 256] width 32 height 20
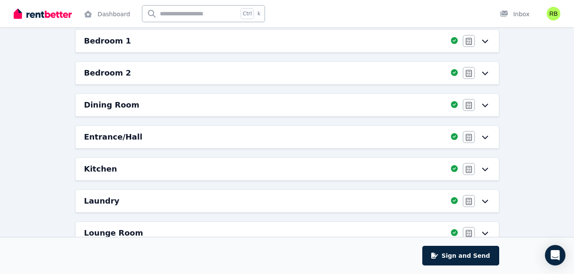
scroll to position [142, 0]
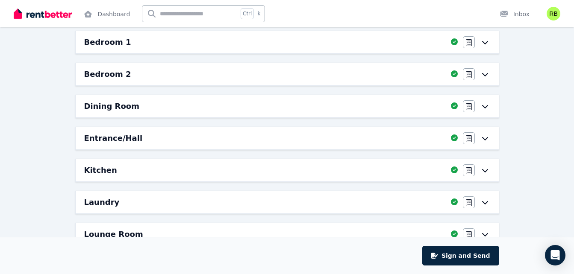
click at [278, 78] on div "Bedroom 2" at bounding box center [265, 74] width 362 height 12
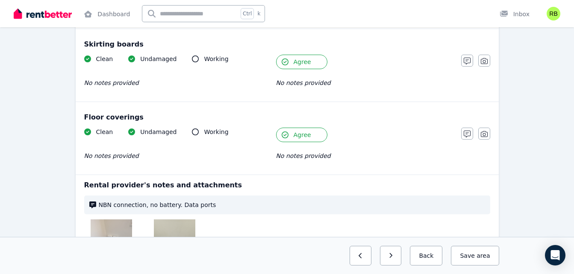
scroll to position [742, 0]
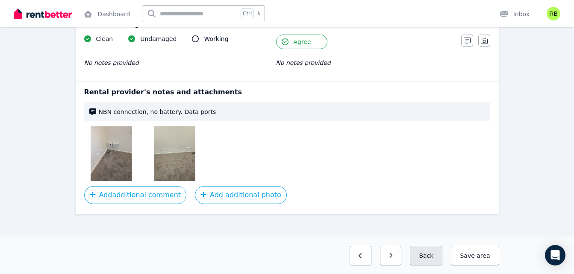
click at [442, 256] on button "Back" at bounding box center [426, 256] width 32 height 20
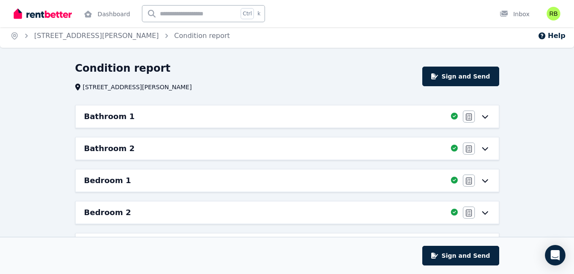
scroll to position [0, 0]
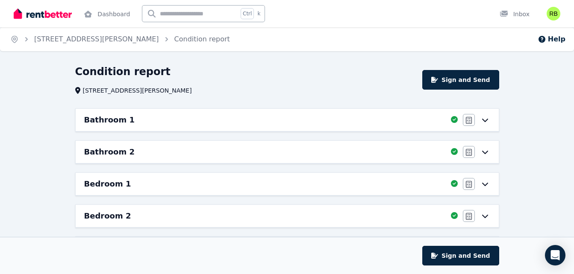
click at [280, 155] on div "Bathroom 2" at bounding box center [265, 152] width 362 height 12
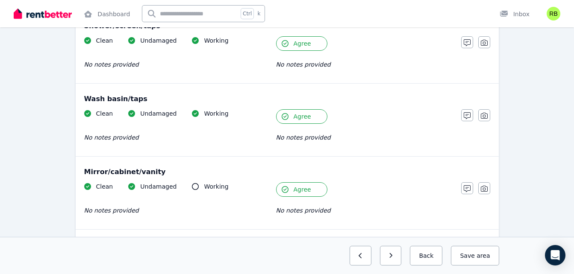
scroll to position [1158, 0]
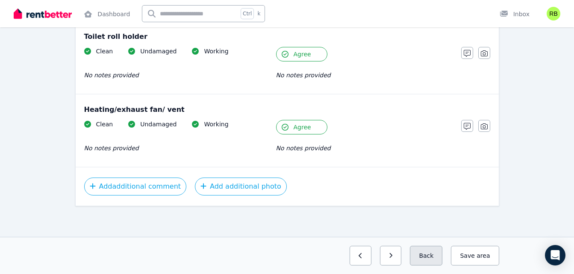
click at [430, 249] on button "Back" at bounding box center [426, 256] width 32 height 20
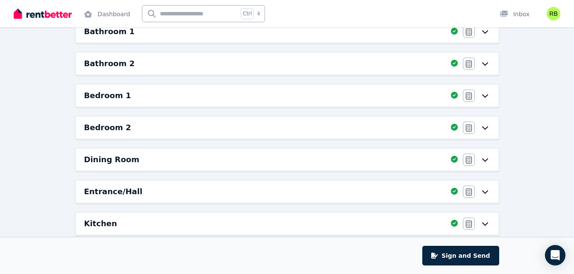
scroll to position [0, 0]
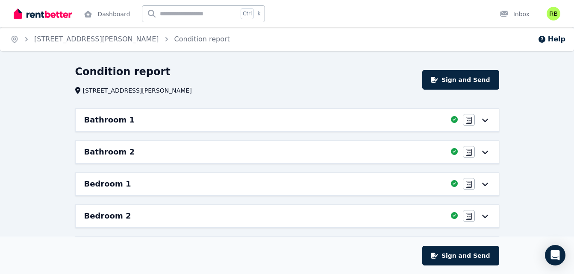
click at [284, 126] on div "Bathroom 1 Completed 100%, 0 left Agree/Disagree" at bounding box center [287, 120] width 423 height 22
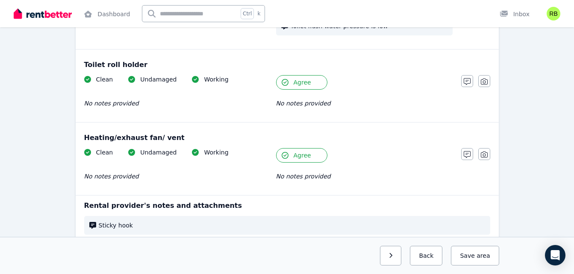
scroll to position [1214, 0]
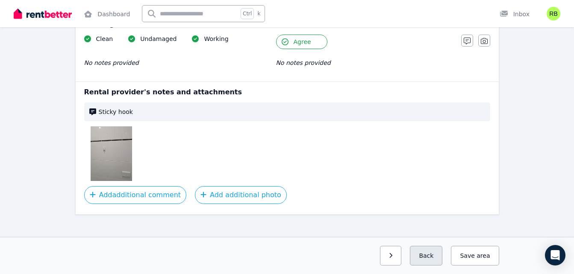
click at [438, 259] on button "Back" at bounding box center [426, 256] width 32 height 20
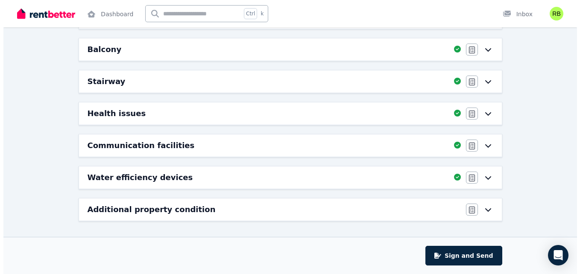
scroll to position [391, 0]
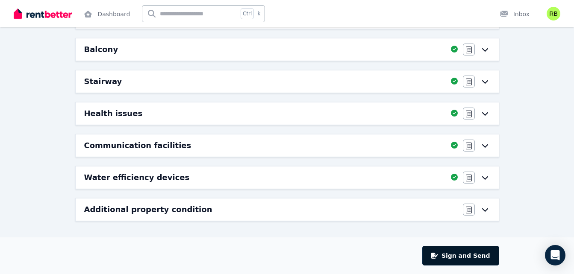
click at [453, 256] on button "Sign and Send" at bounding box center [460, 256] width 77 height 20
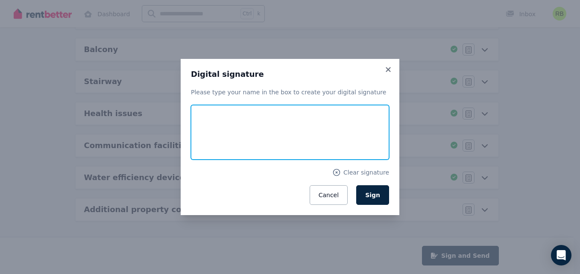
click at [273, 150] on input "text" at bounding box center [290, 132] width 198 height 55
type input "**********"
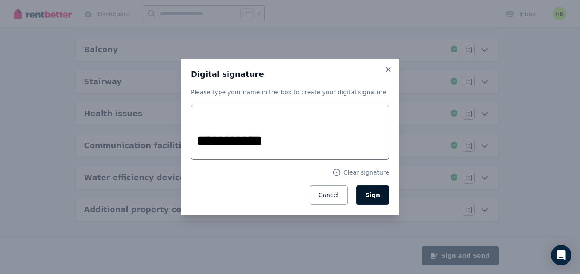
click at [368, 194] on span "Sign" at bounding box center [372, 195] width 15 height 7
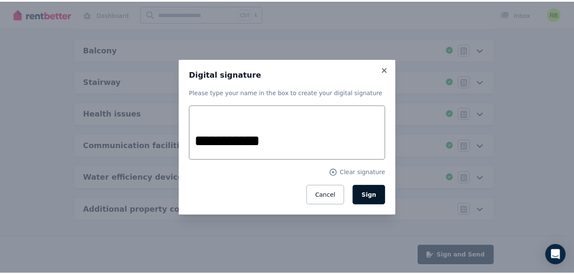
scroll to position [390, 0]
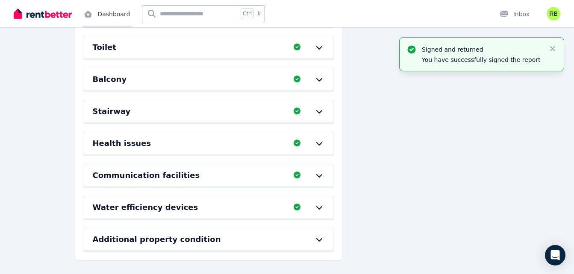
click at [110, 15] on link "Dashboard" at bounding box center [107, 13] width 50 height 27
